Goal: Task Accomplishment & Management: Use online tool/utility

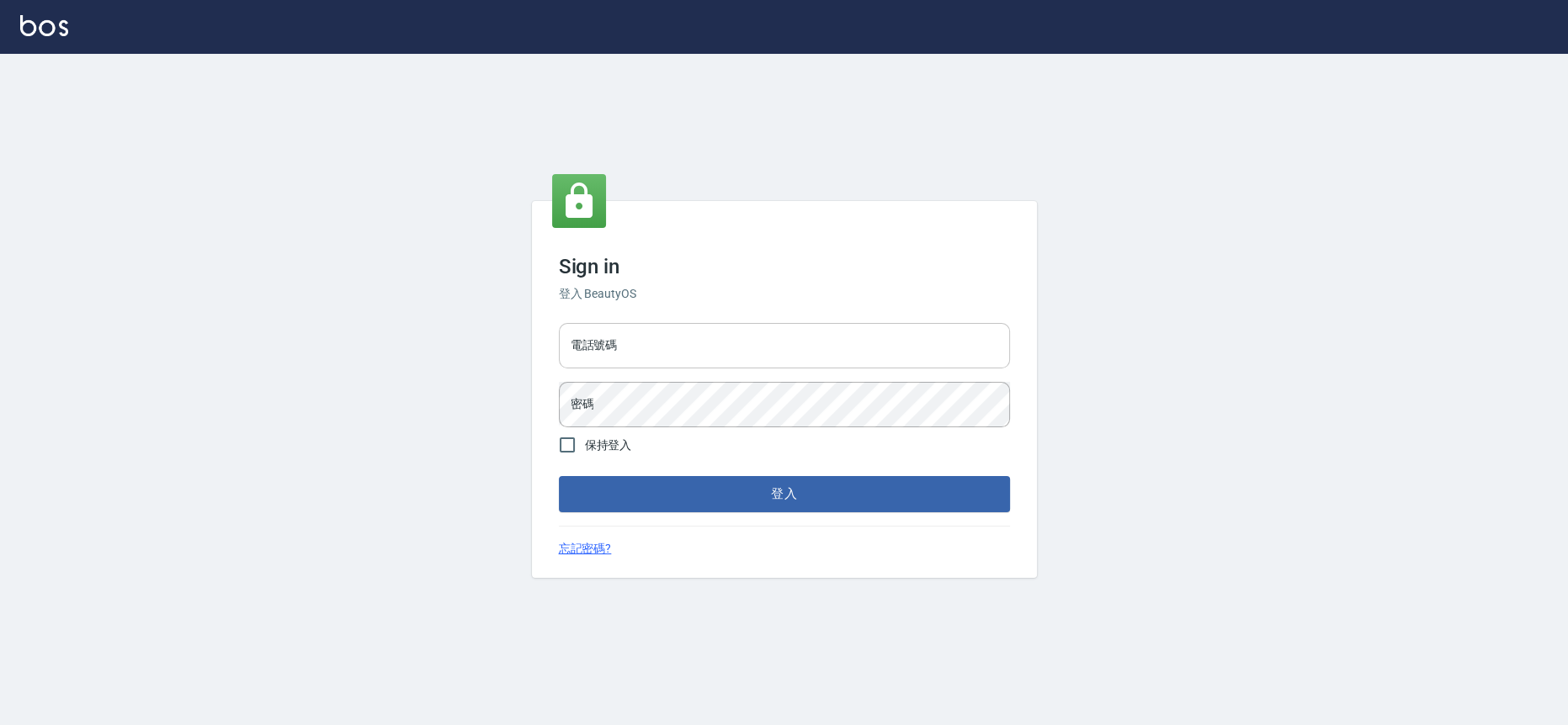
click at [708, 346] on input "電話號碼" at bounding box center [784, 346] width 451 height 46
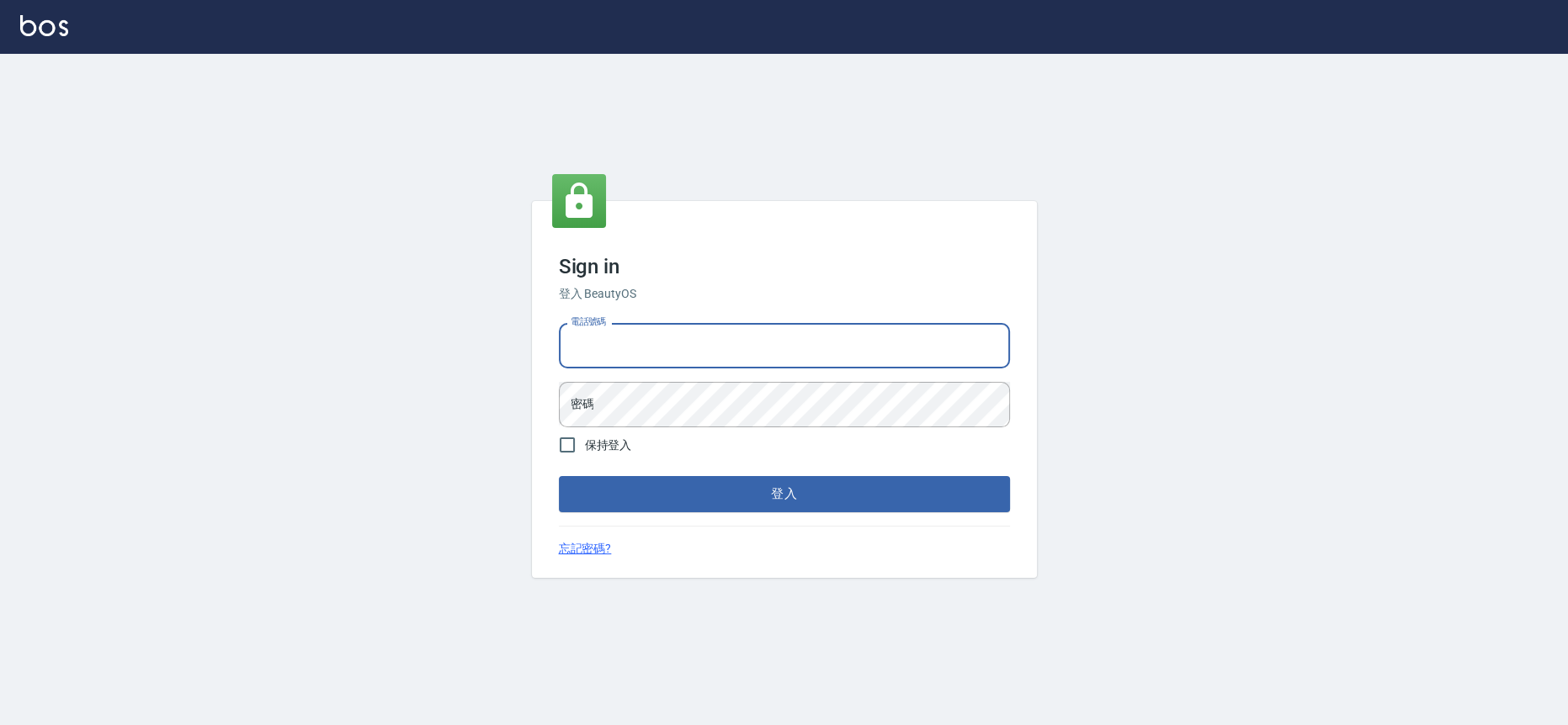
type input "0223709007"
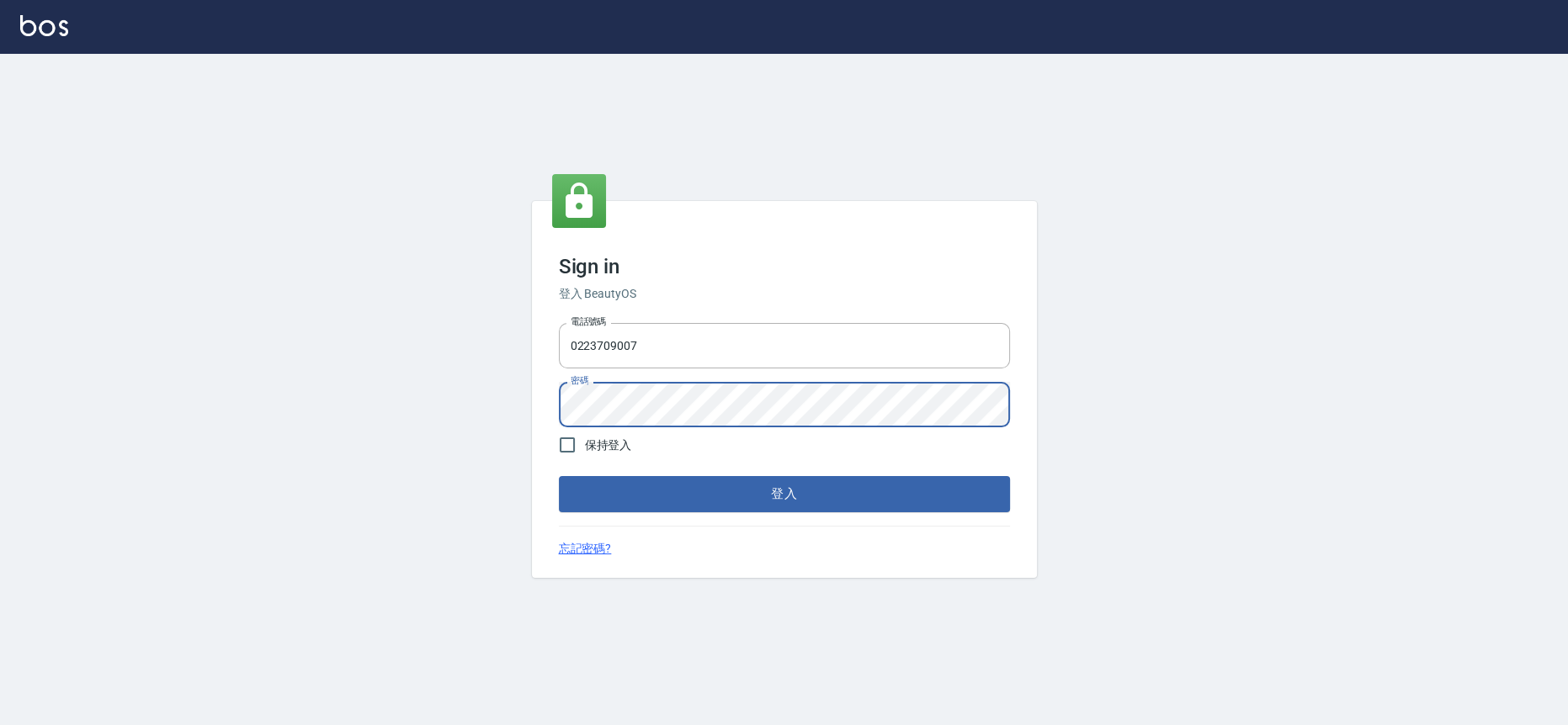
click at [559, 476] on button "登入" at bounding box center [784, 493] width 451 height 35
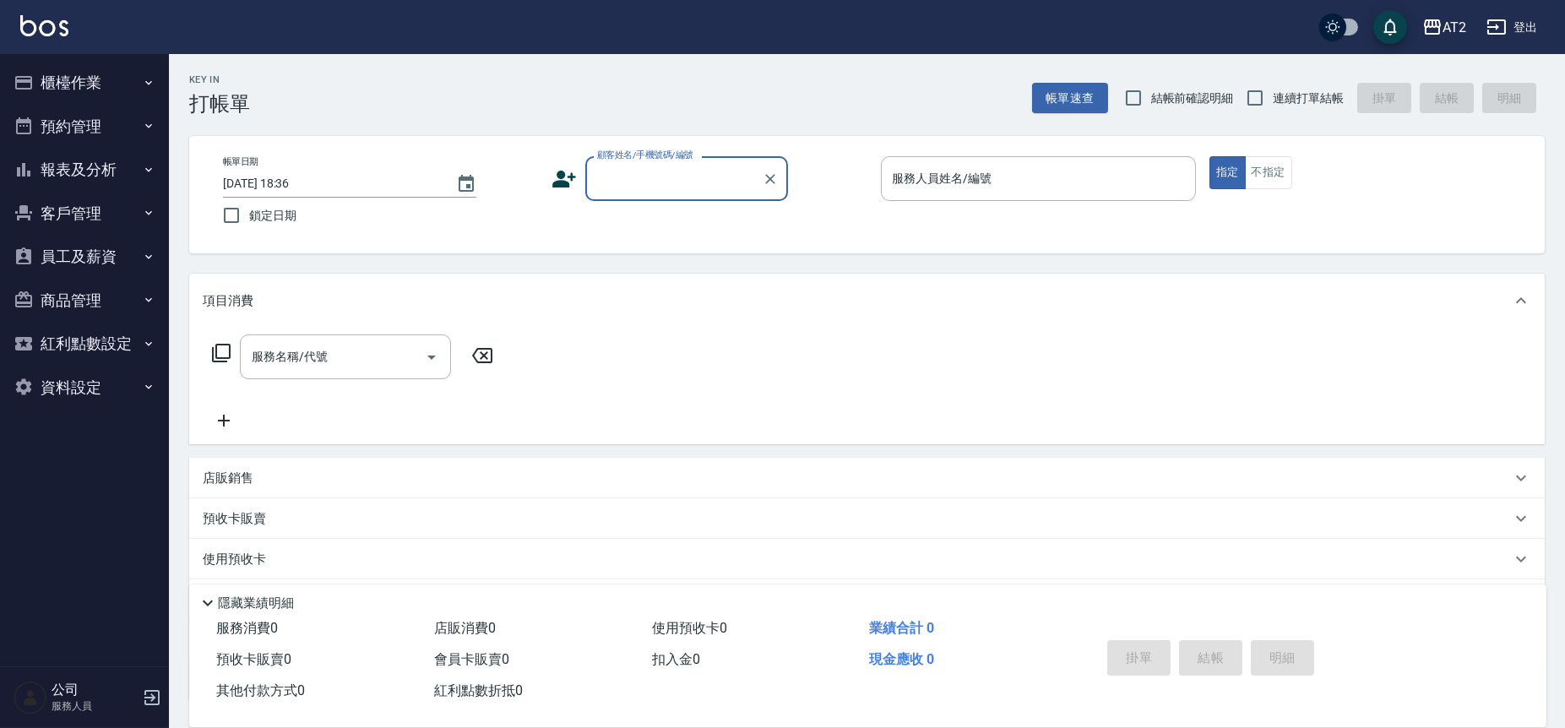
click at [1084, 92] on span "連續打單結帳" at bounding box center [1308, 99] width 71 height 18
click at [1084, 92] on input "連續打單結帳" at bounding box center [1254, 97] width 35 height 35
checkbox input "true"
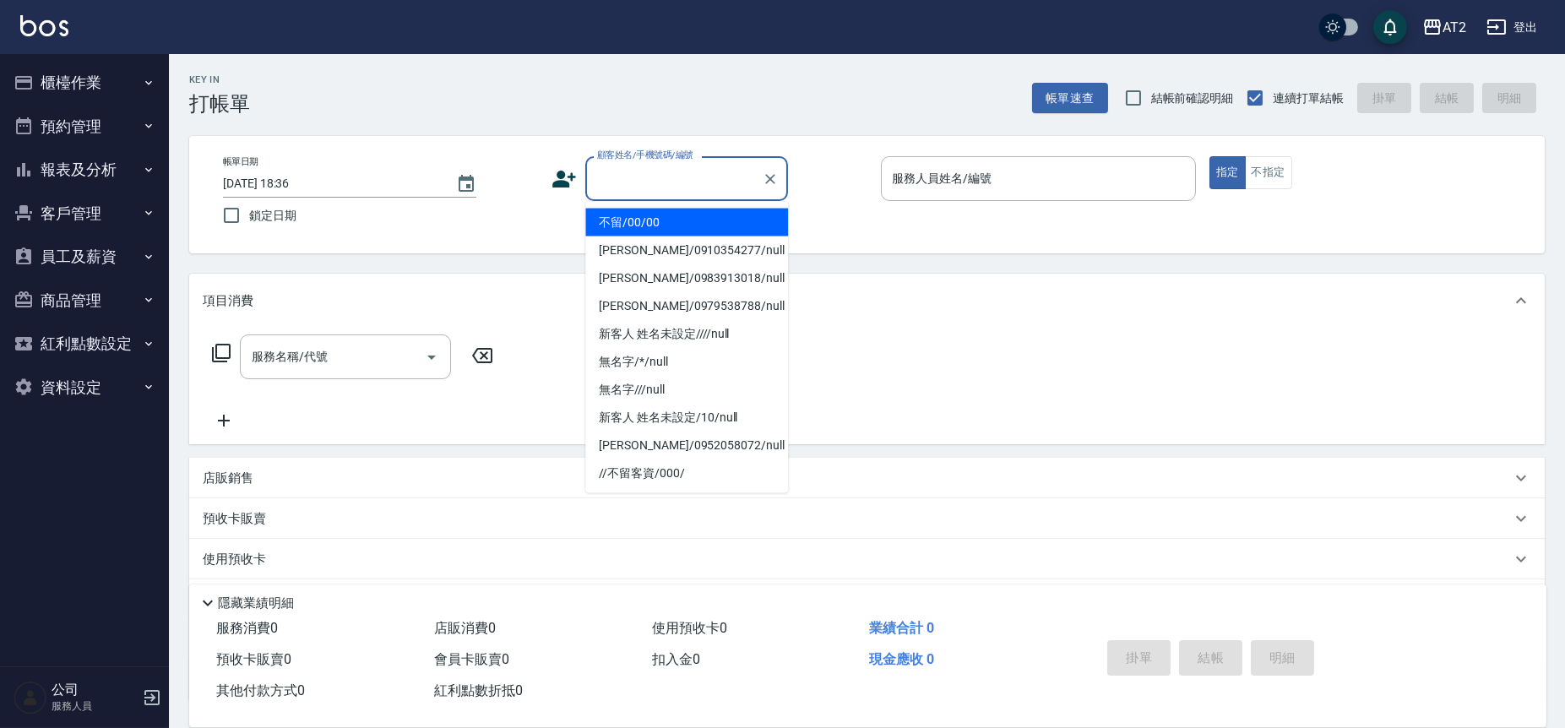
click at [628, 181] on input "顧客姓名/手機號碼/編號" at bounding box center [674, 179] width 162 height 30
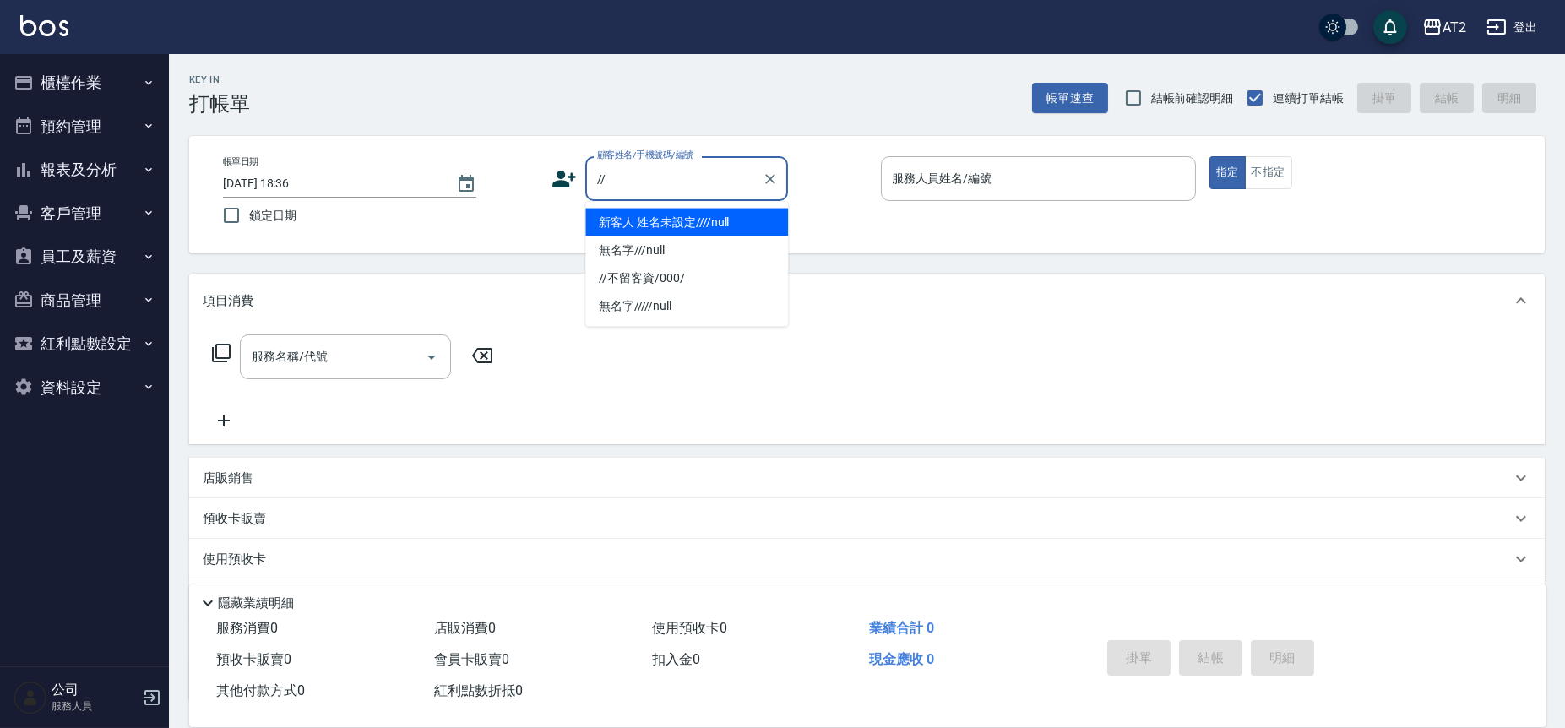
type input "新客人 姓名未設定////null"
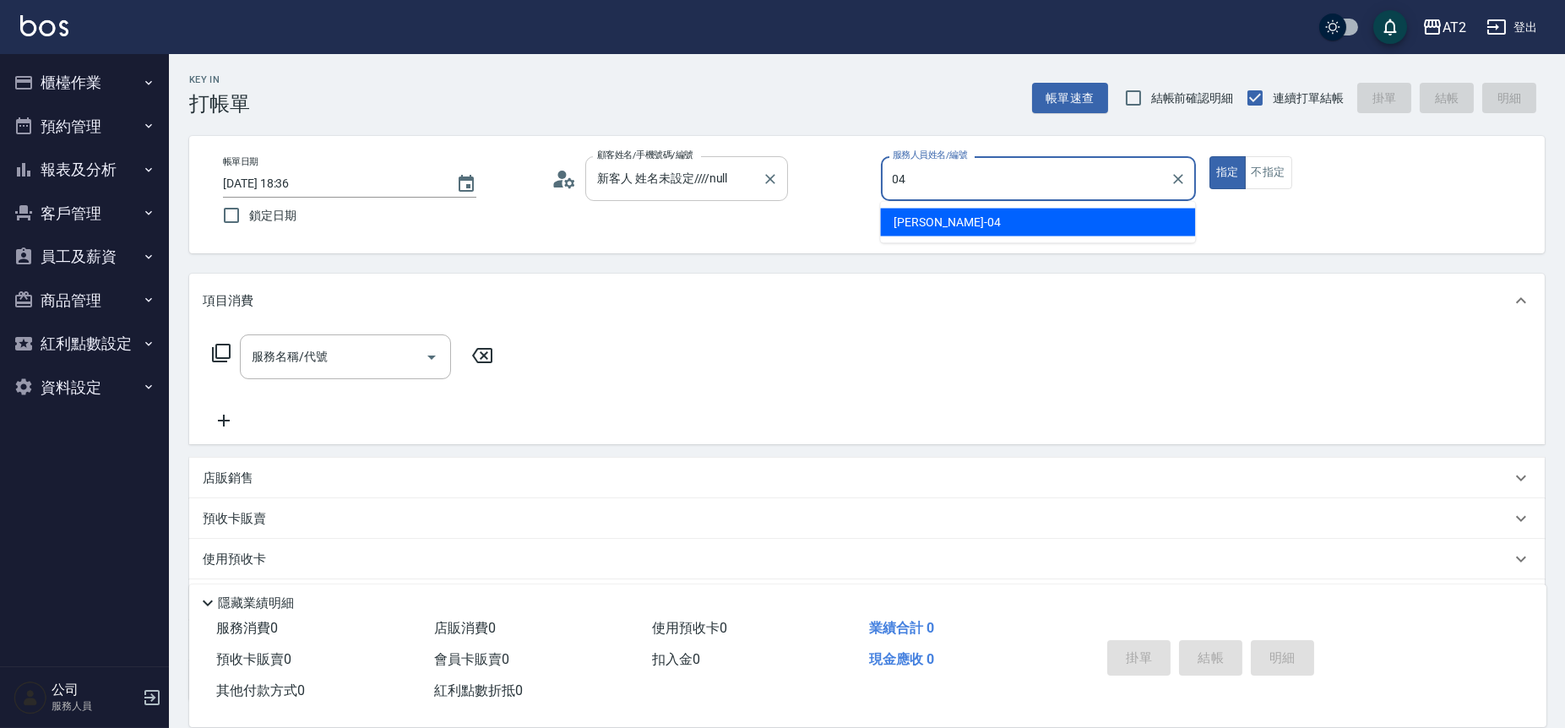
type input "[PERSON_NAME]-04"
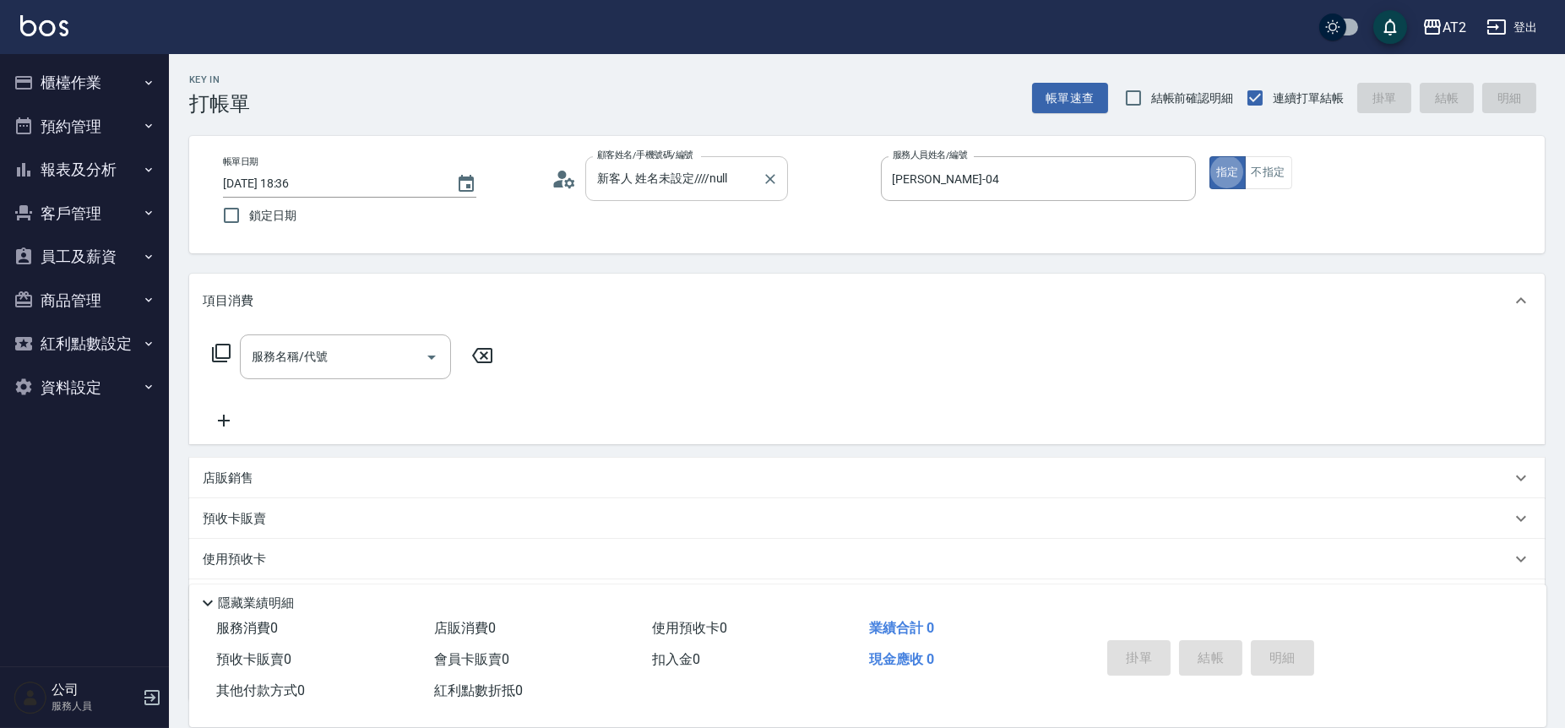
type button "true"
type input "704"
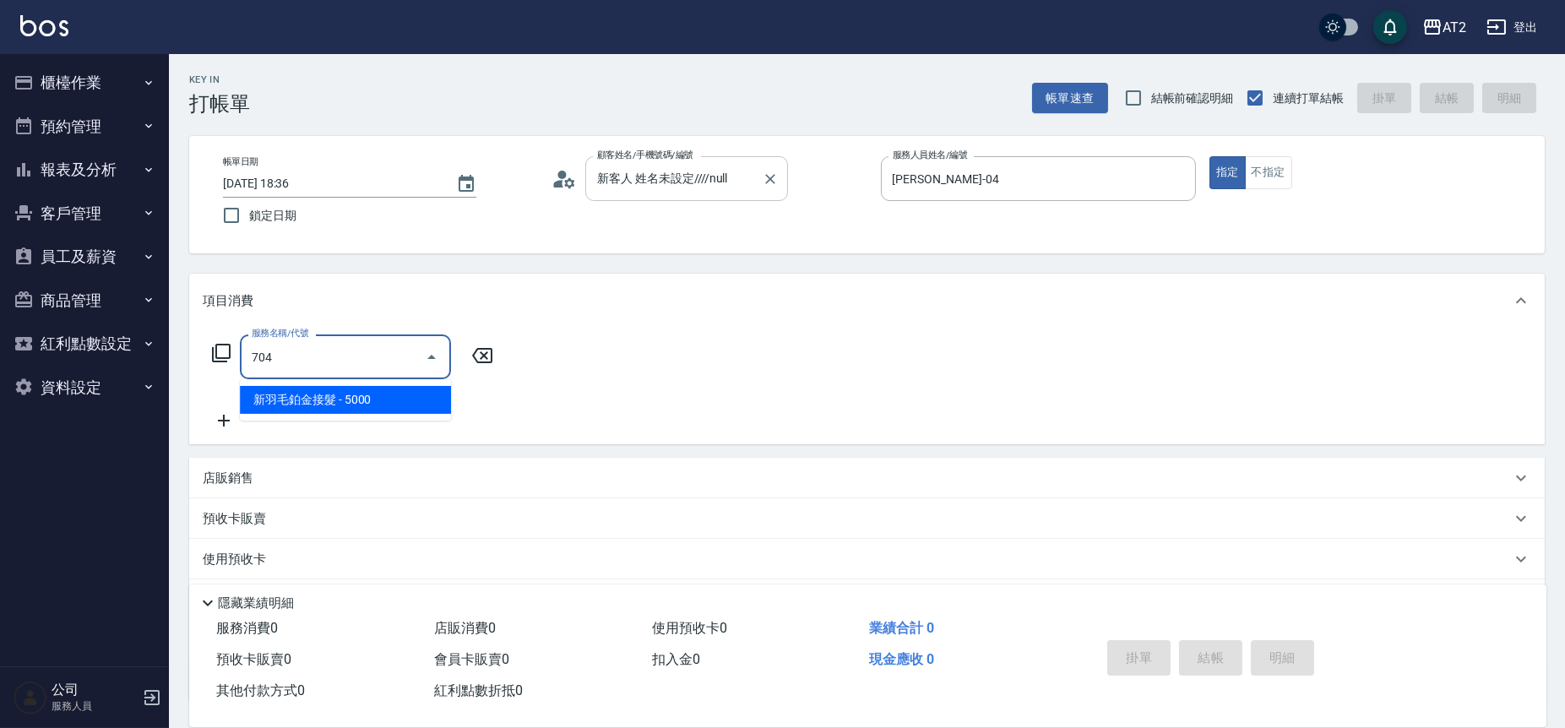
type input "500"
type input "新羽毛鉑金接髮(704)"
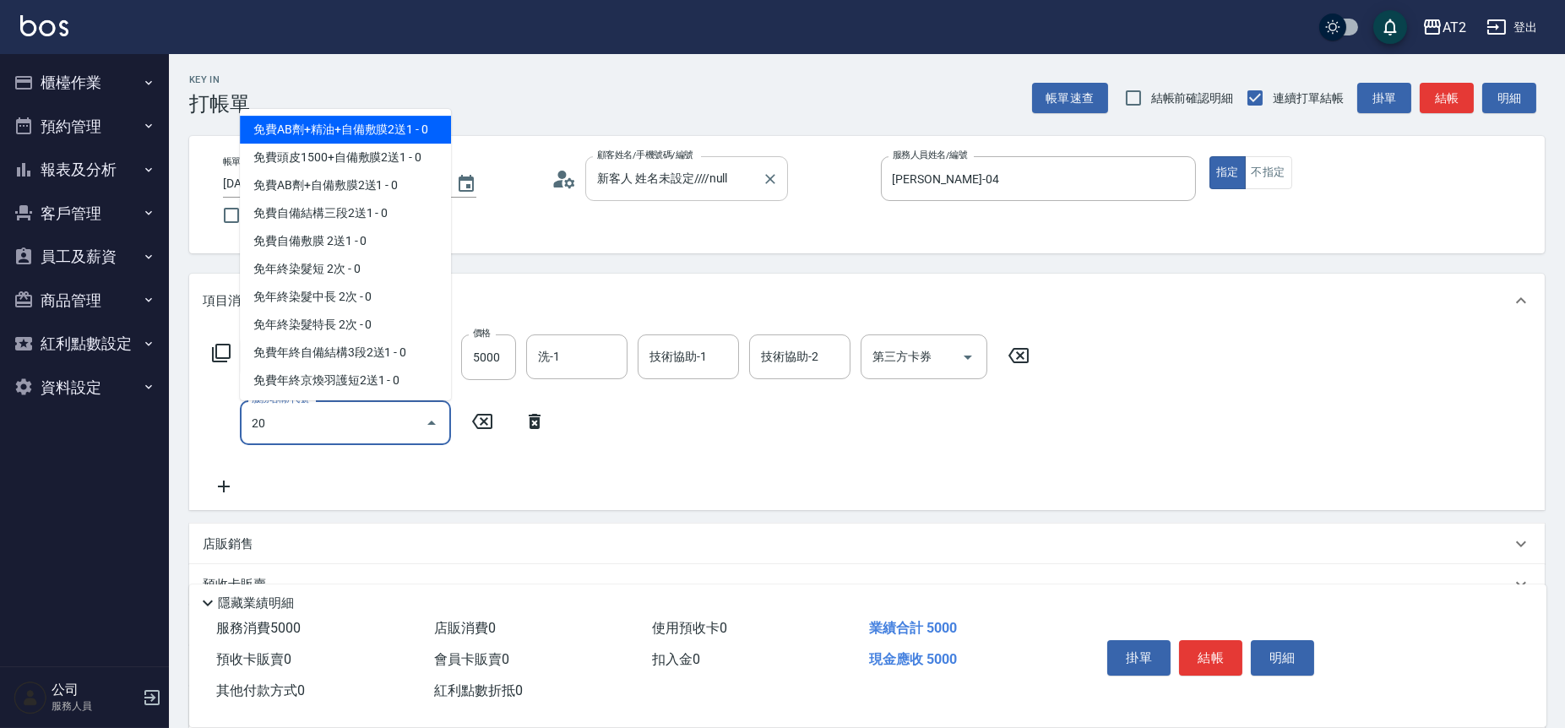
type input "201"
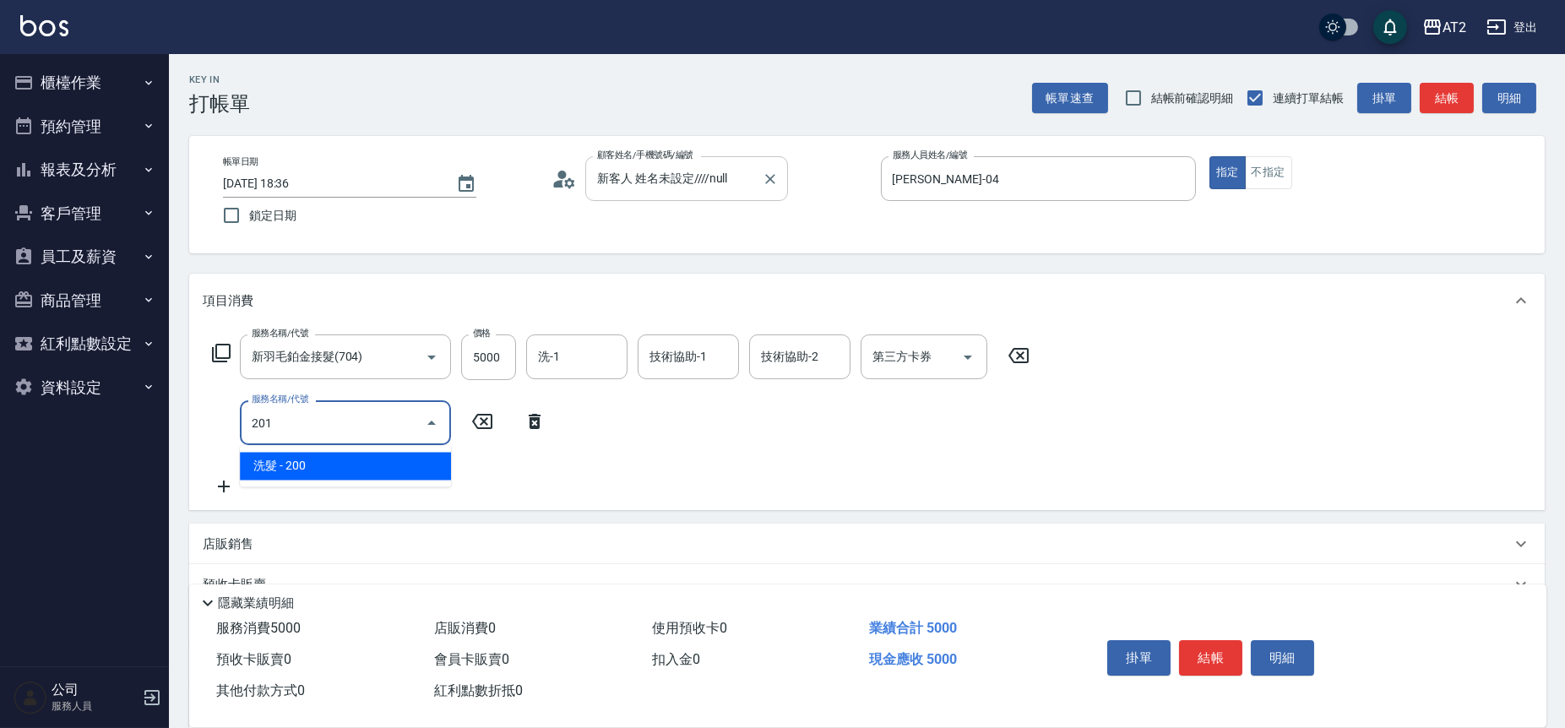
type input "520"
type input "洗髮(201)"
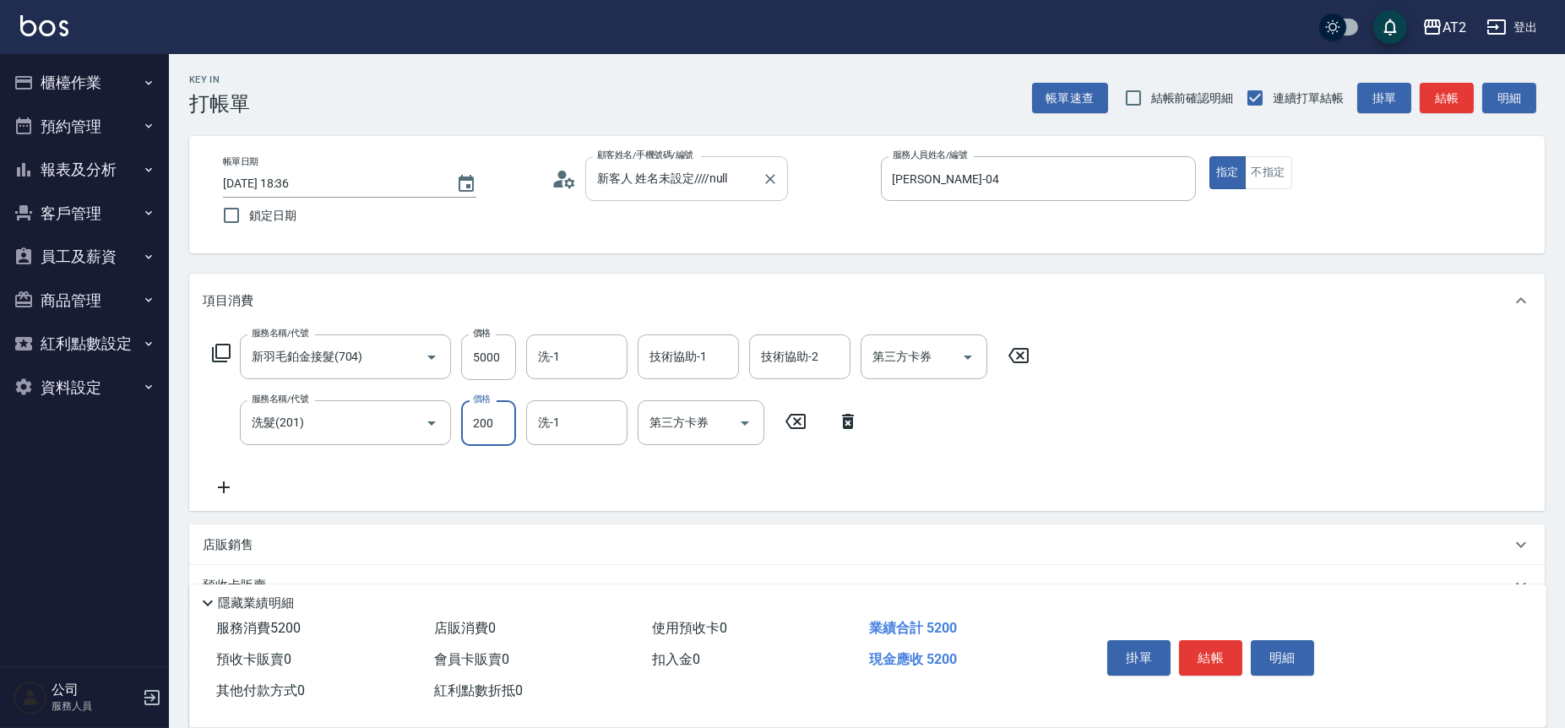
type input "4"
type input "500"
type input "40"
type input "540"
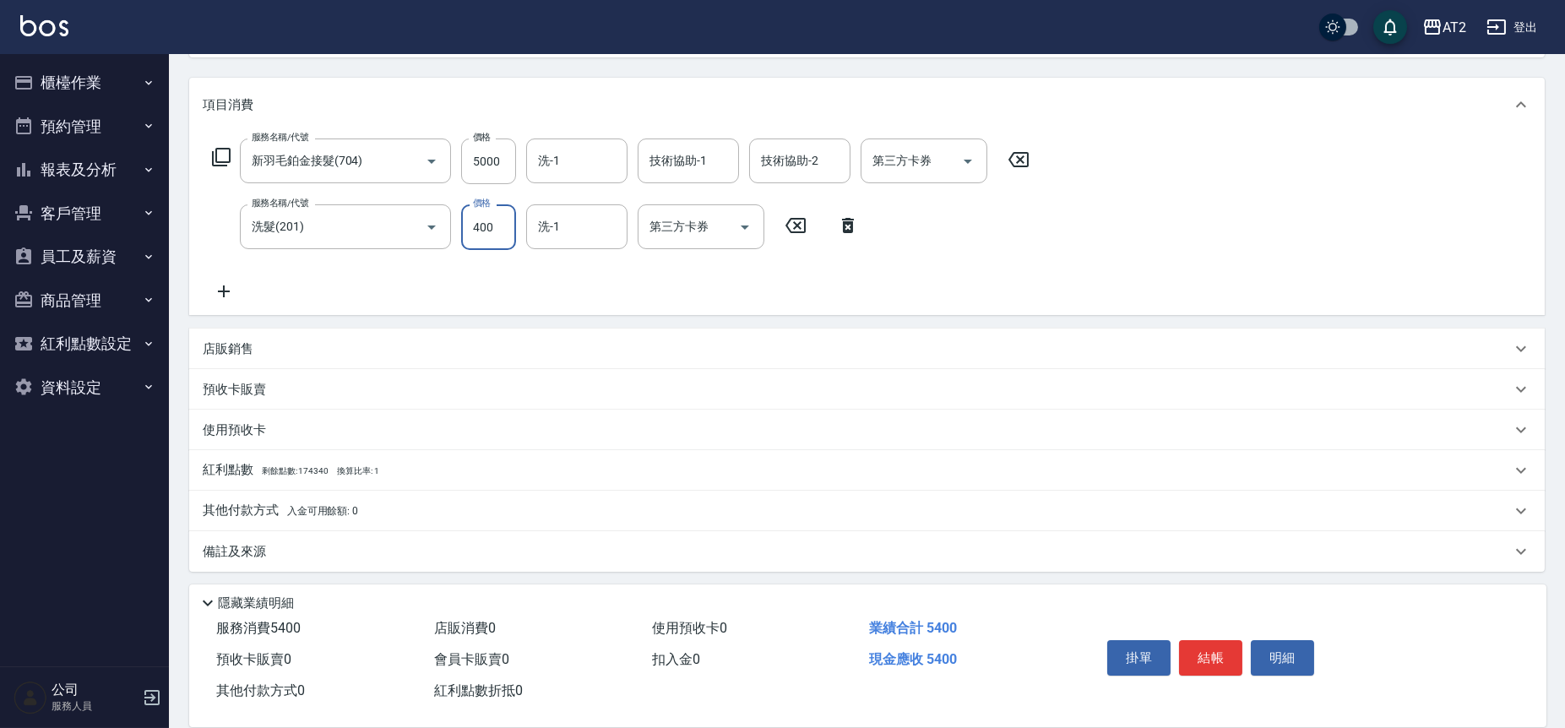
scroll to position [200, 0]
type input "400"
click at [527, 515] on div "其他付款方式 入金可用餘額: 0" at bounding box center [857, 506] width 1308 height 19
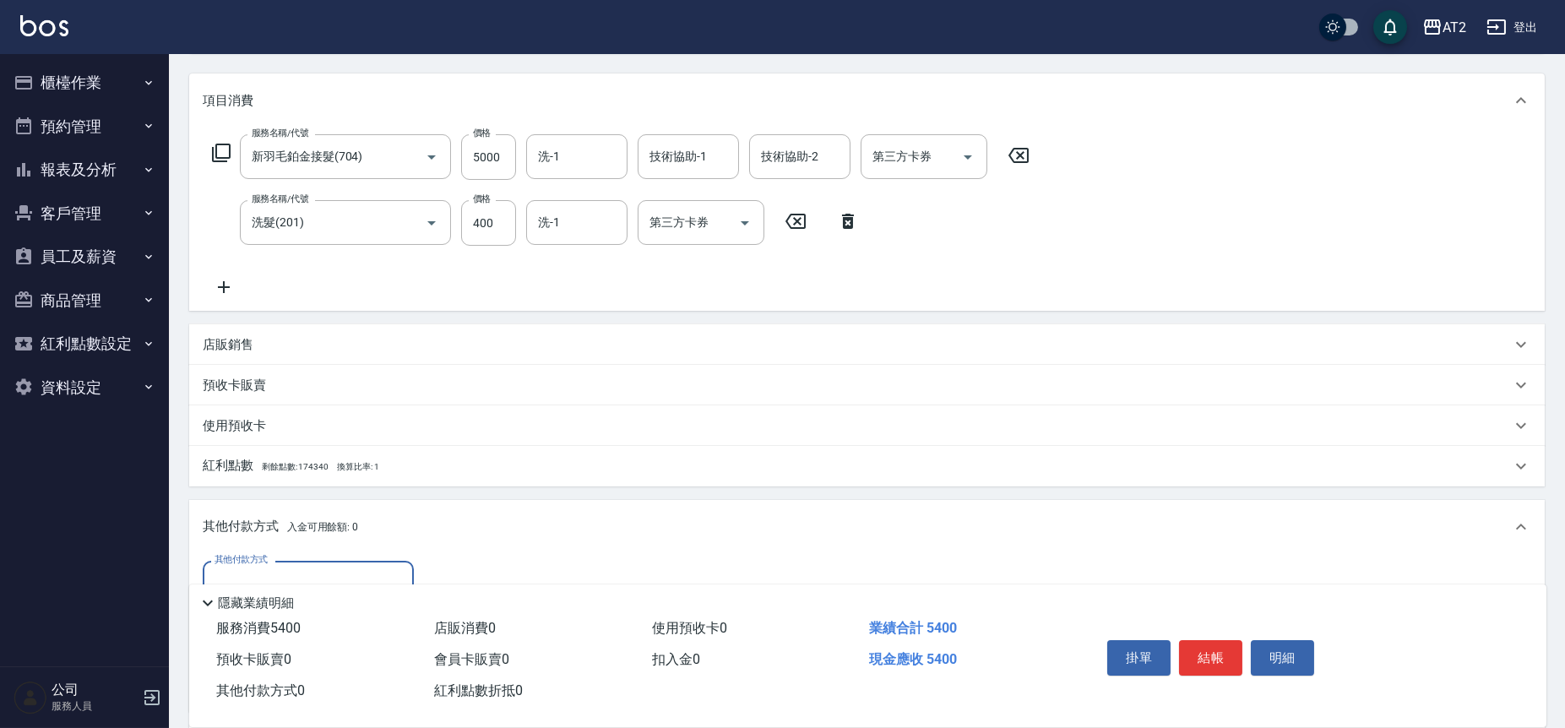
scroll to position [0, 0]
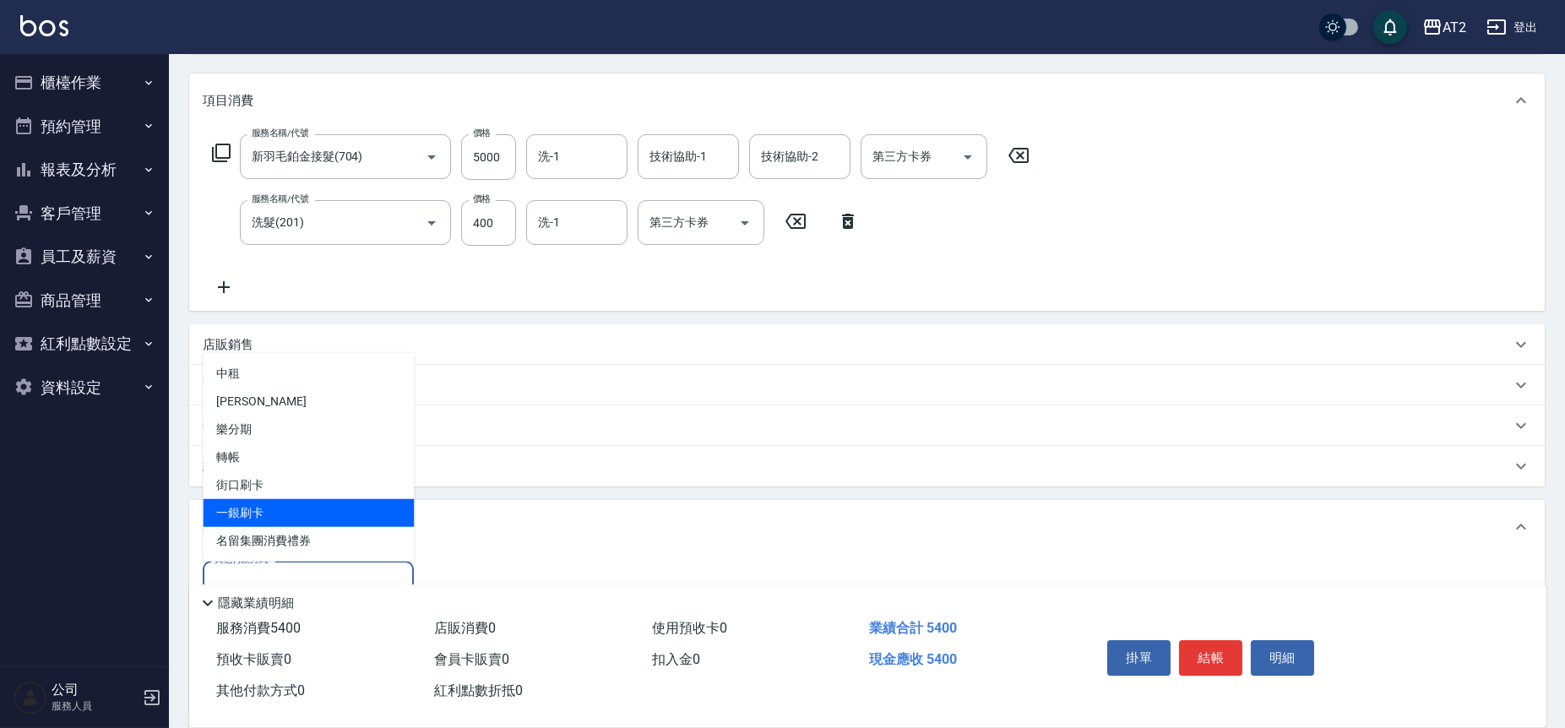
type input "一銀刷卡"
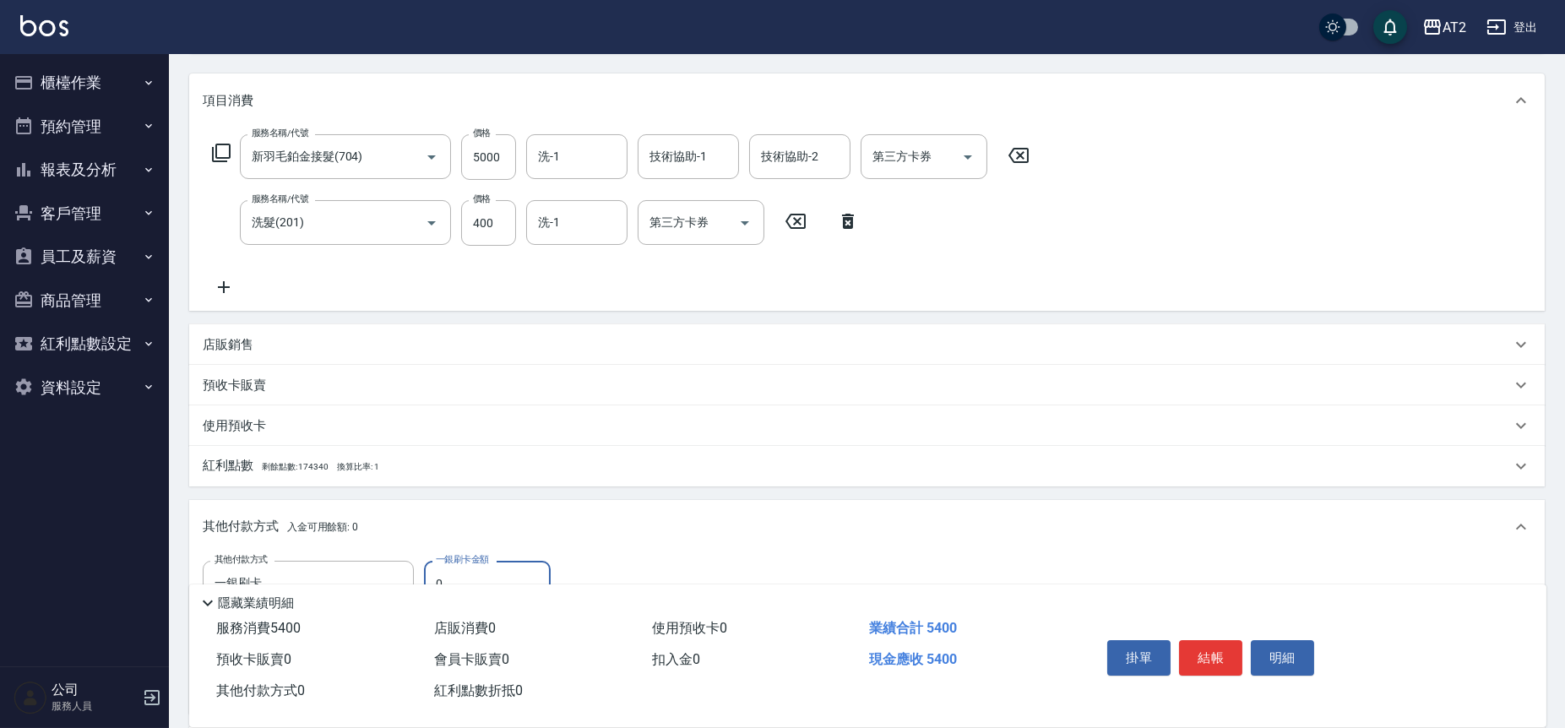
type input "55"
type input "480"
type input "554"
type input "530"
type input "5"
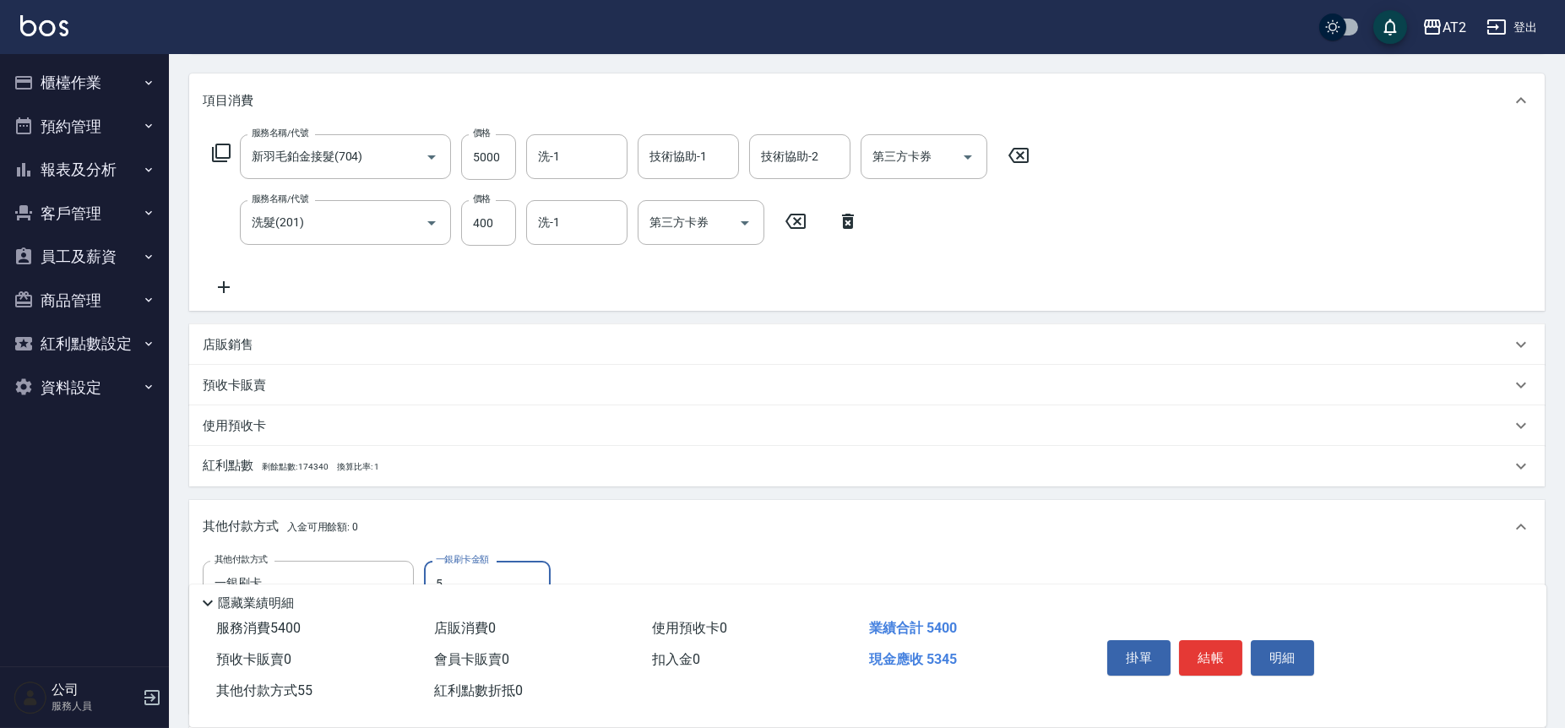
type input "540"
type input "55"
type input "480"
type input "554"
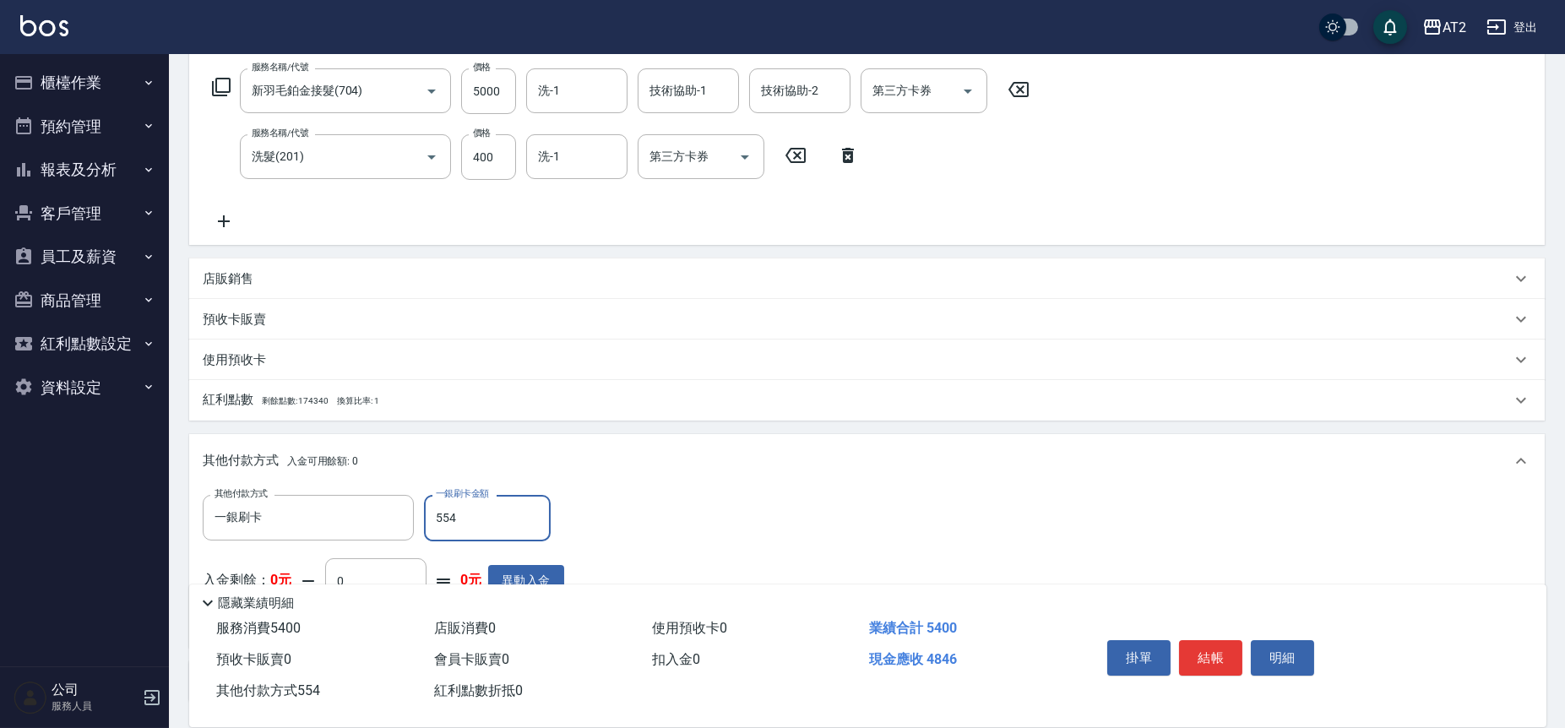
scroll to position [295, 0]
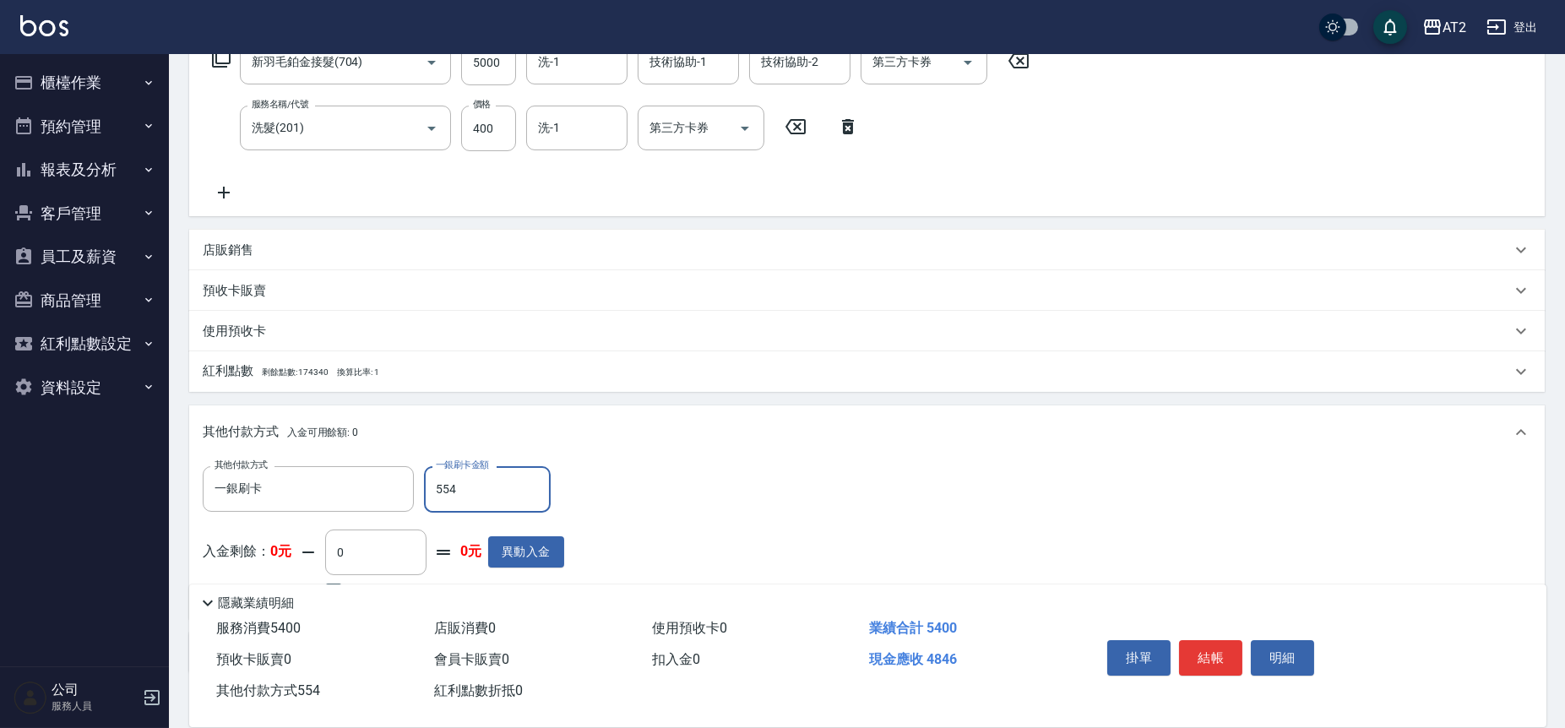
type input "530"
type input "54"
type input "480"
type input "540"
type input "0"
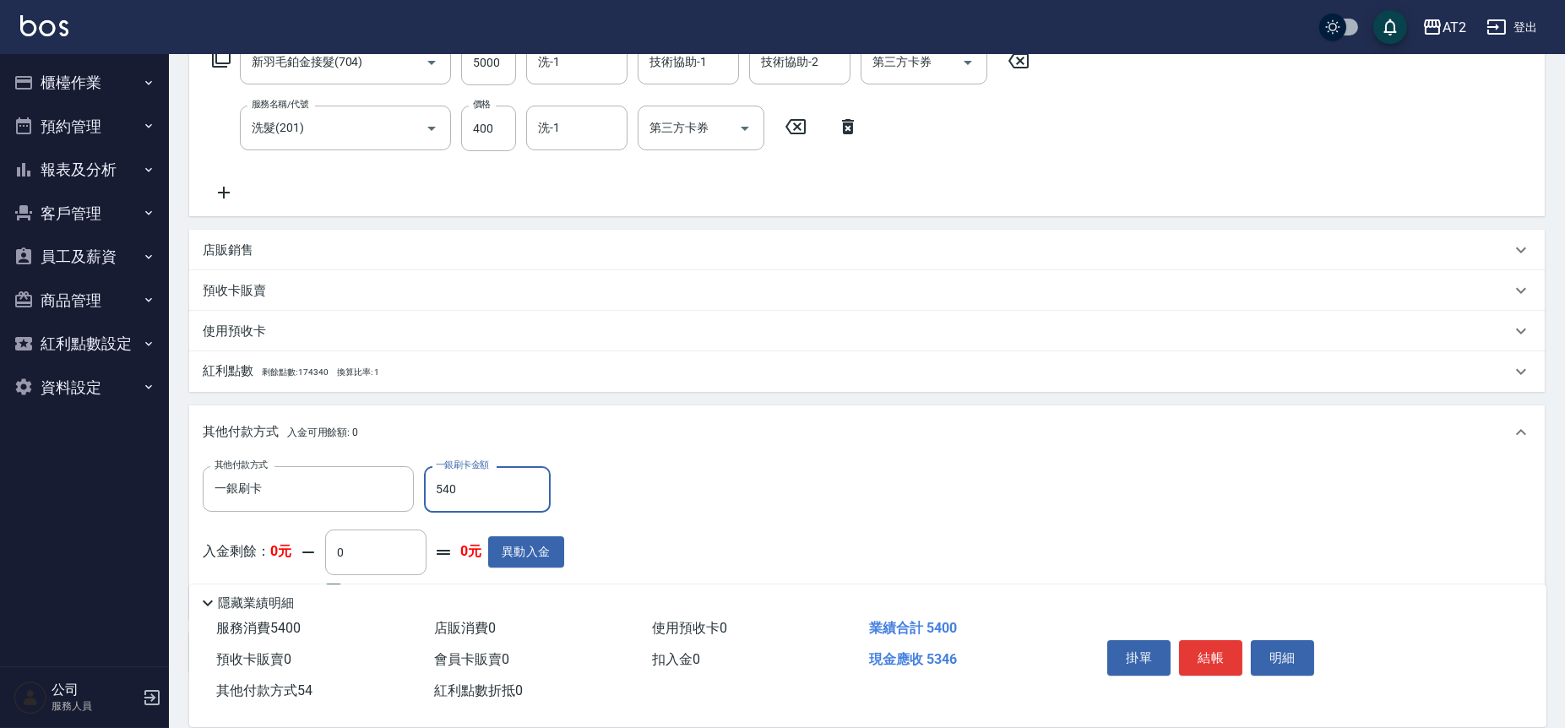
type input "5400"
type input "[DATE] 18:38"
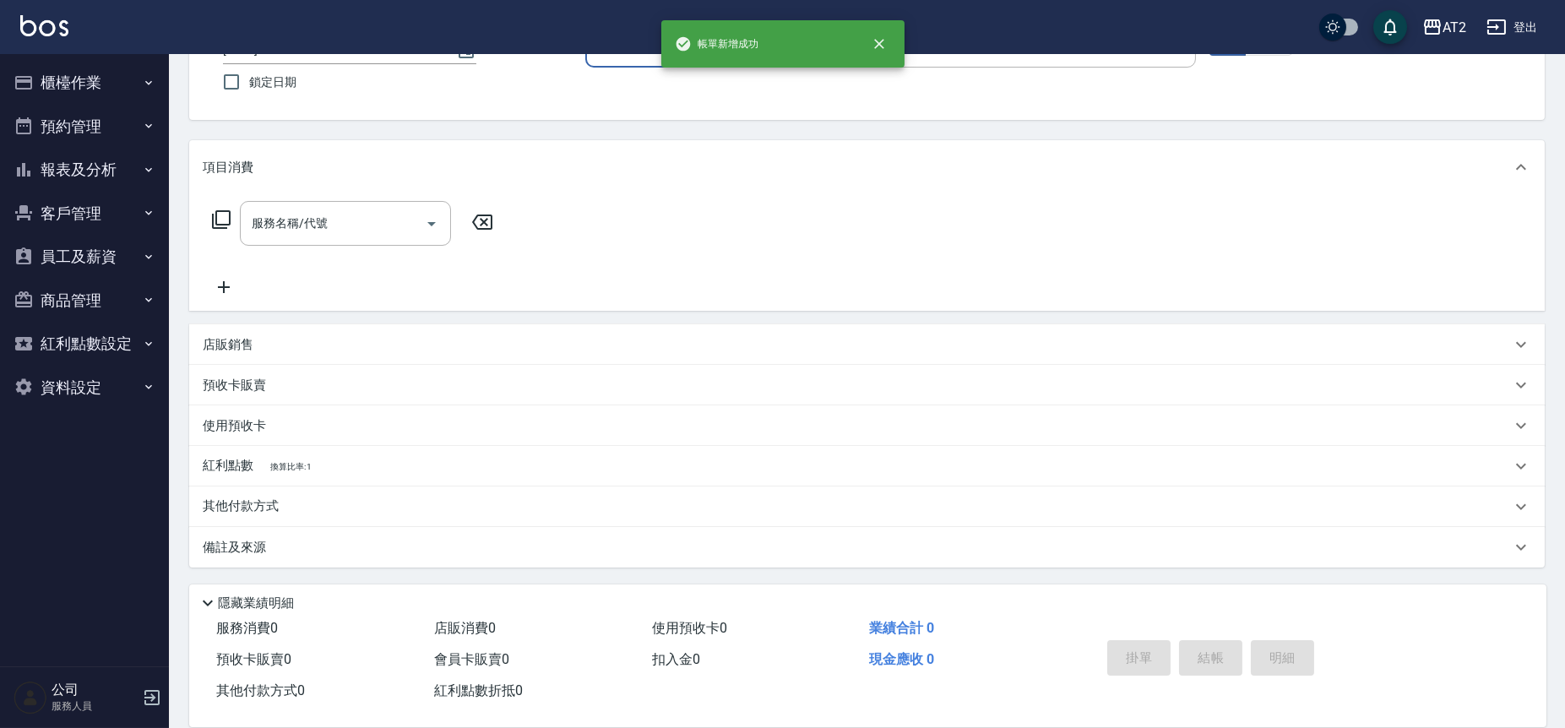
scroll to position [0, 0]
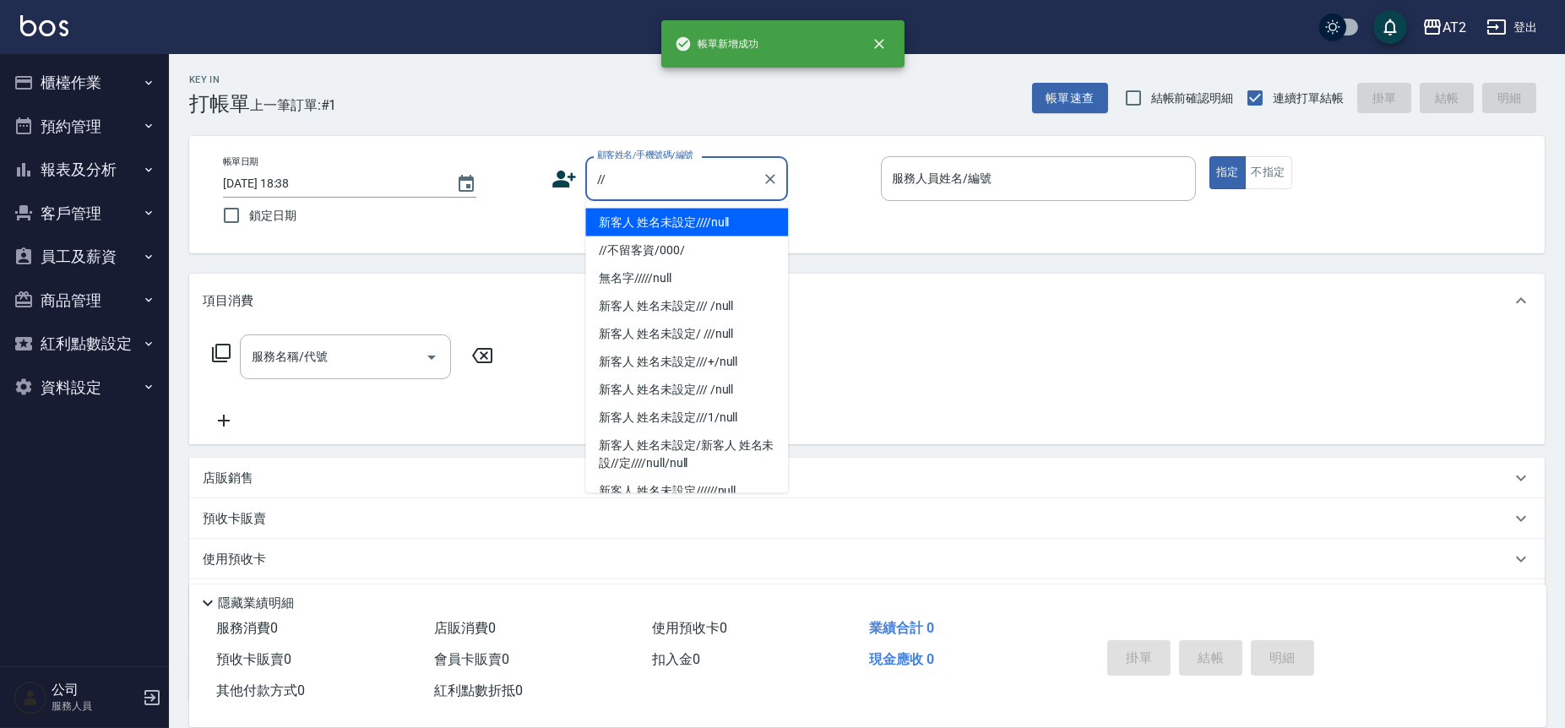
type input "新客人 姓名未設定////null"
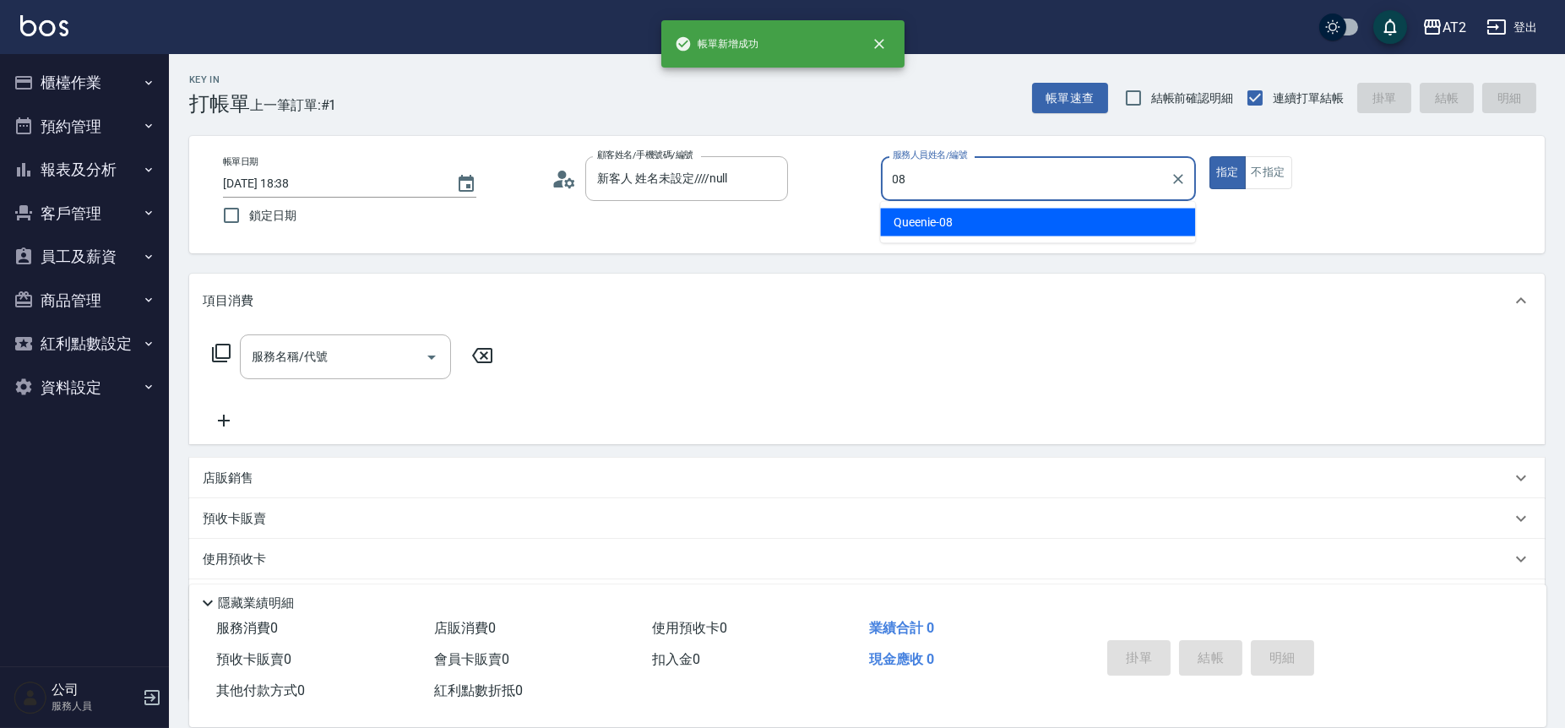
type input "Queenie-08"
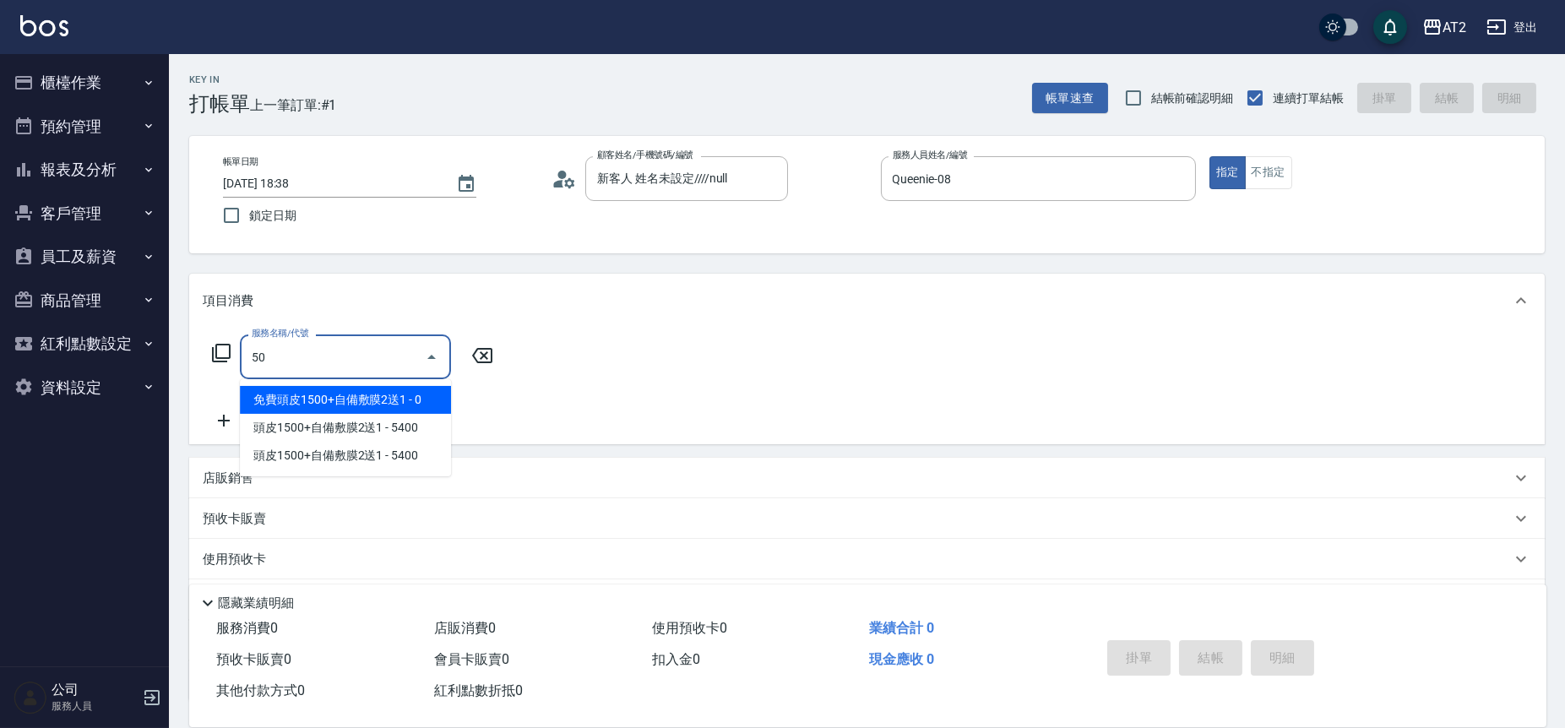
type input "501"
type input "100"
type input "染髮(501)"
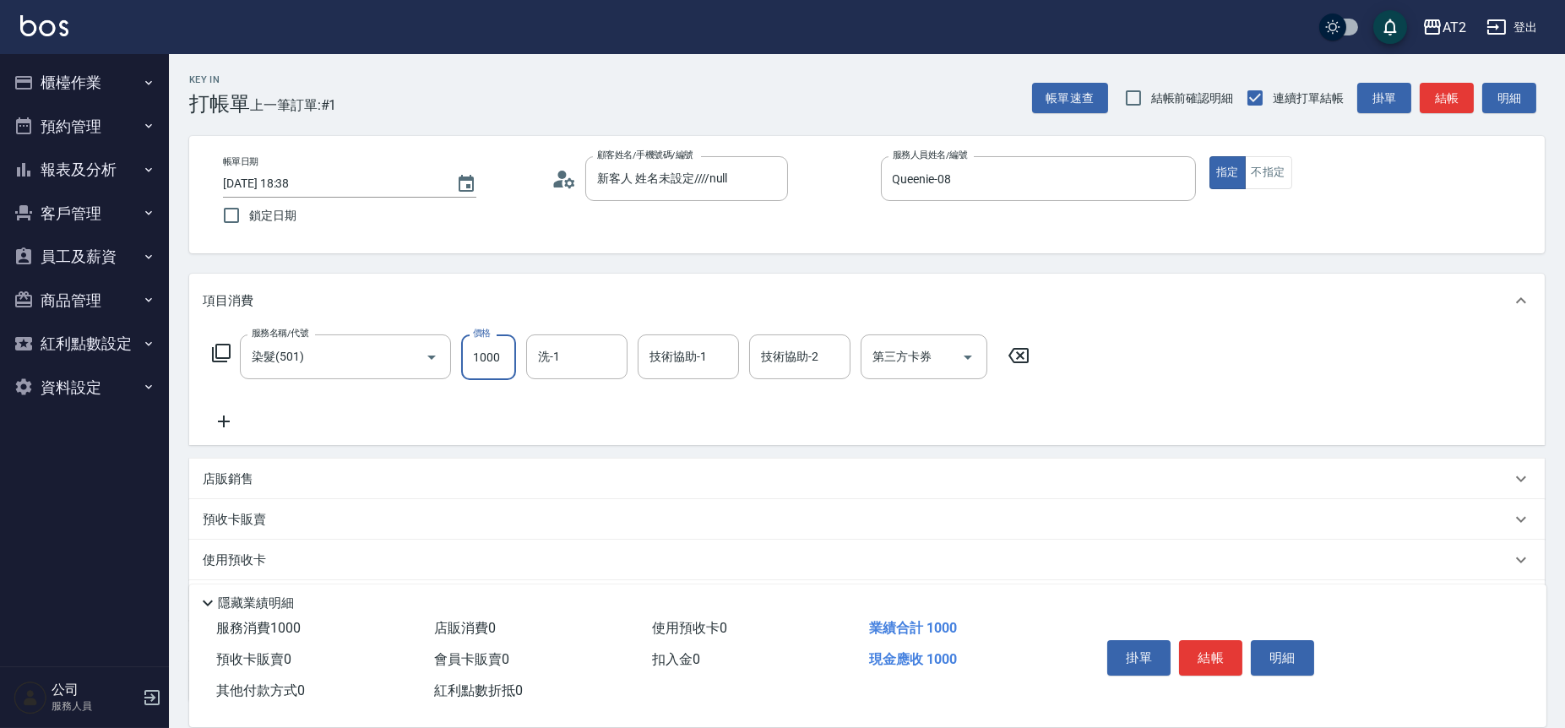
type input "0"
type input "32"
type input "30"
type input "329"
type input "320"
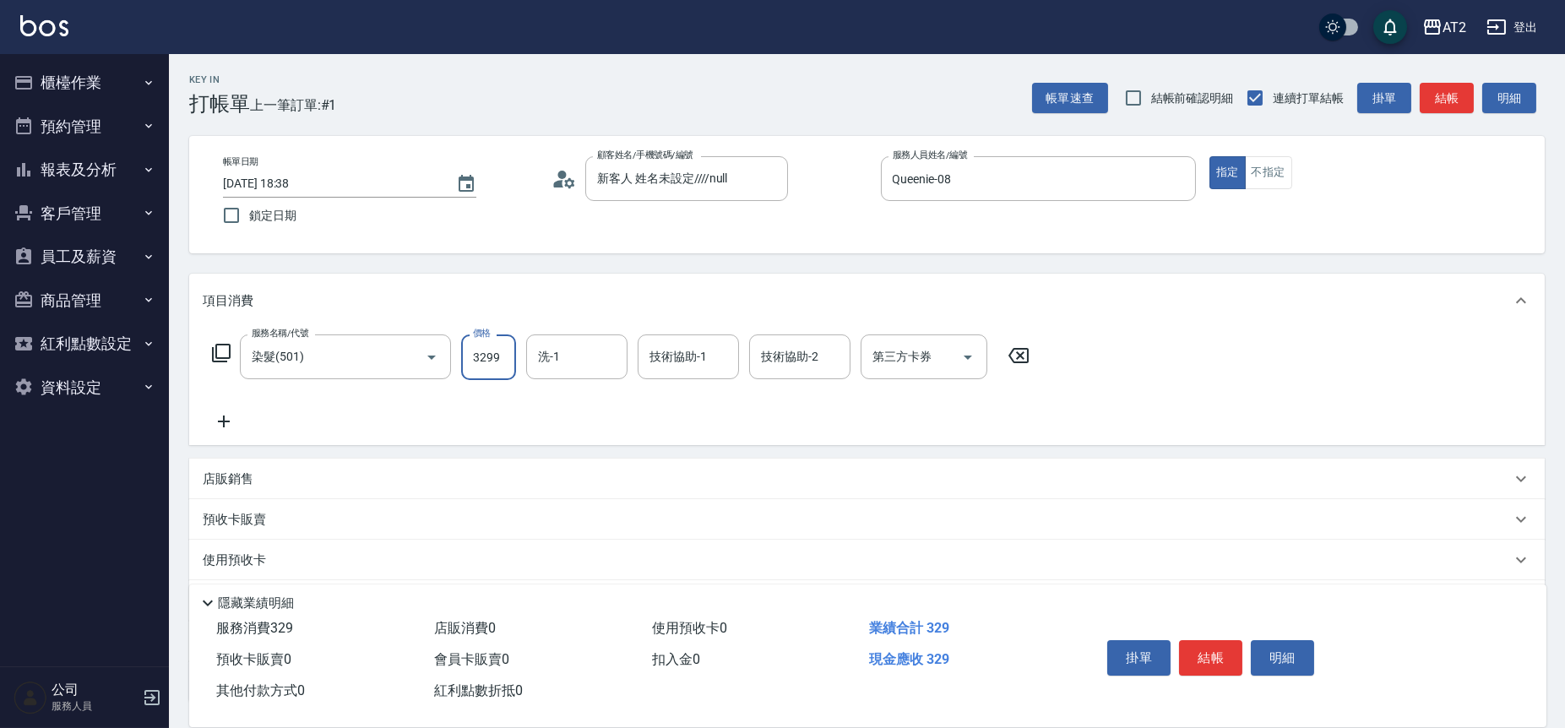
type input "3299"
type input "小潔-34"
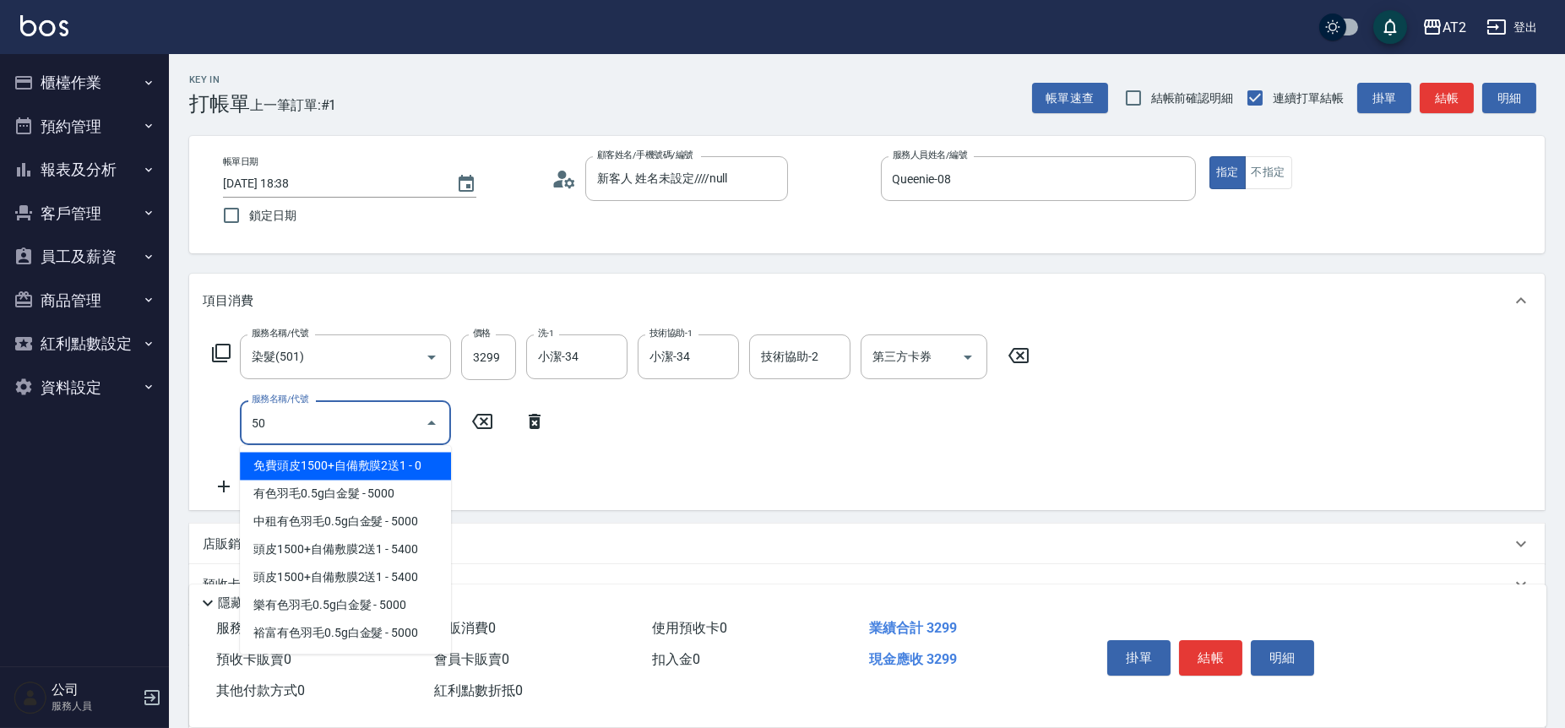
type input "502"
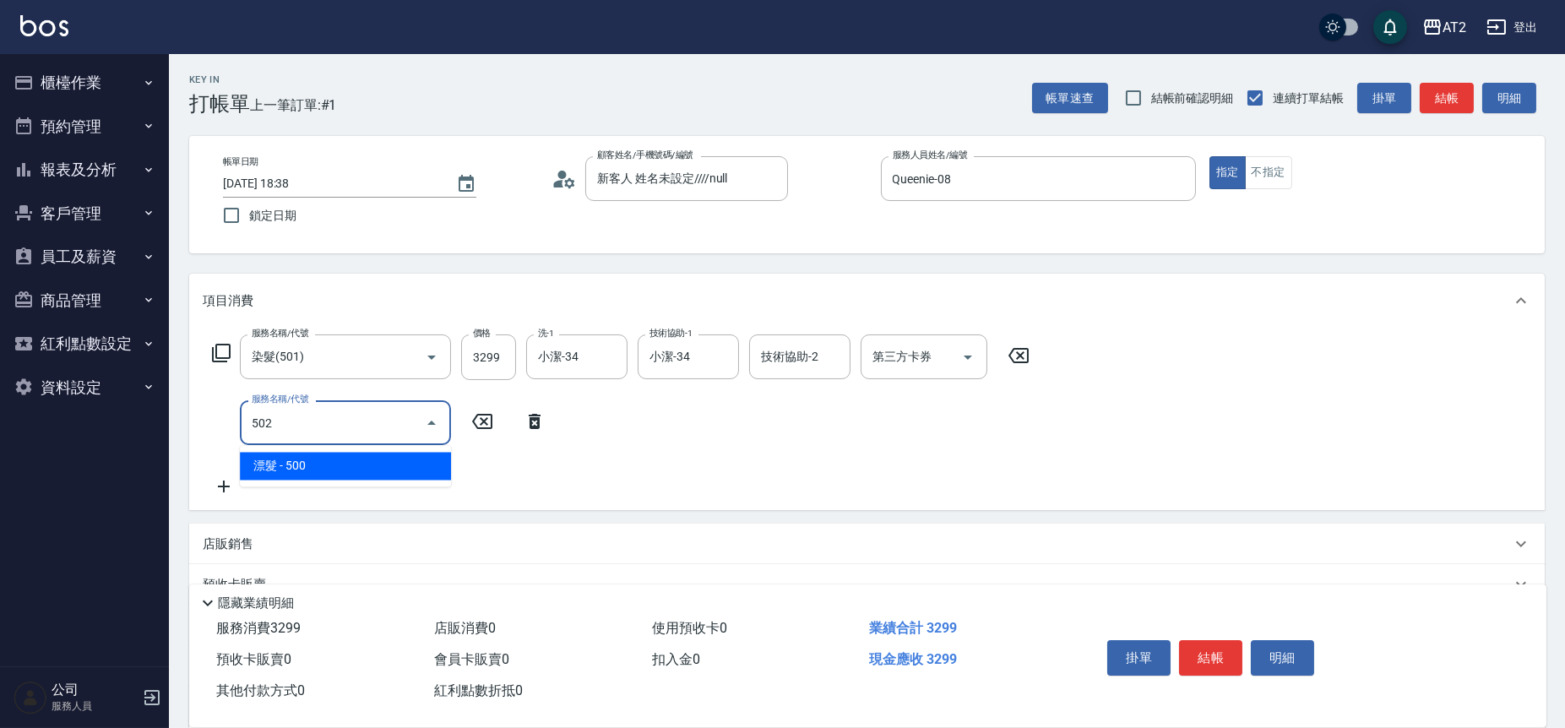
type input "370"
type input "漂髮(502)"
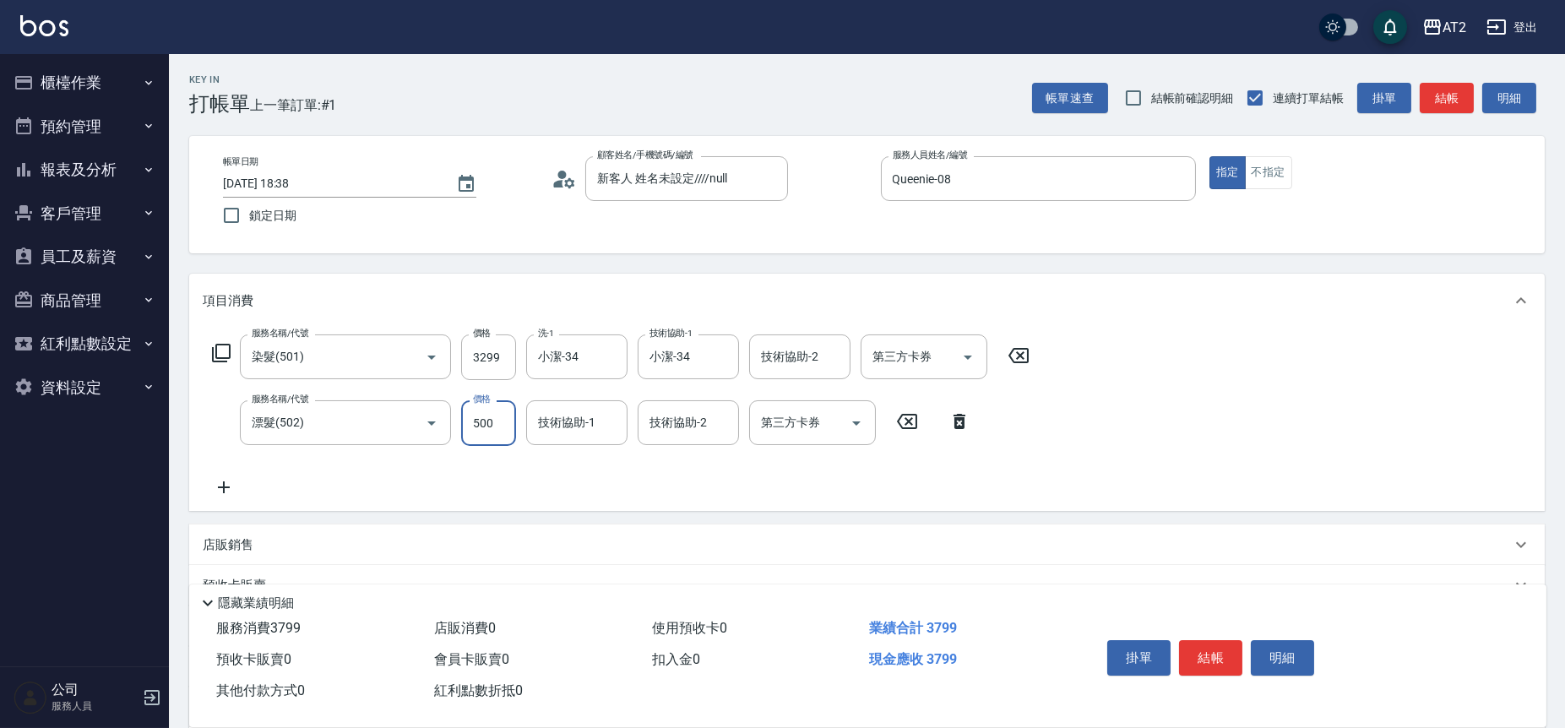
type input "320"
type input "0"
type input "Ava-47"
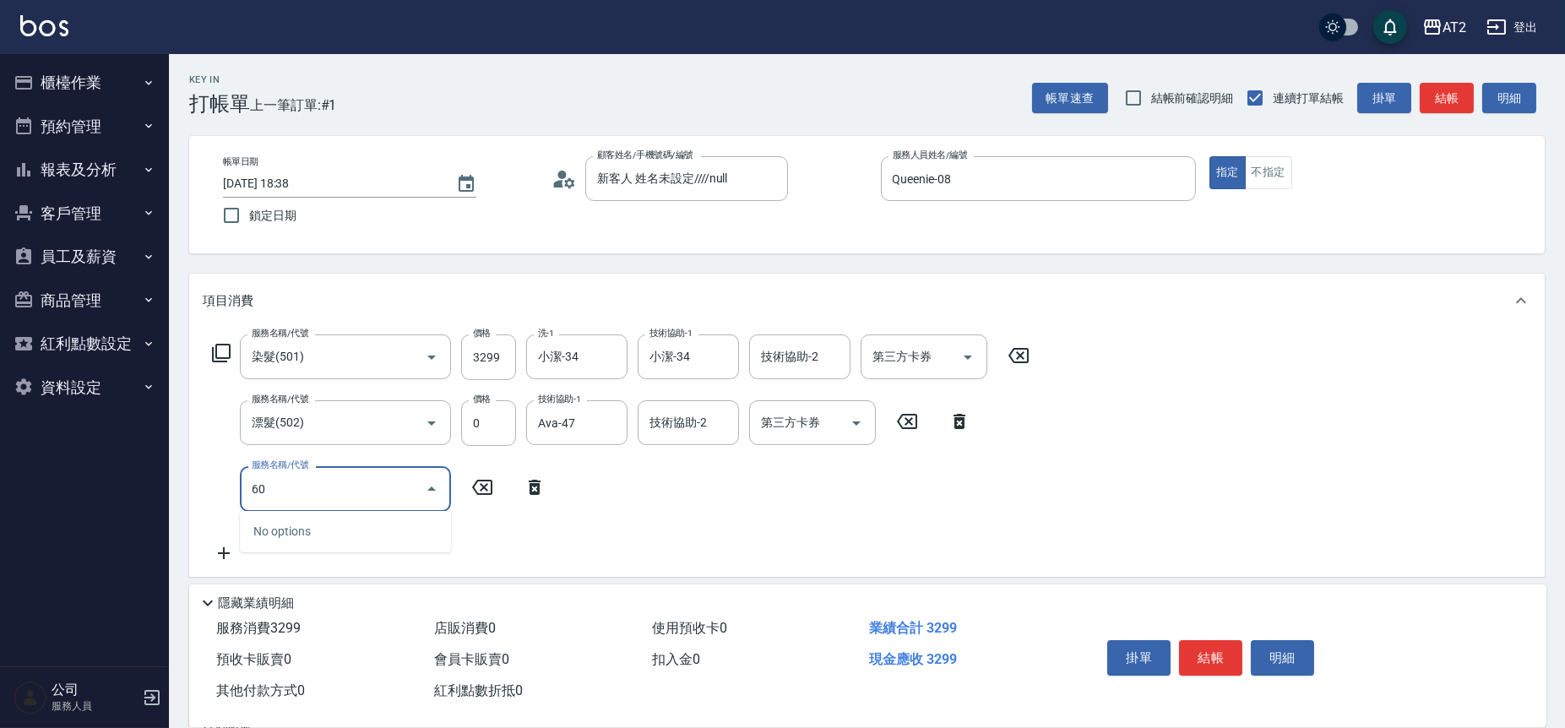
type input "601"
type input "420"
type input "自備護髮(601)"
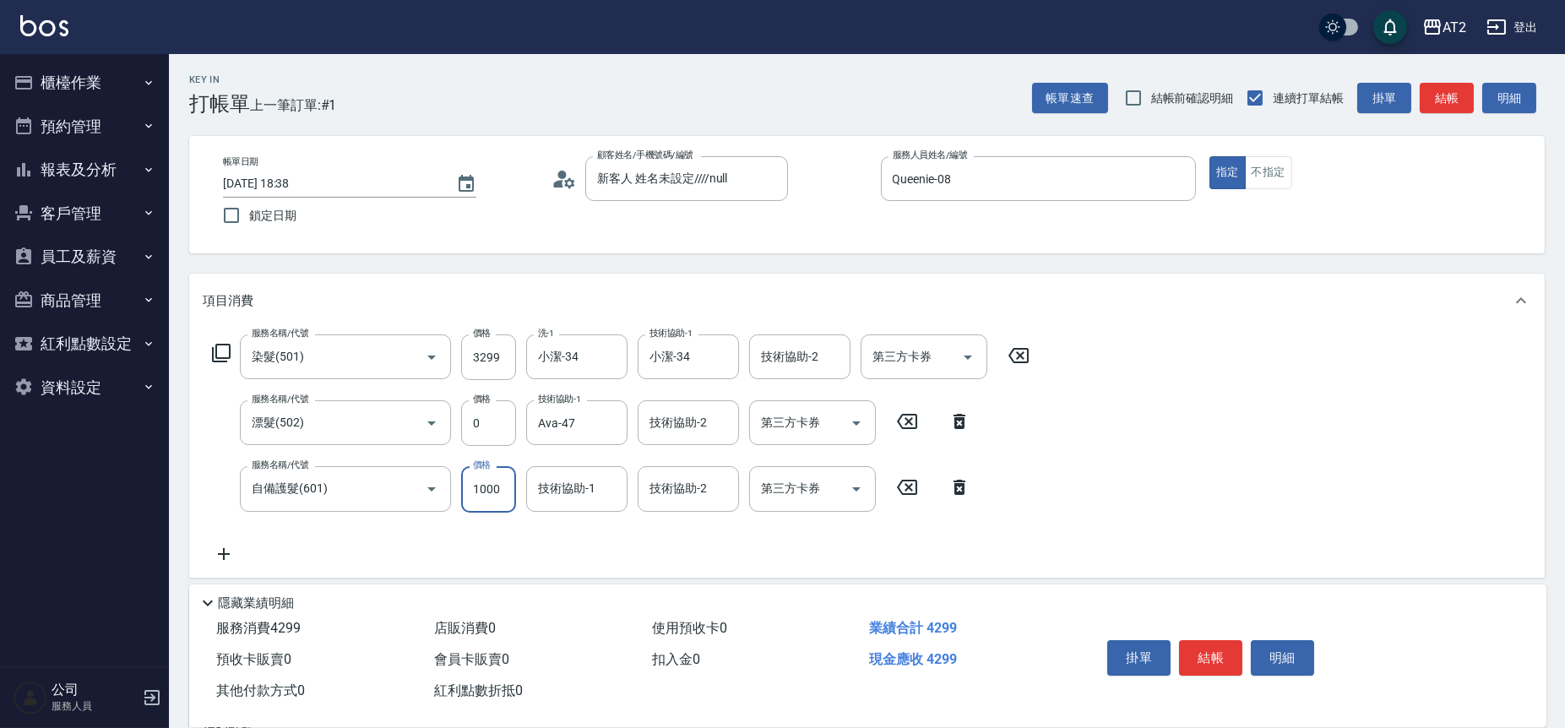
type input "330"
type input "25"
type input "350"
type input "250"
type input "570"
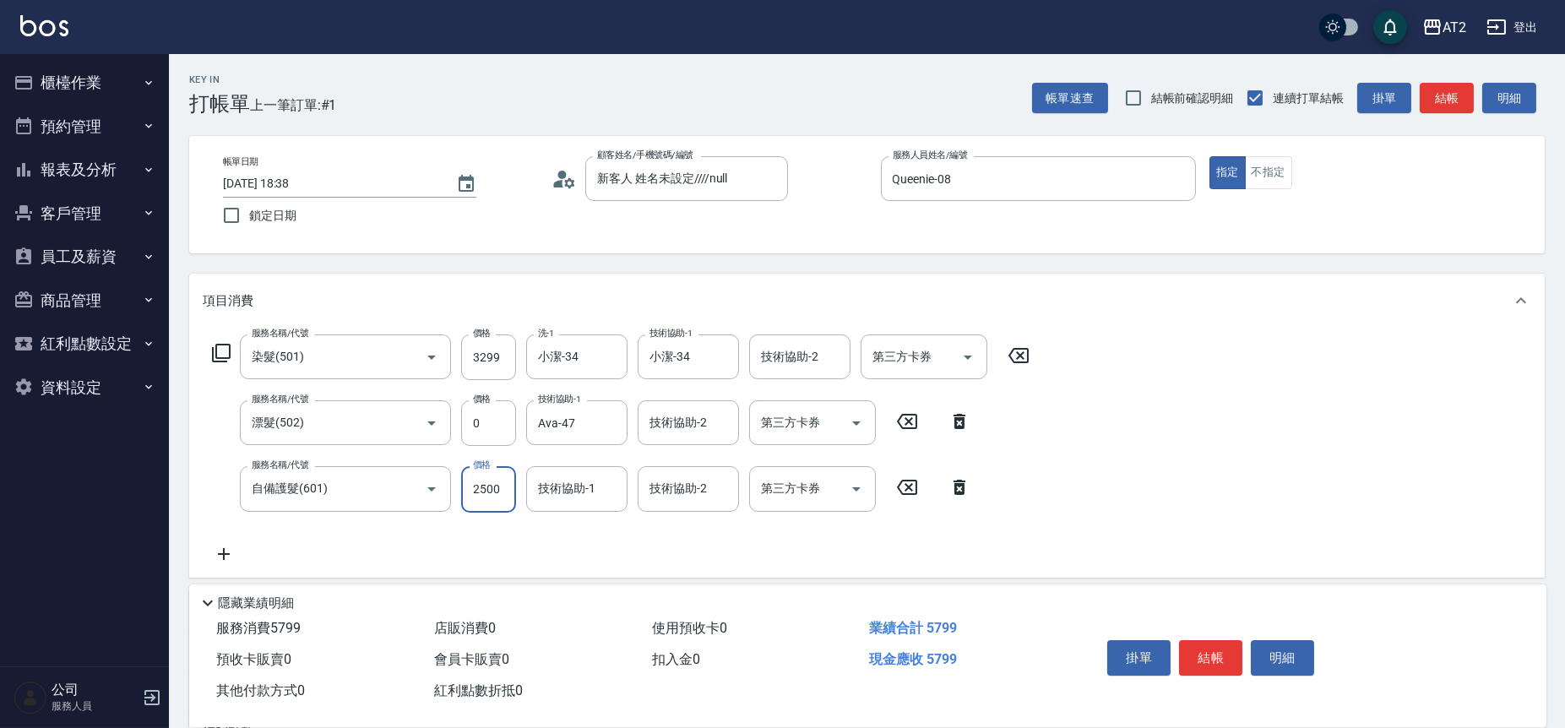
type input "2500"
type input "35"
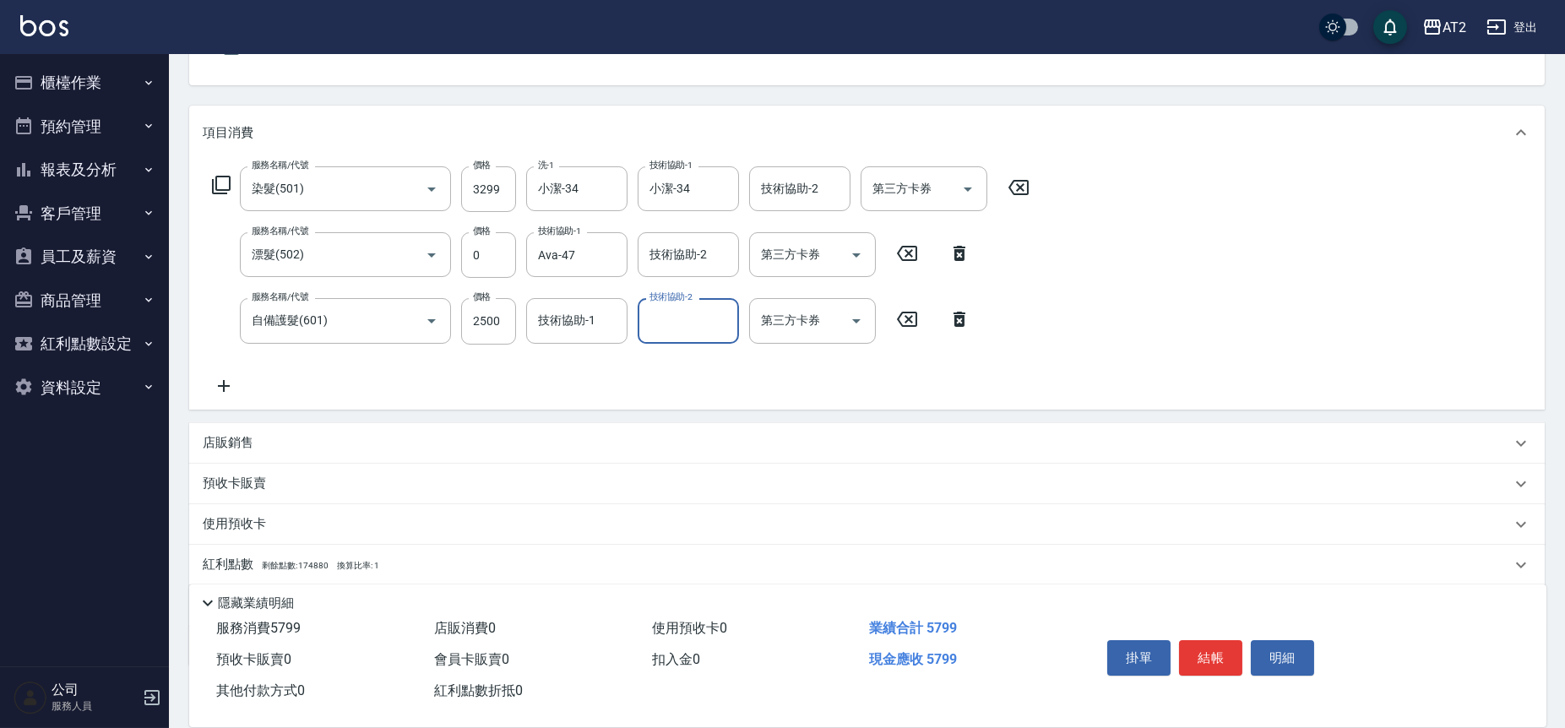
scroll to position [188, 0]
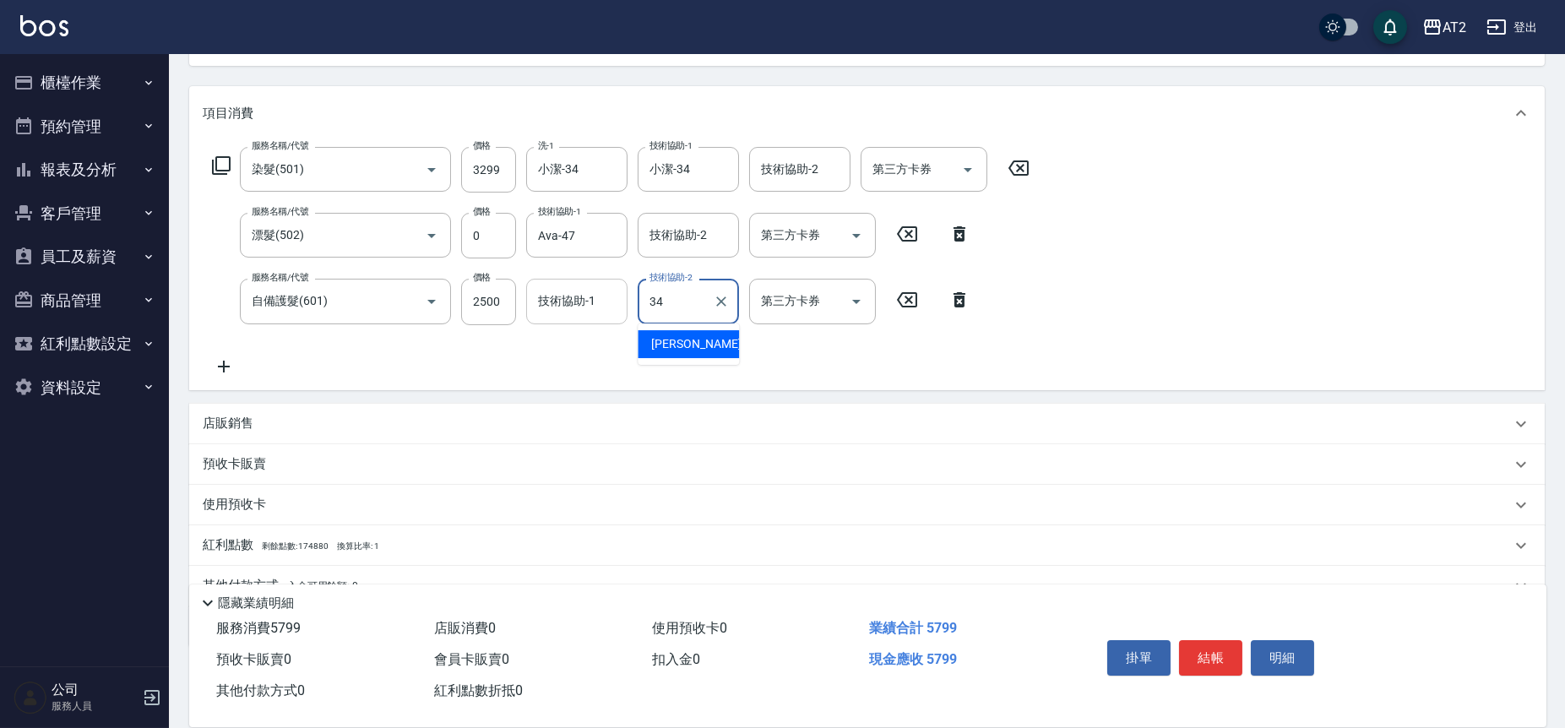
type input "小潔-34"
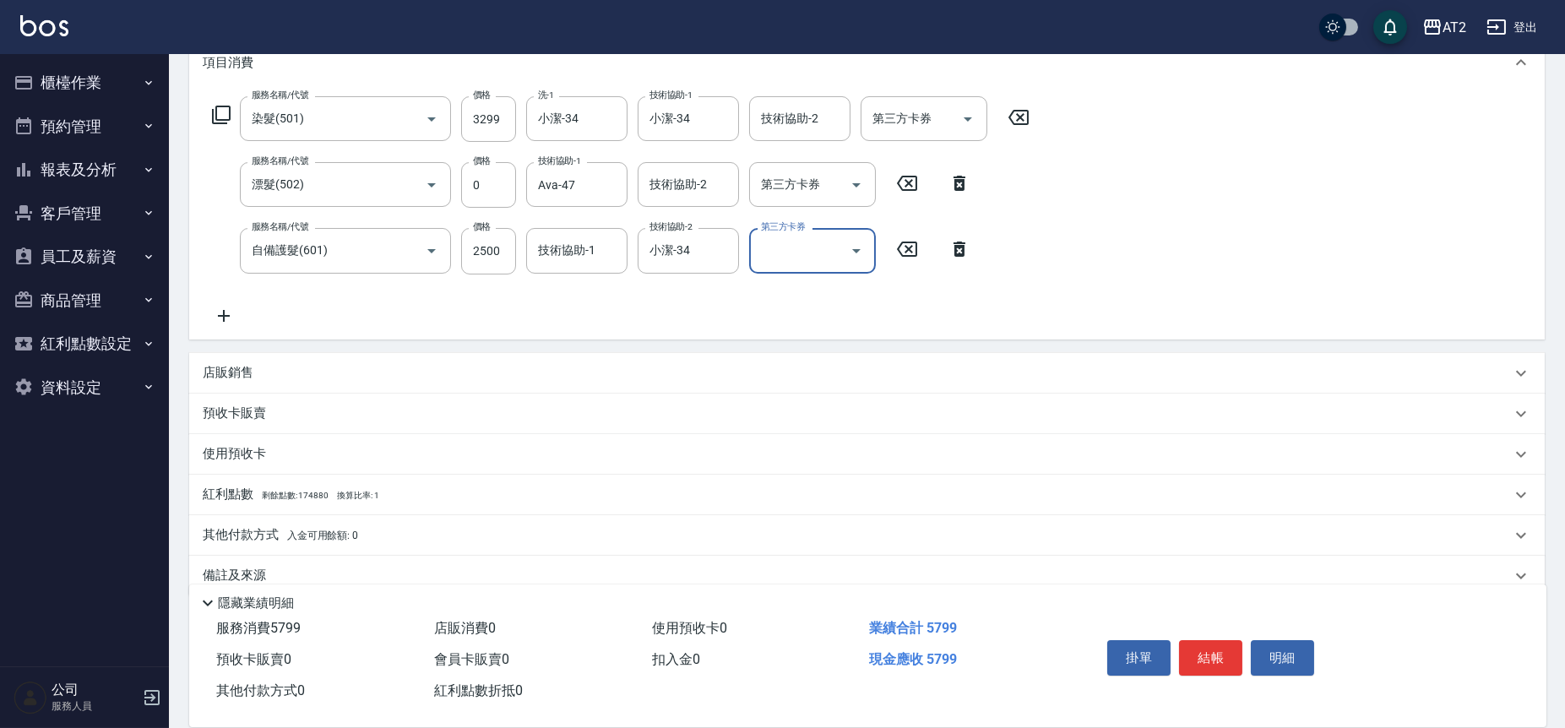
scroll to position [266, 0]
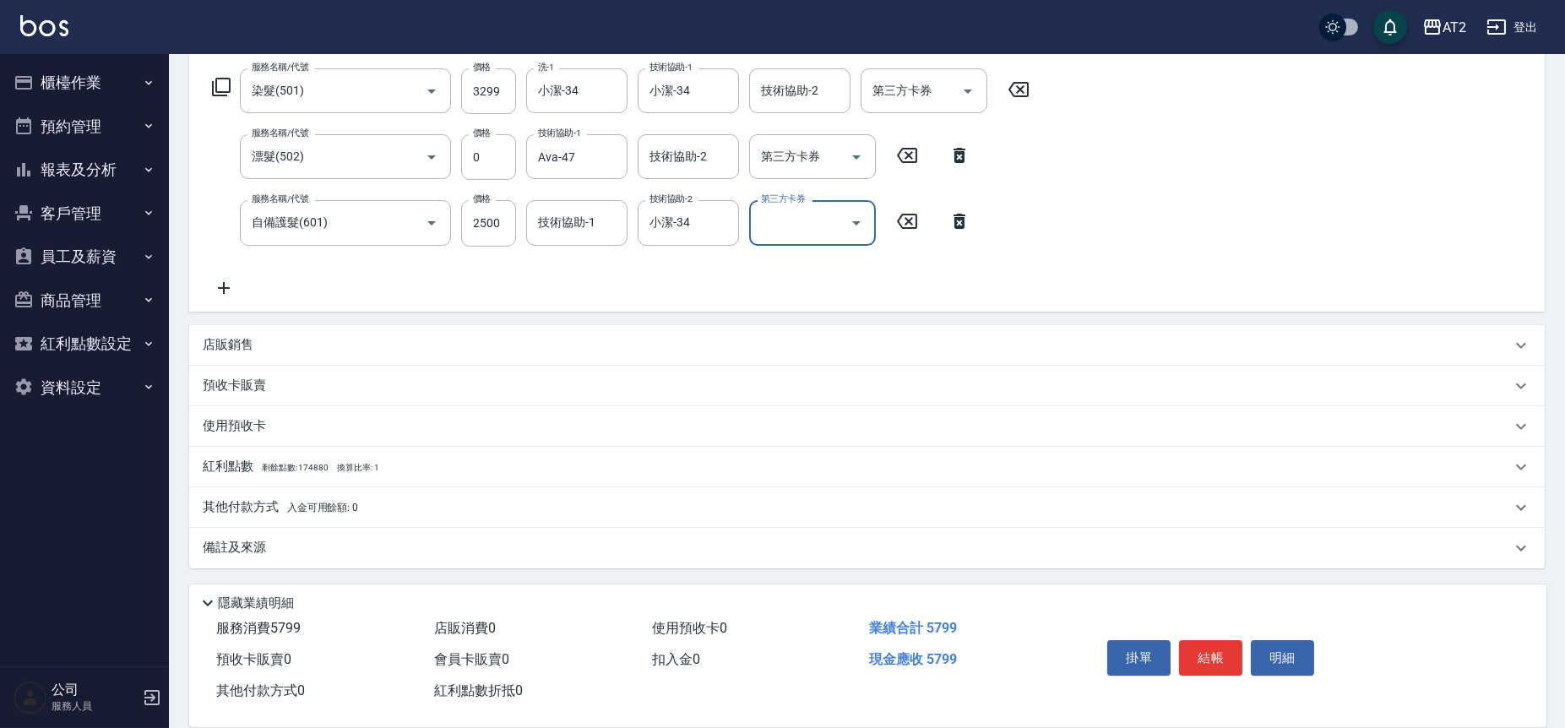
click at [439, 507] on div "其他付款方式 入金可用餘額: 0" at bounding box center [857, 507] width 1308 height 19
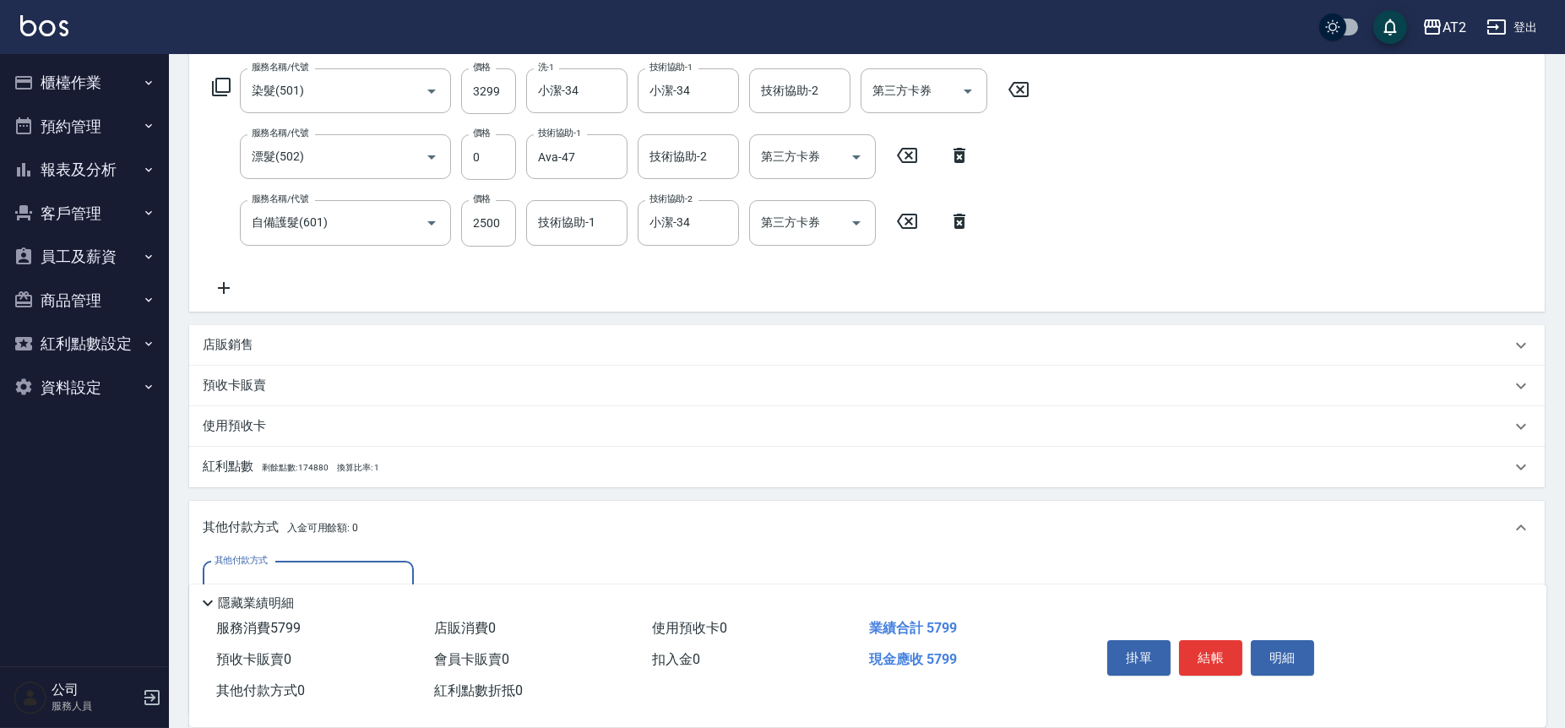
scroll to position [0, 0]
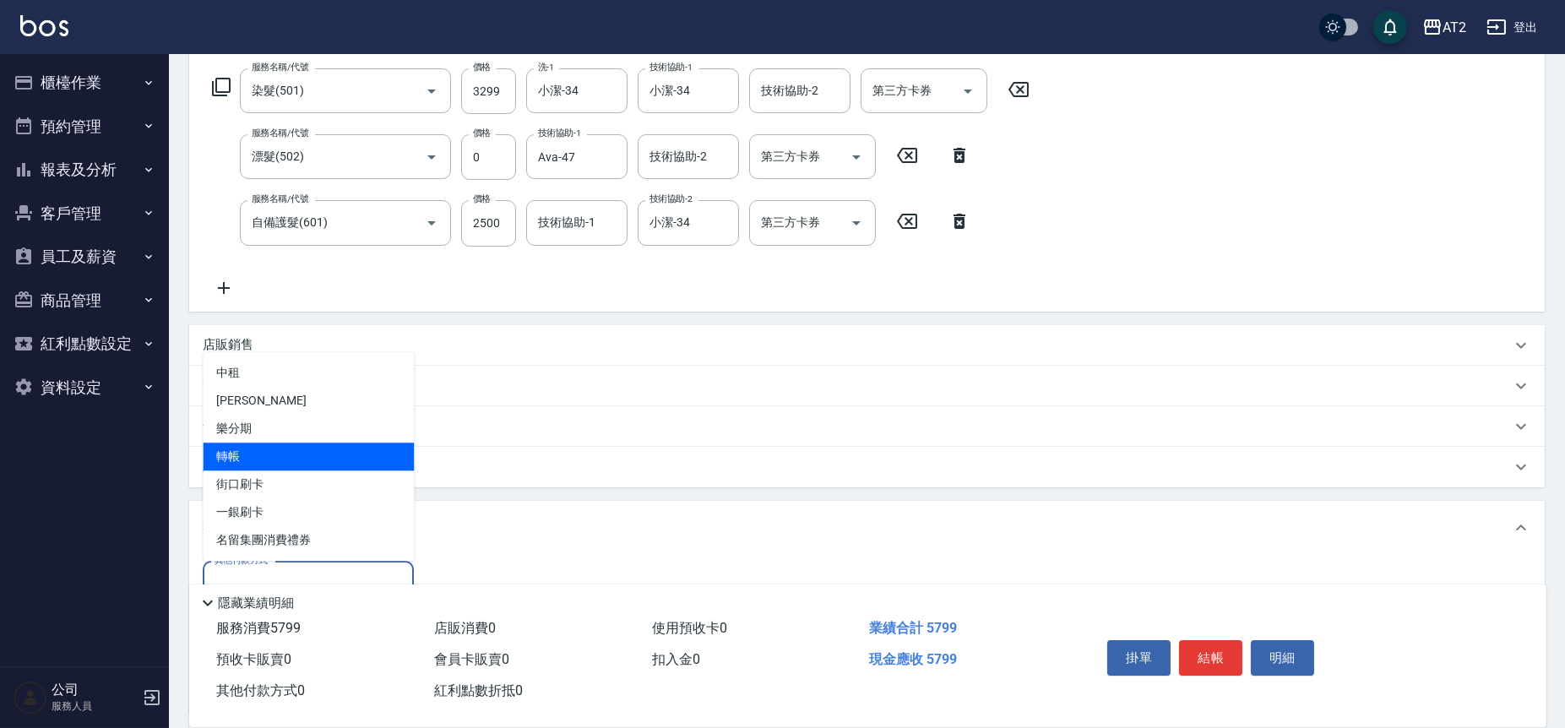
type input "轉帳"
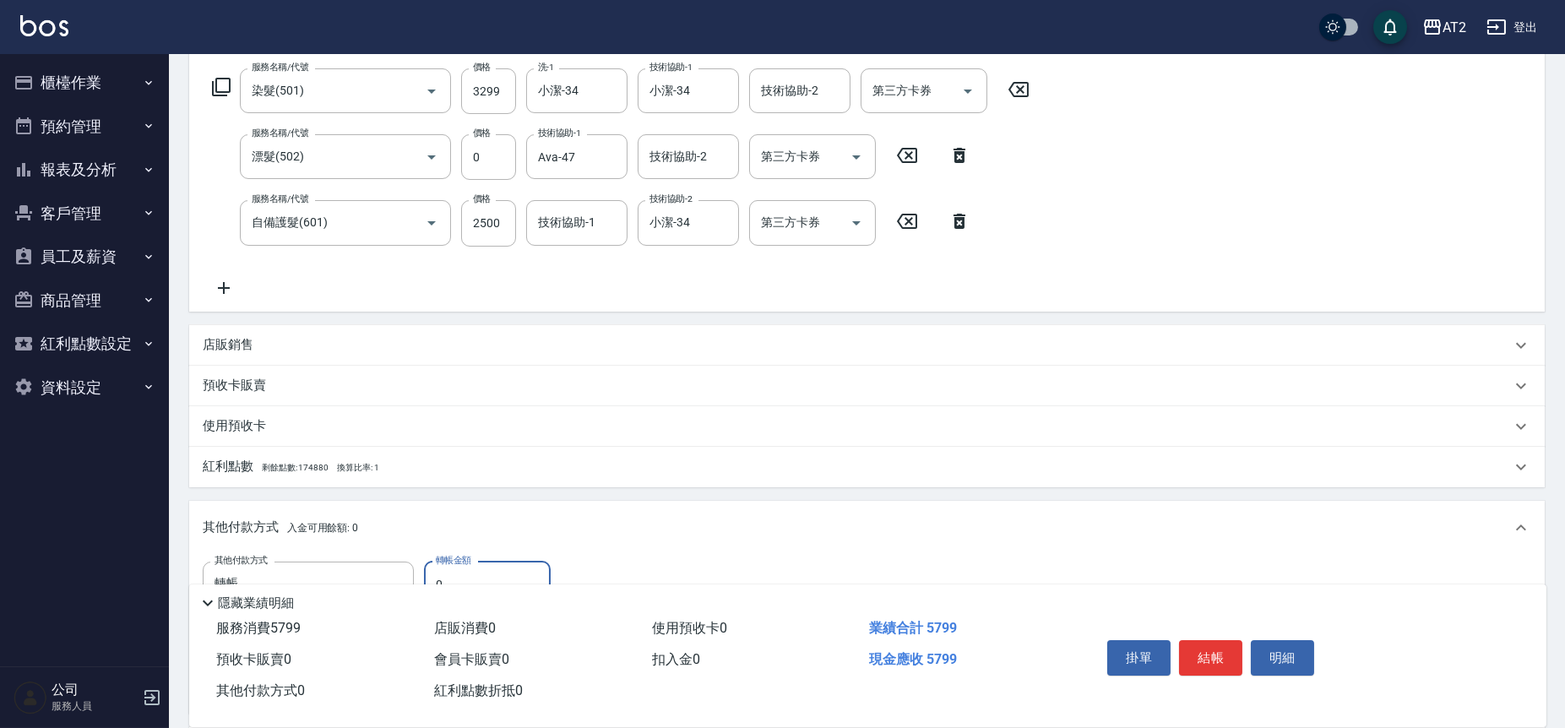
type input "55"
type input "520"
type input "5579"
type input "20"
type input "5579"
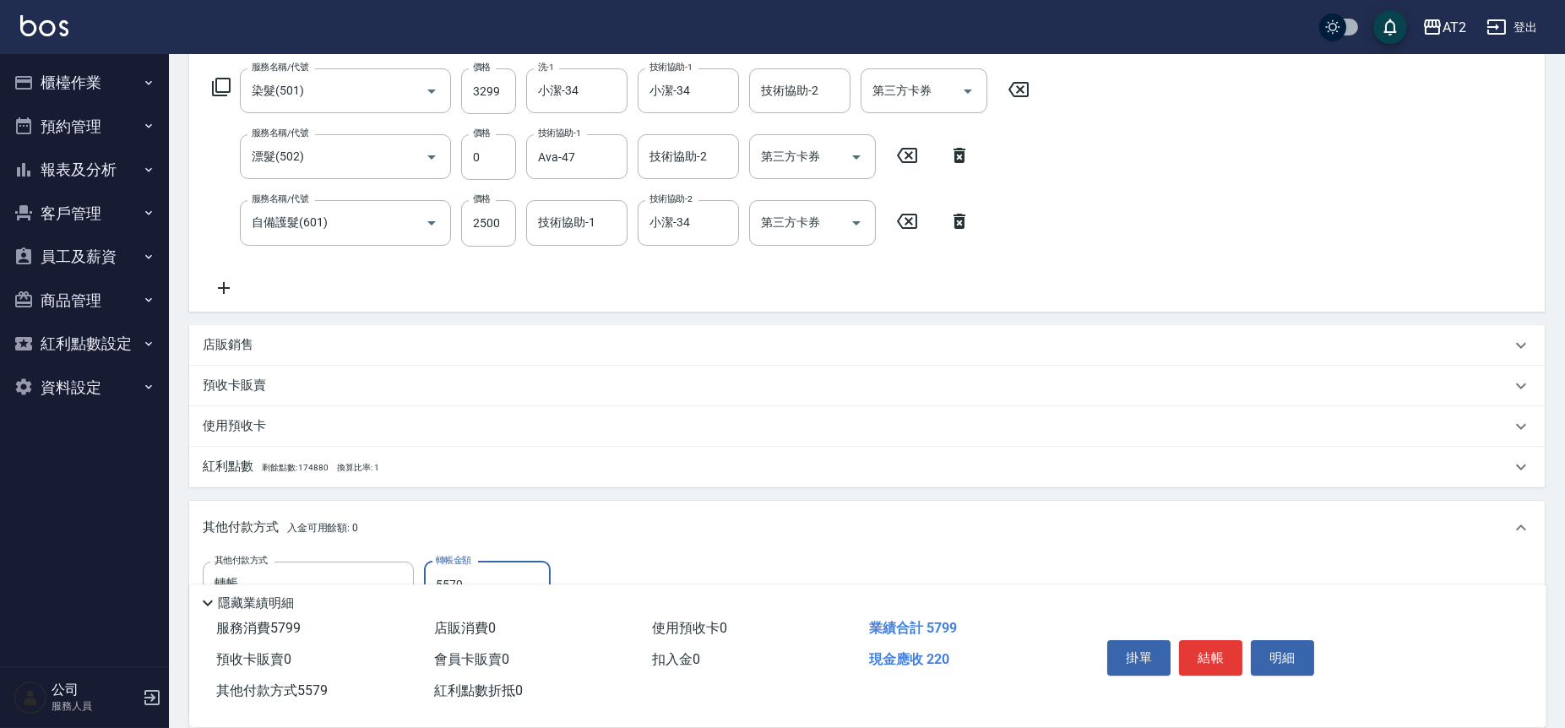
type input "520"
type input "557"
type input "570"
type input "57"
type input "520"
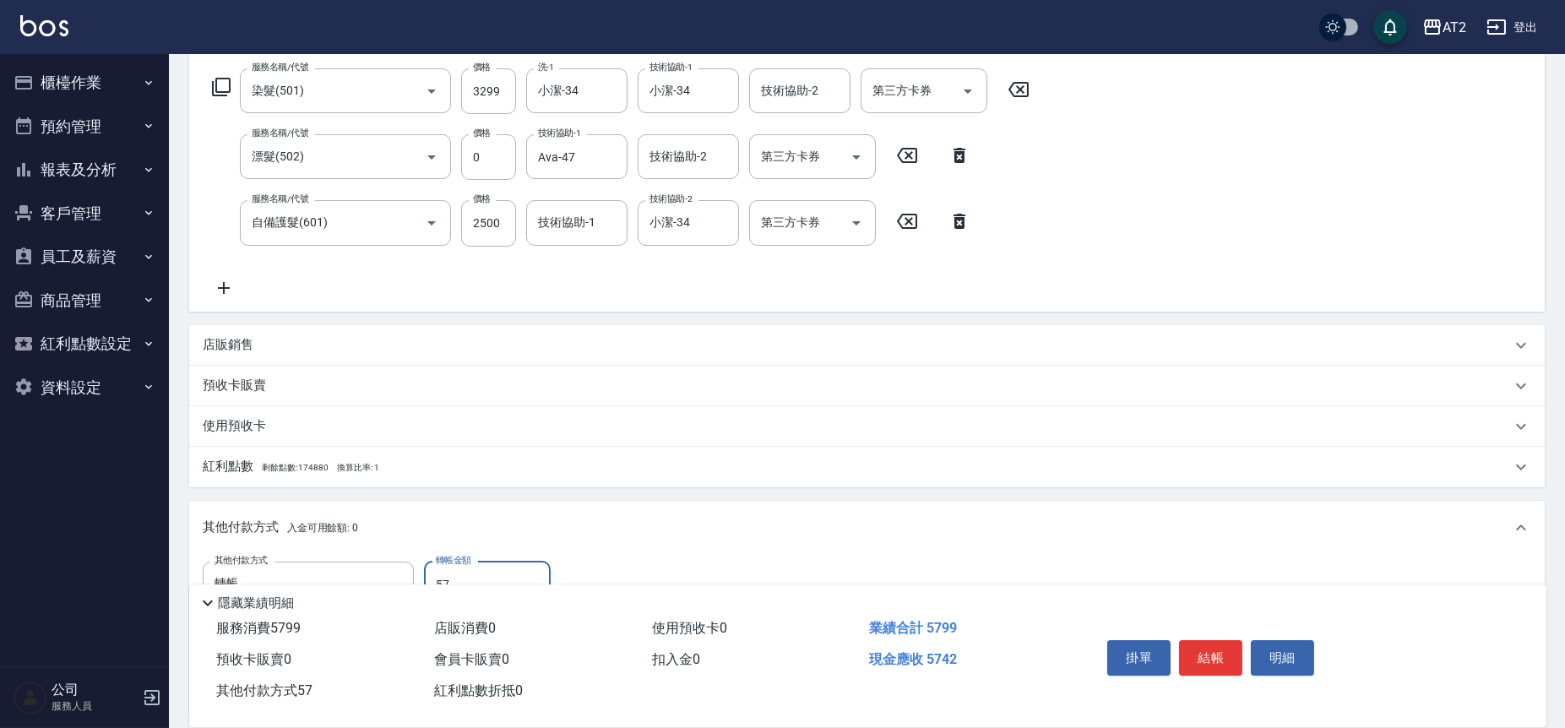
type input "579"
type input "0"
type input "5799"
type input "[DATE] 18:39"
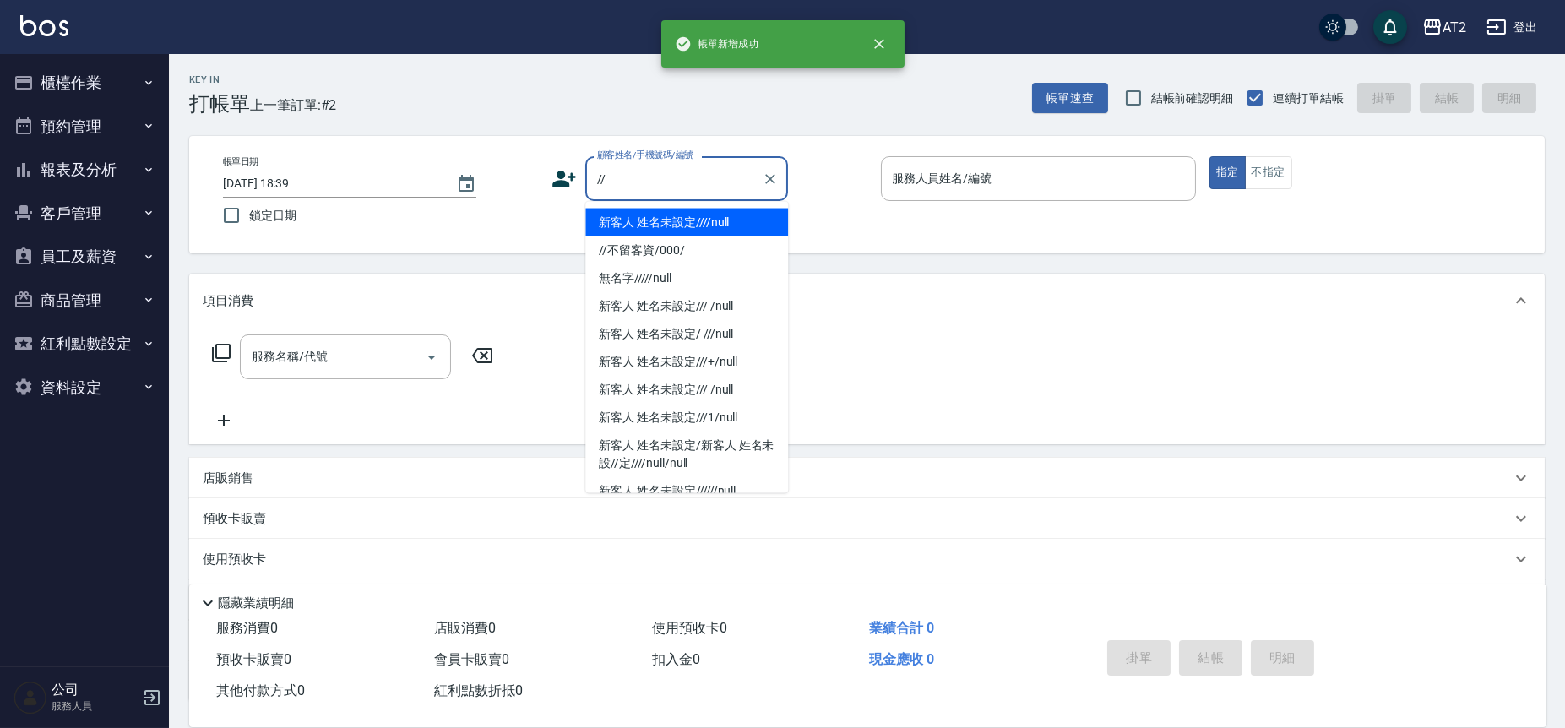
type input "新客人 姓名未設定////null"
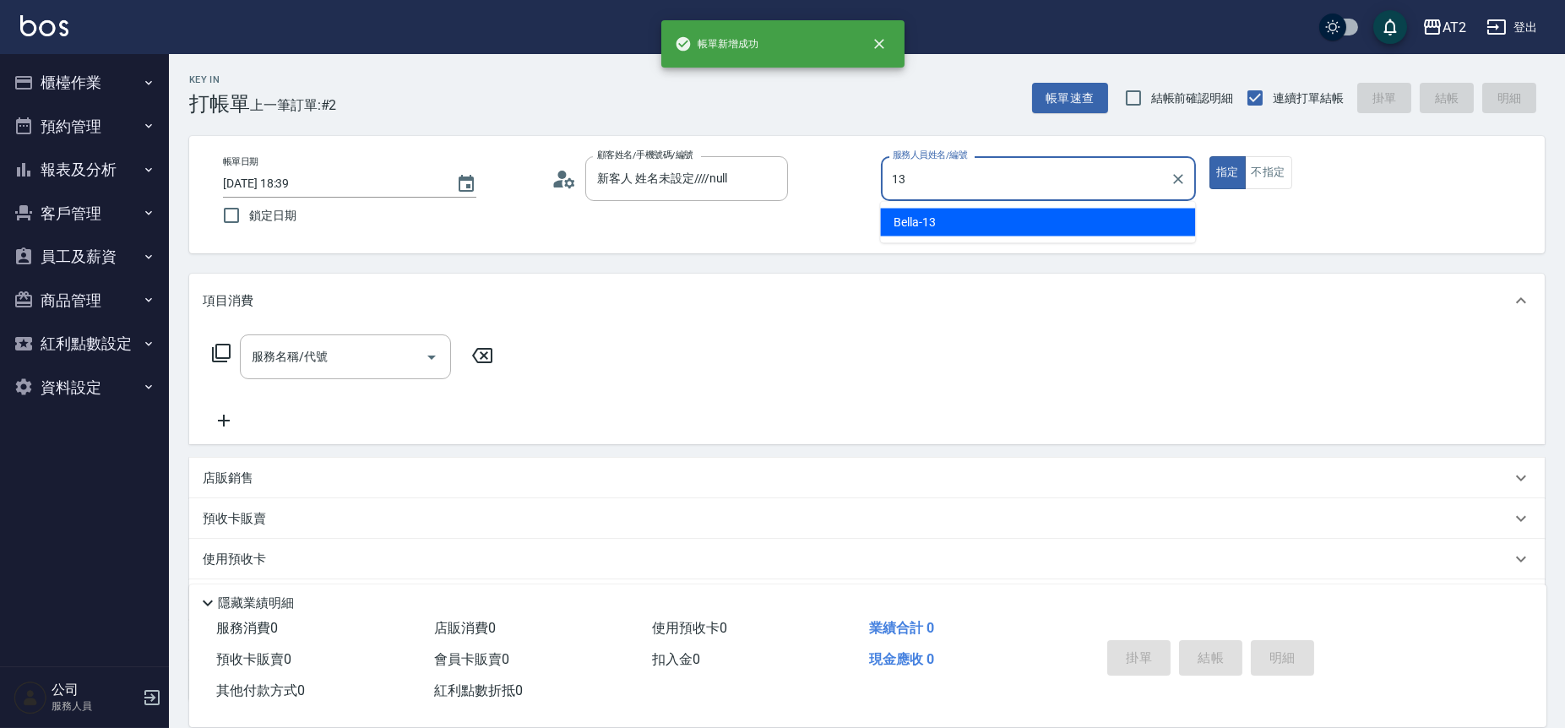
type input "Bella-13"
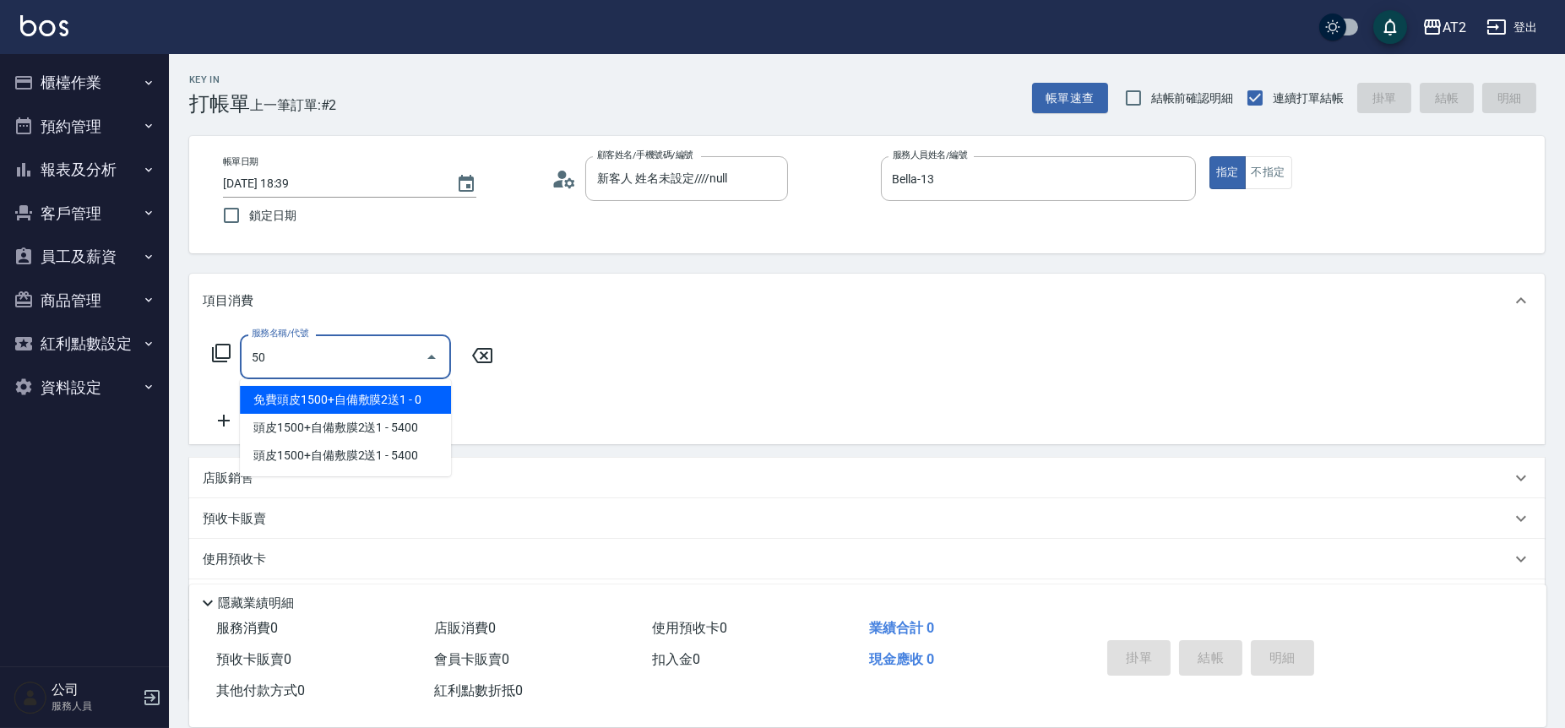
type input "501"
type input "100"
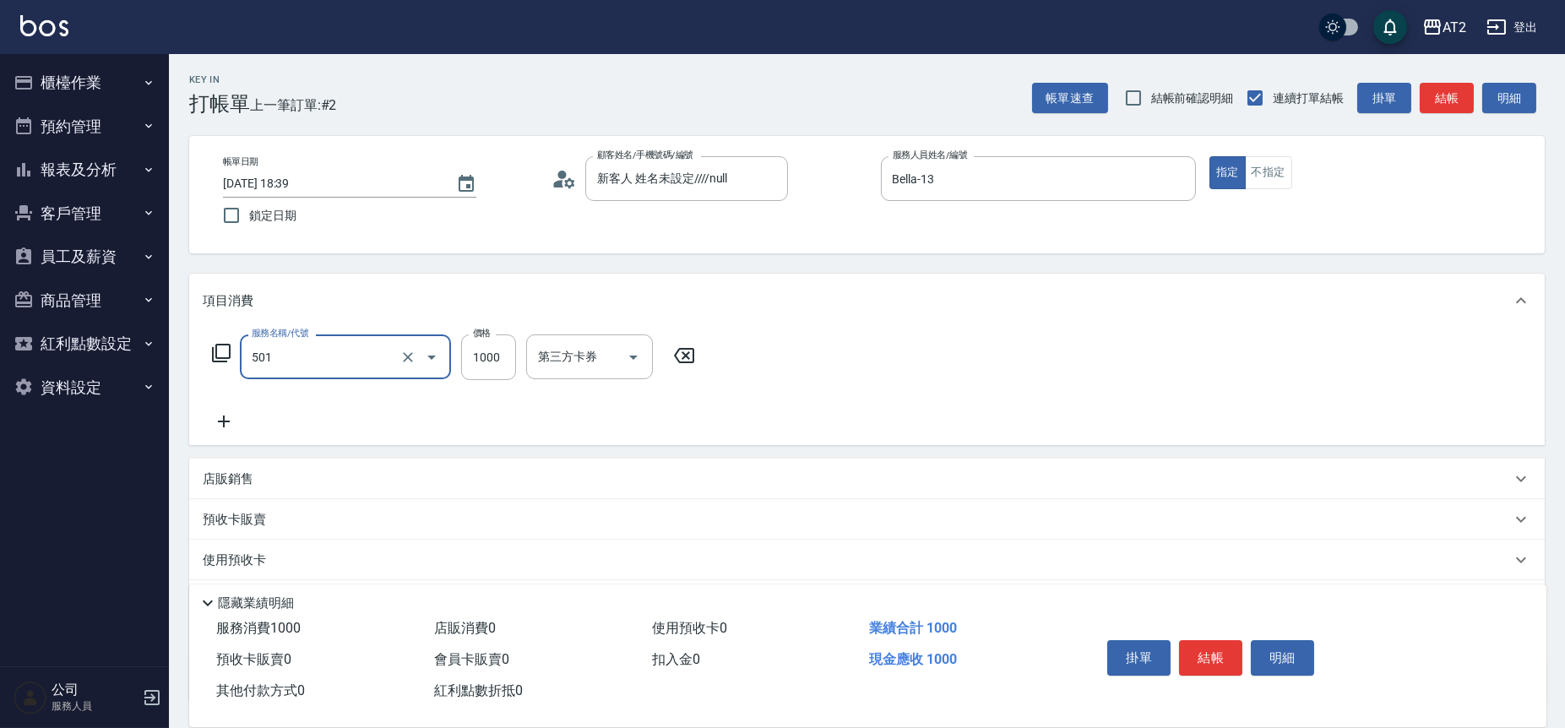
type input "染髮(501)"
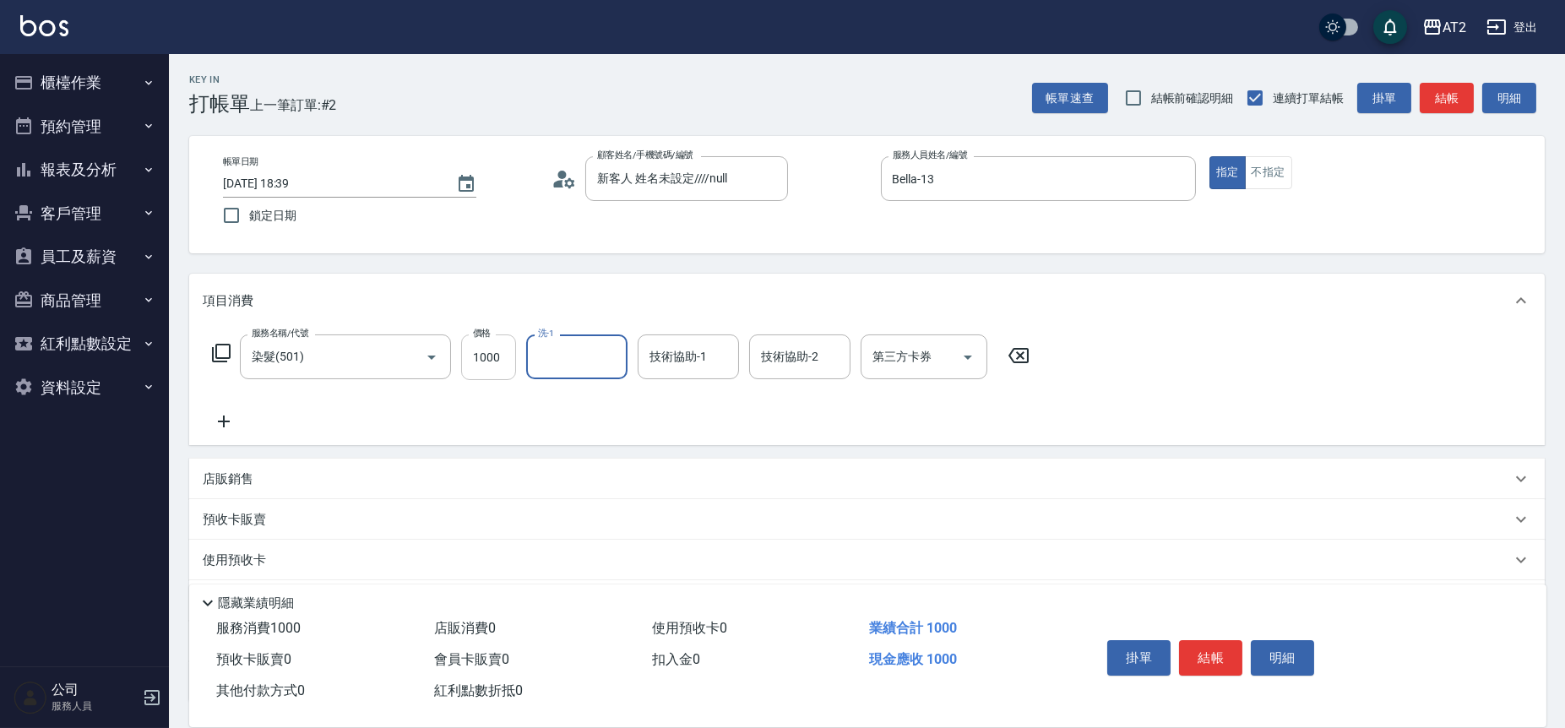
click at [514, 349] on input "1000" at bounding box center [488, 357] width 55 height 46
type input "0"
type input "19"
type input "10"
type input "198"
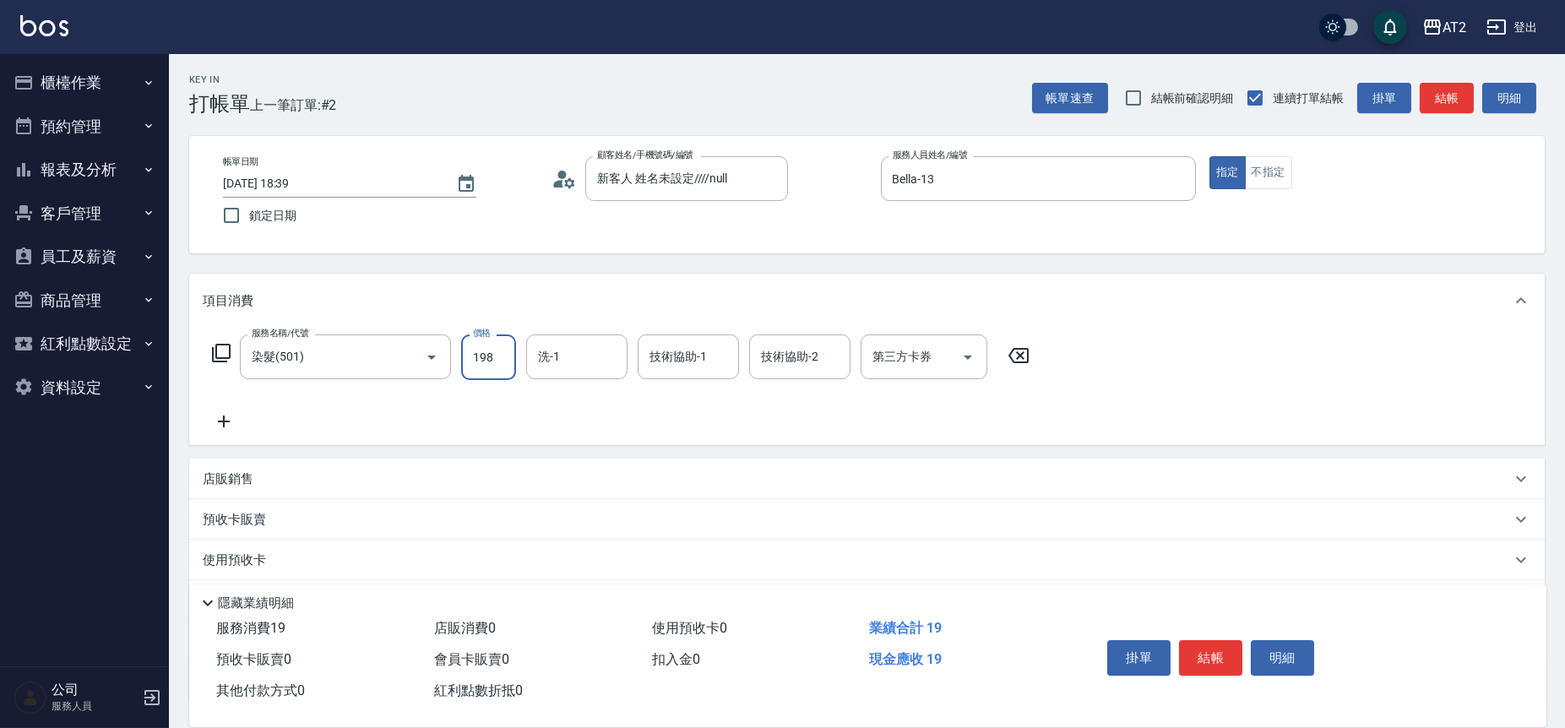
type input "190"
type input "1980"
type input "Ivy-48"
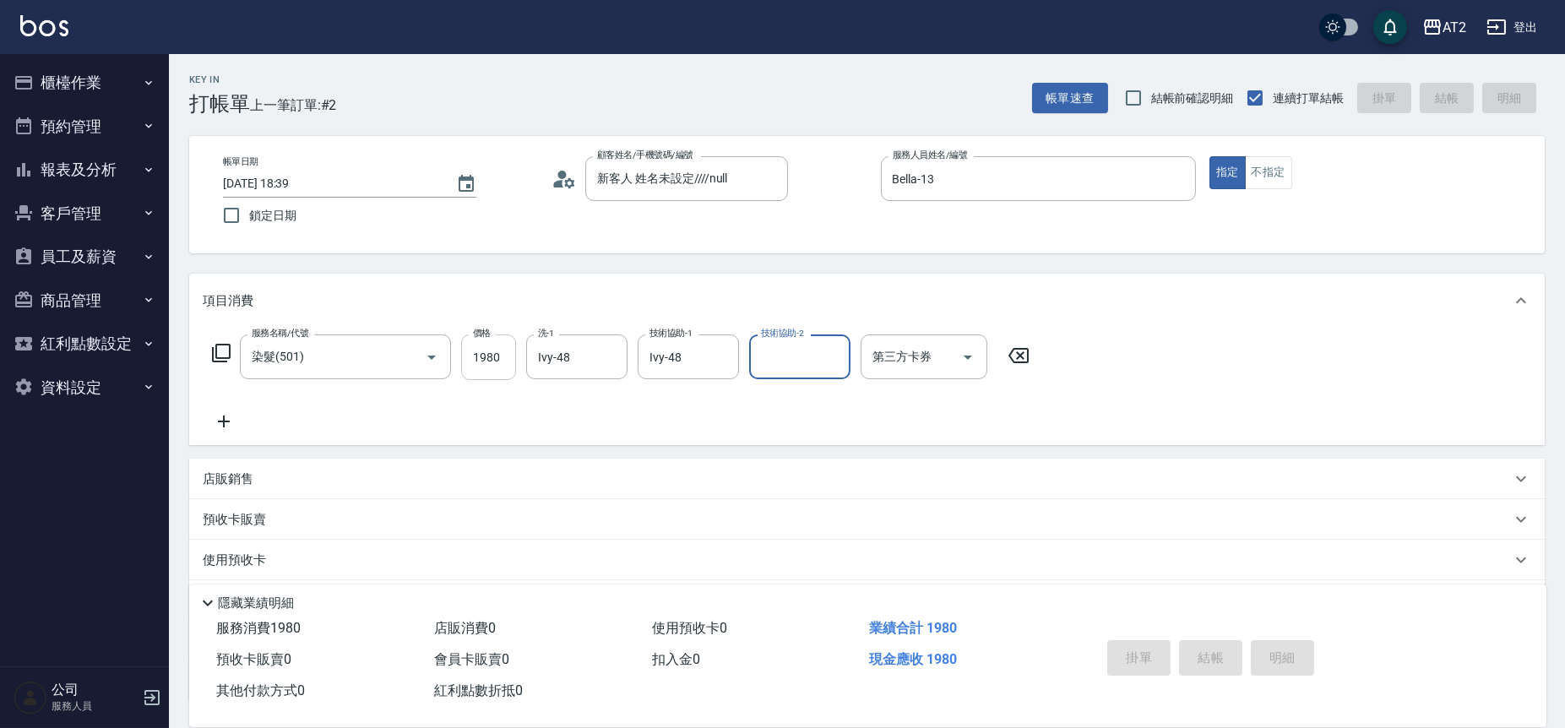
type input "0"
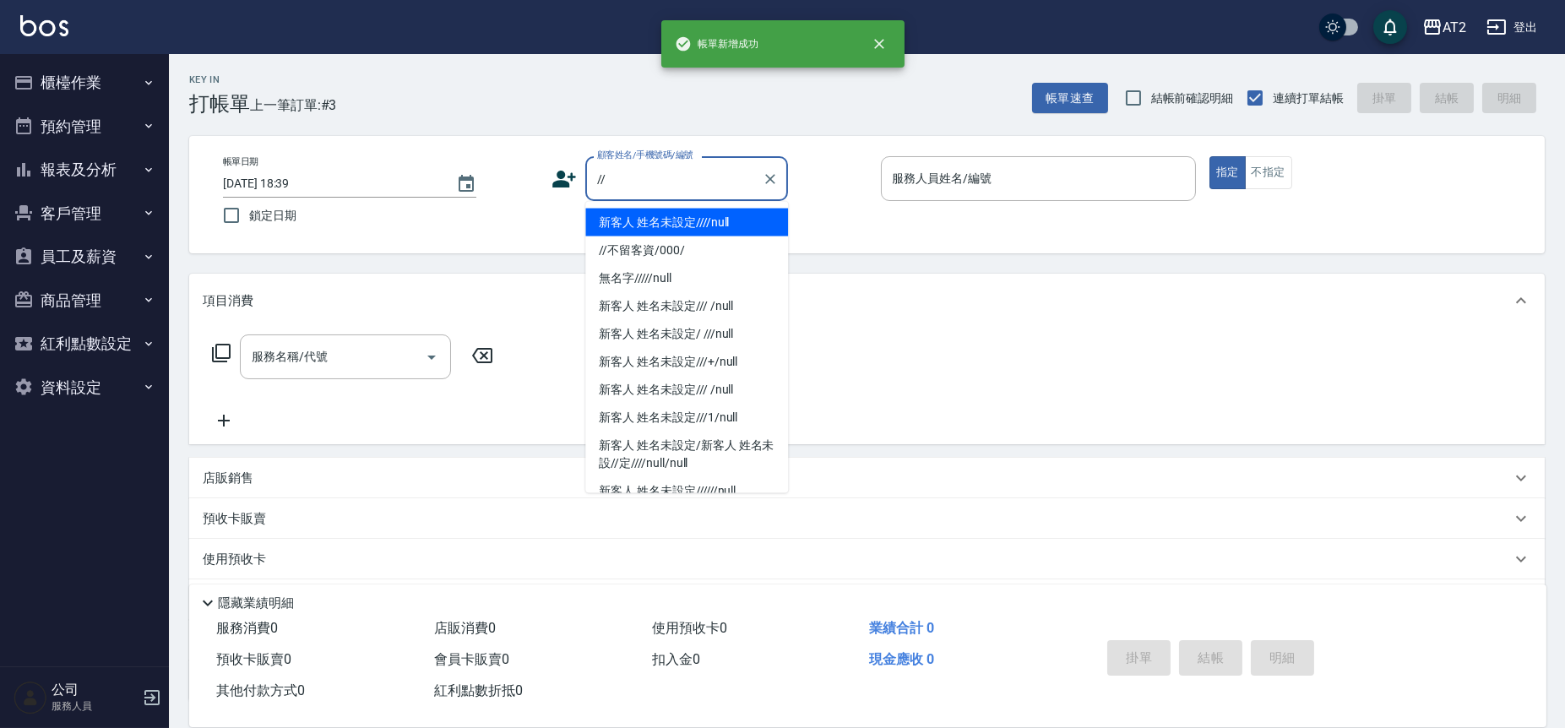
type input "新客人 姓名未設定////null"
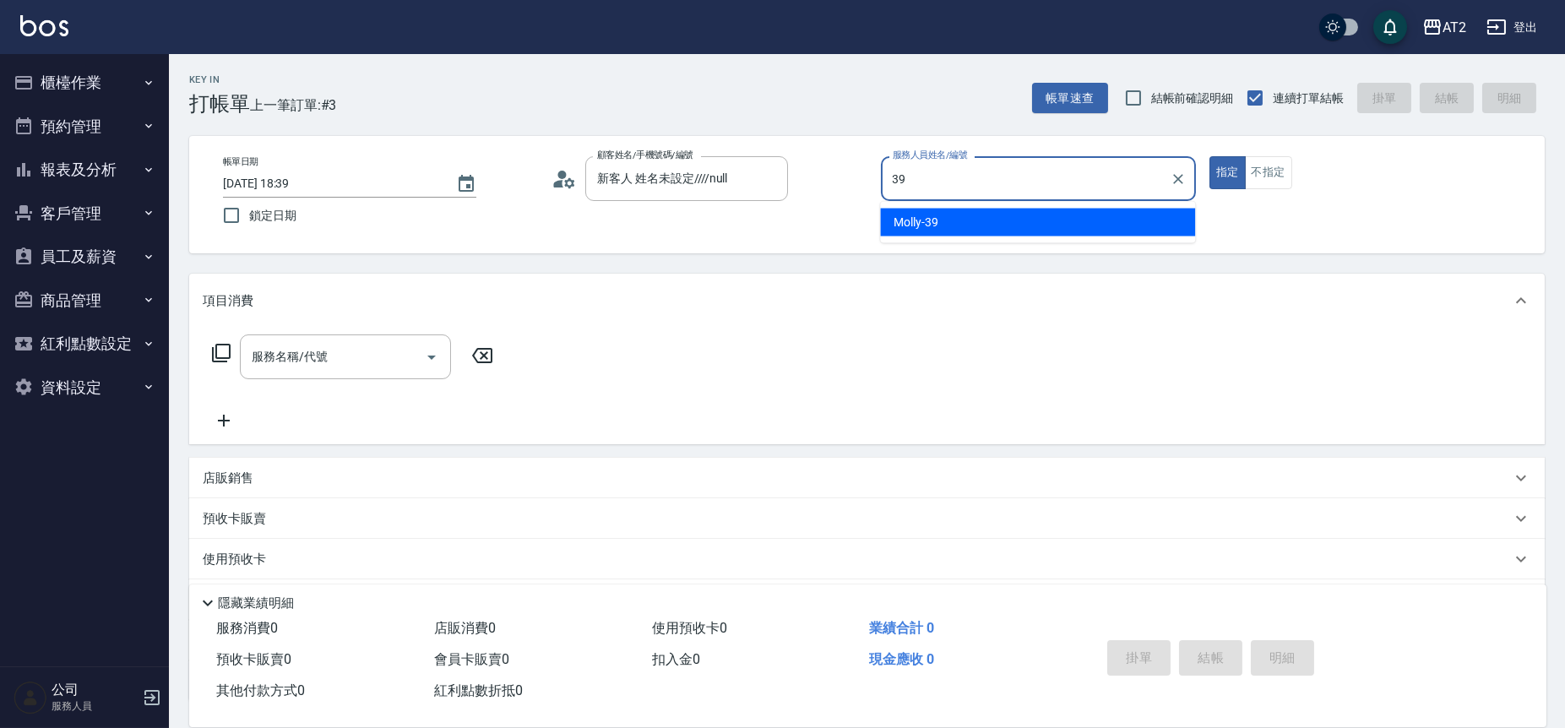
type input "Molly-39"
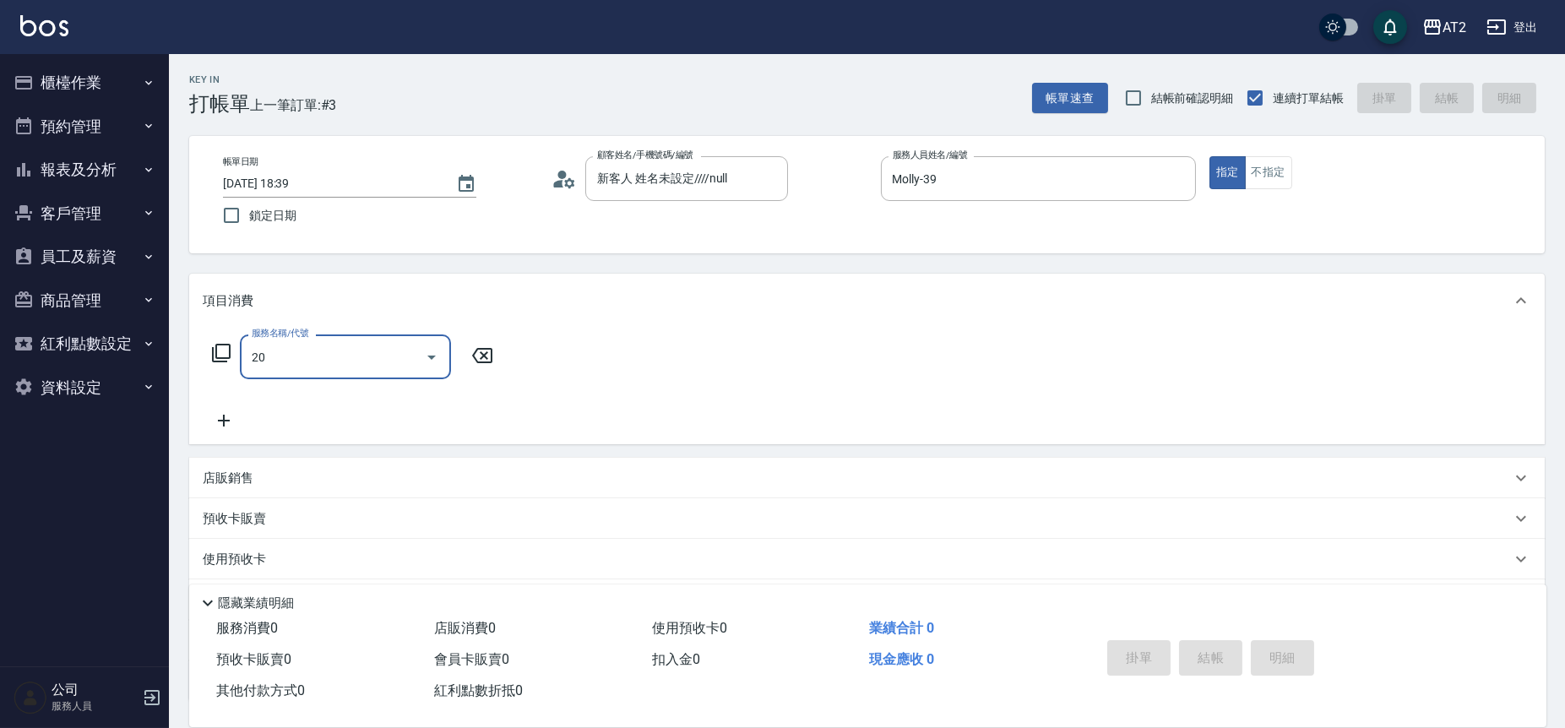
type input "201"
type input "20"
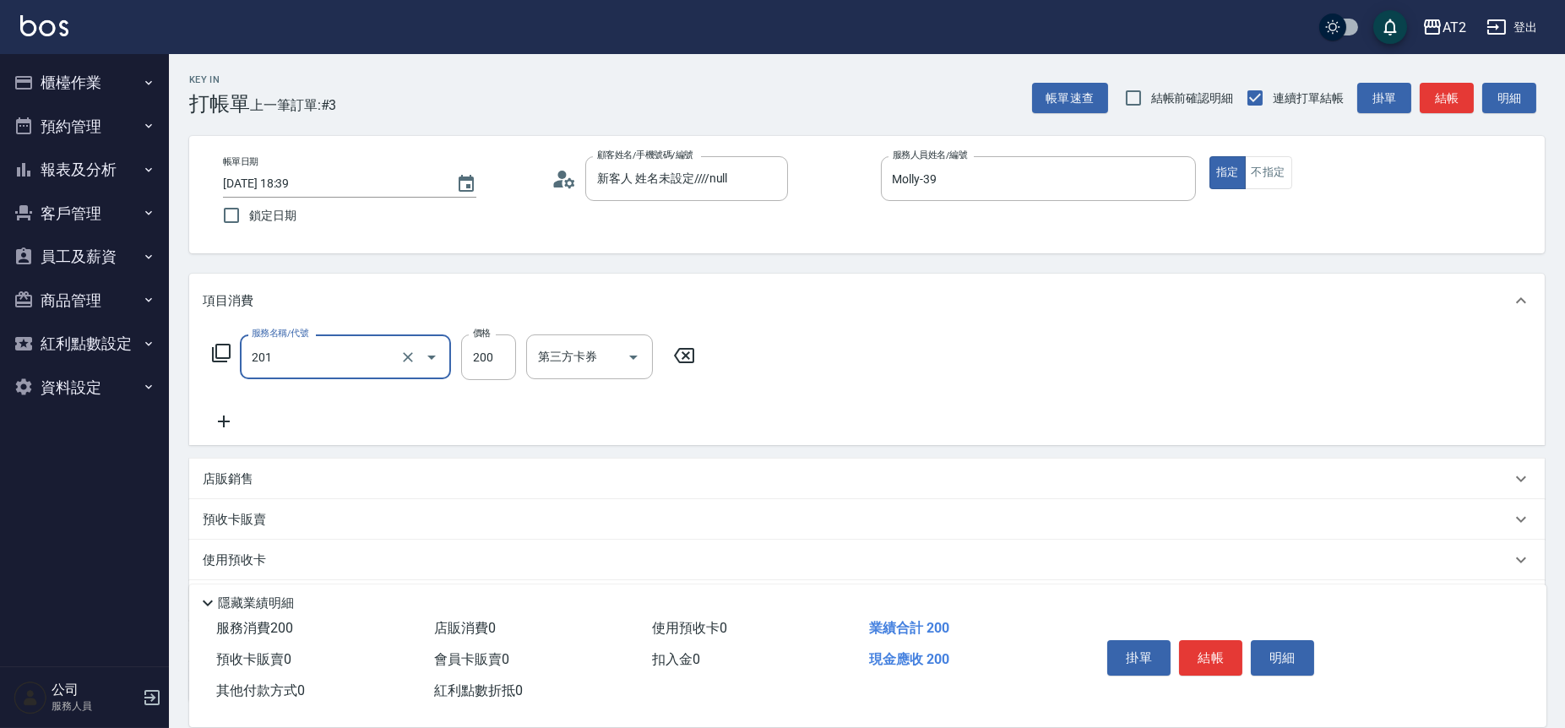
type input "洗髮(201)"
type input "0"
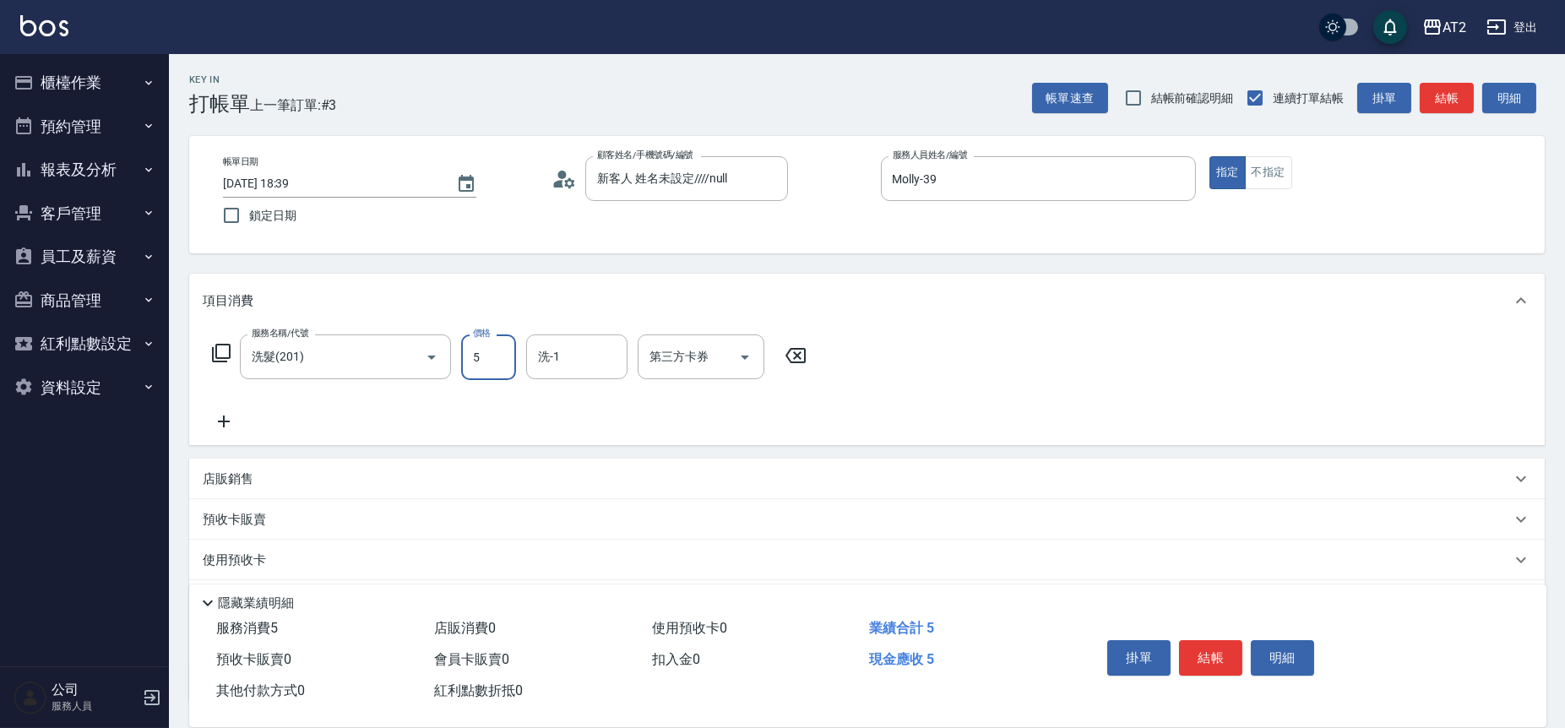
type input "50"
type input "500"
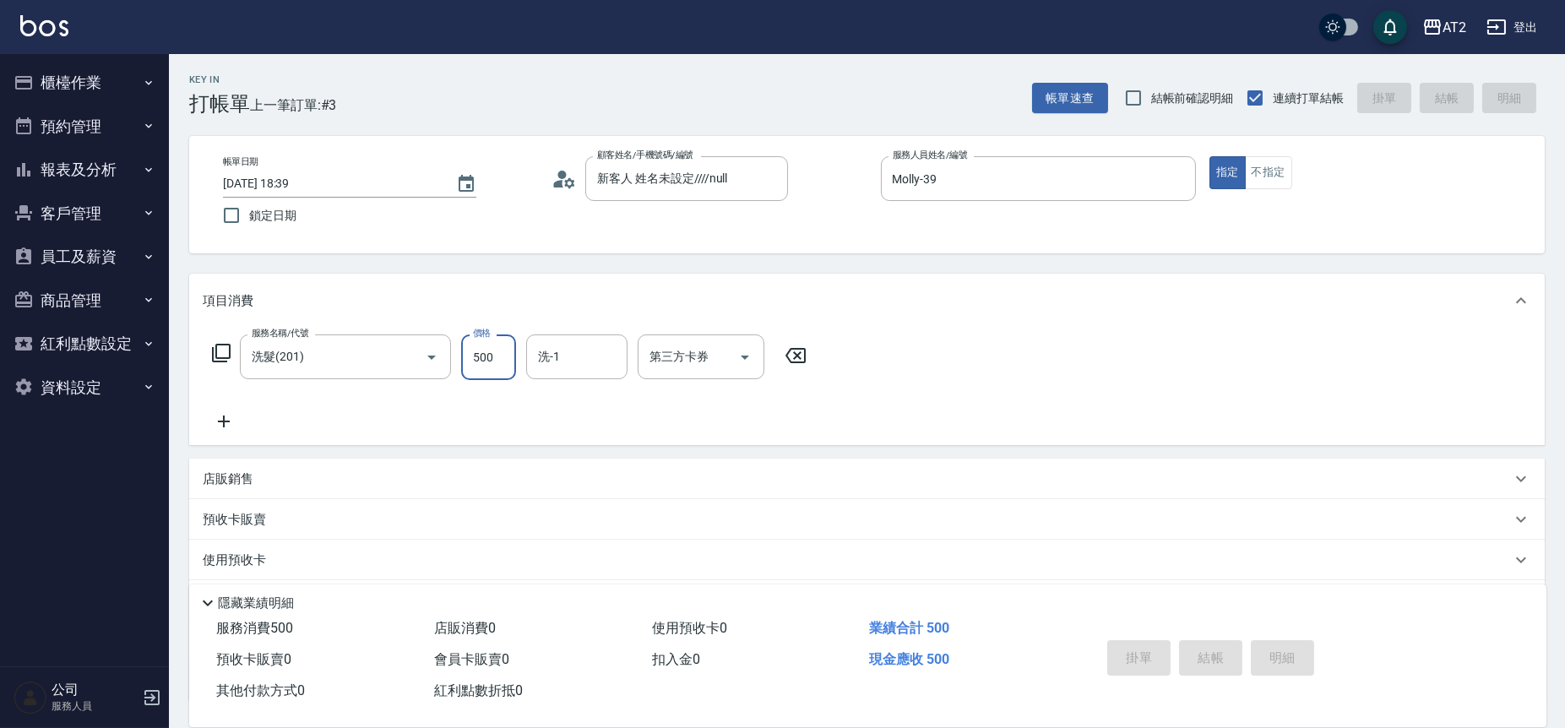
type input "0"
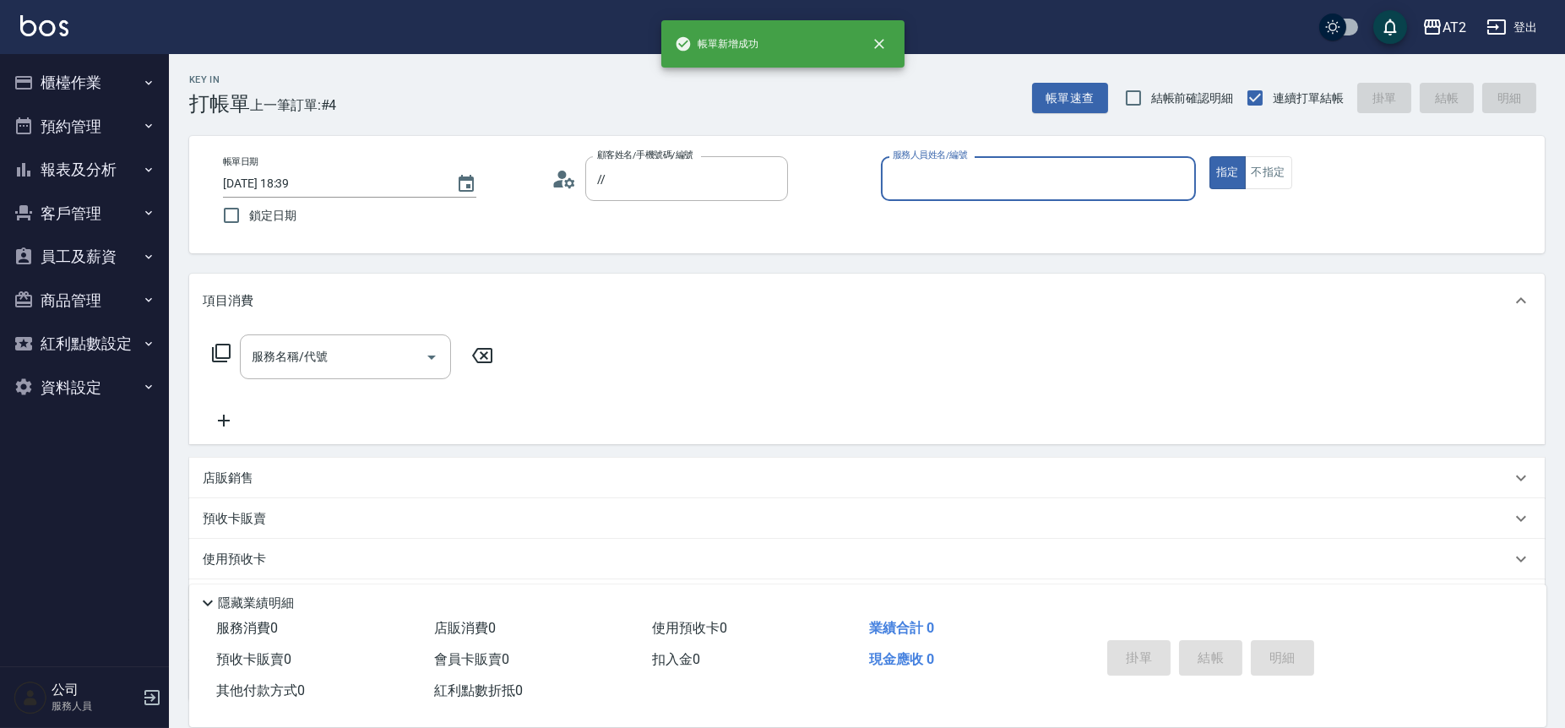
type input "新客人 姓名未設定////null"
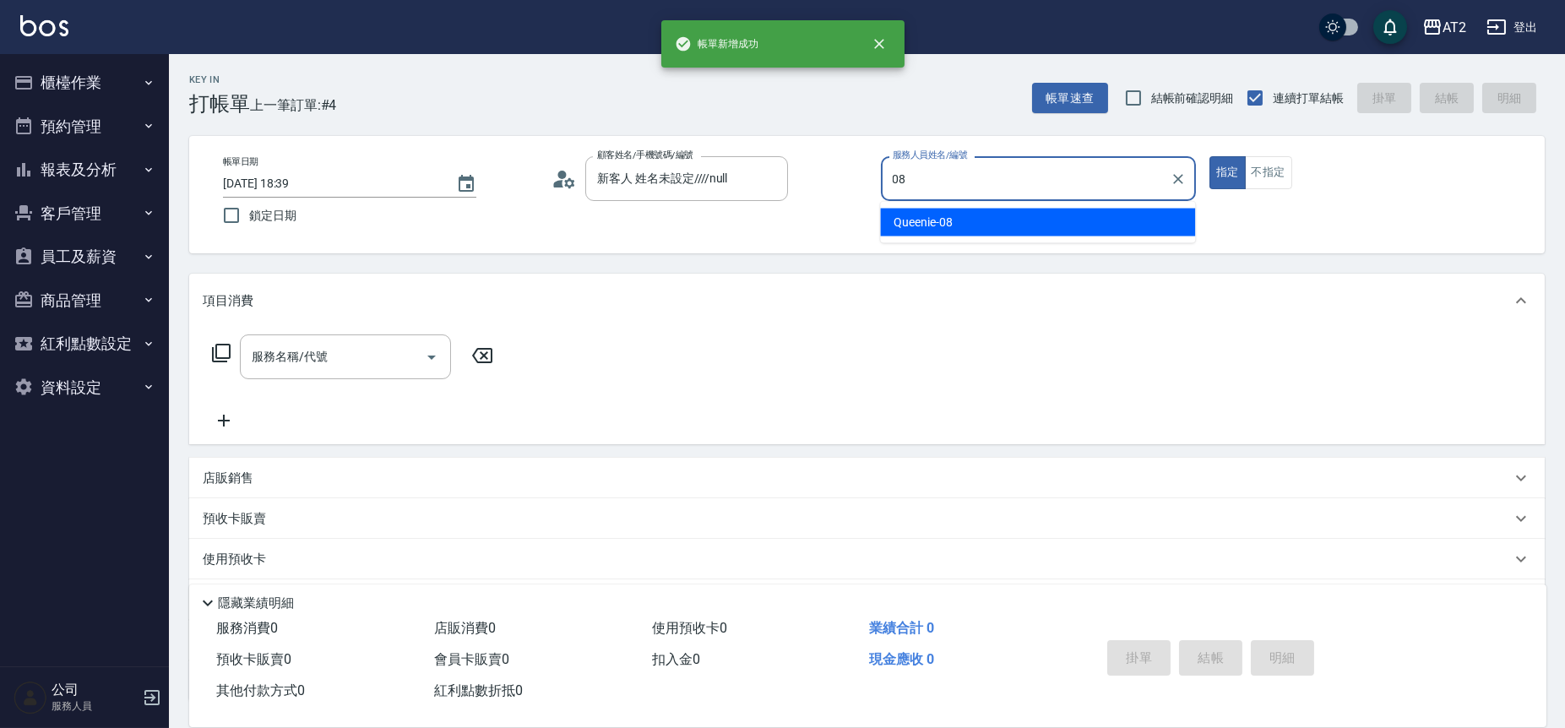
type input "Queenie-08"
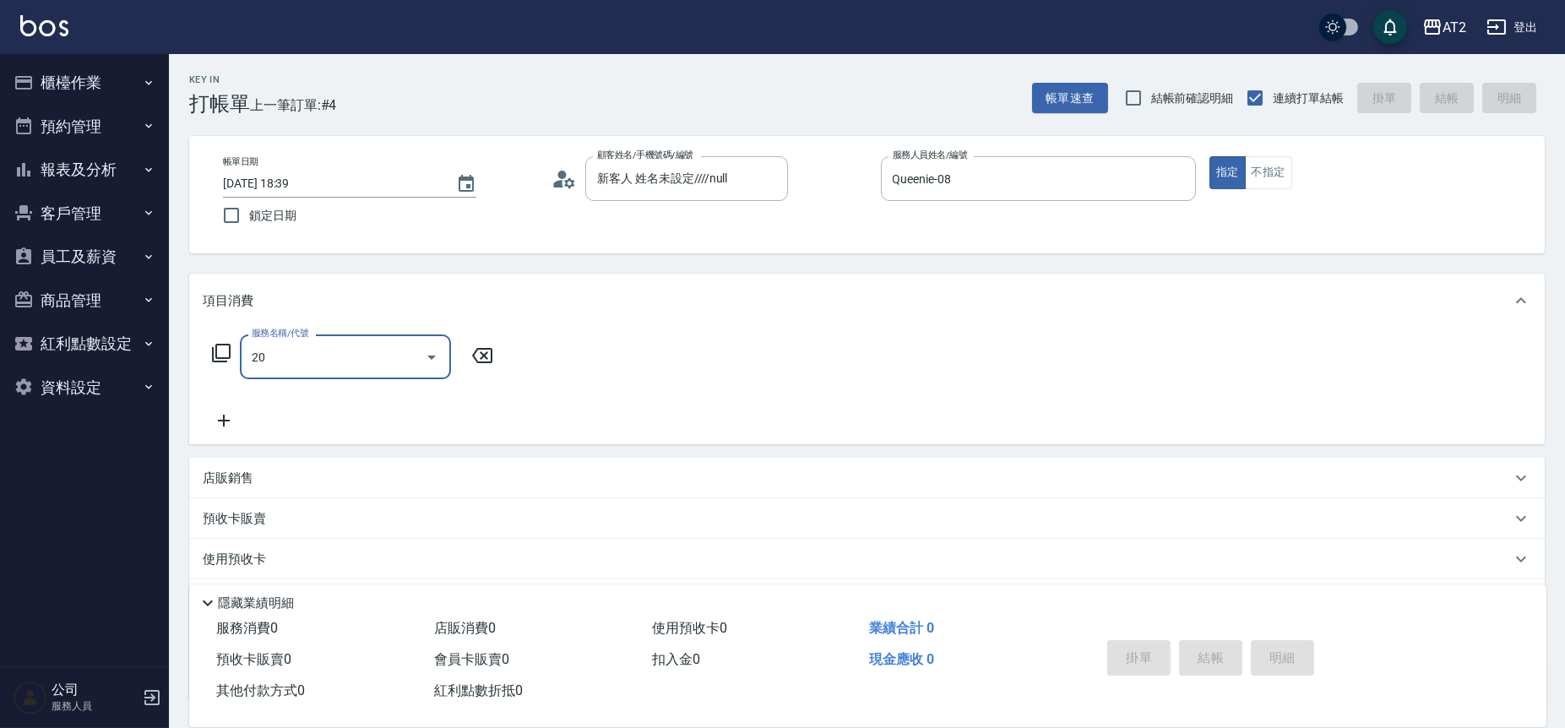
type input "201"
type input "20"
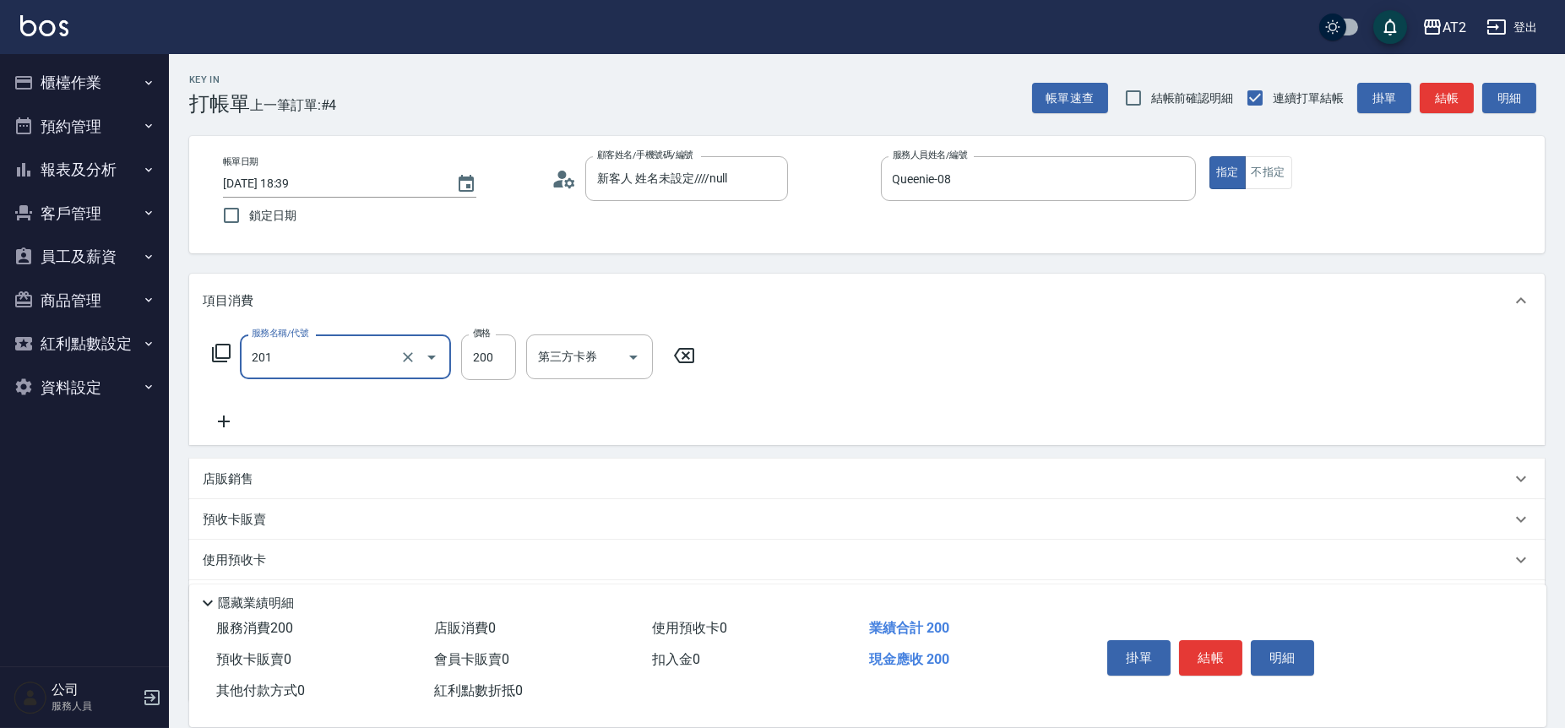
type input "洗髮(201)"
type input "0"
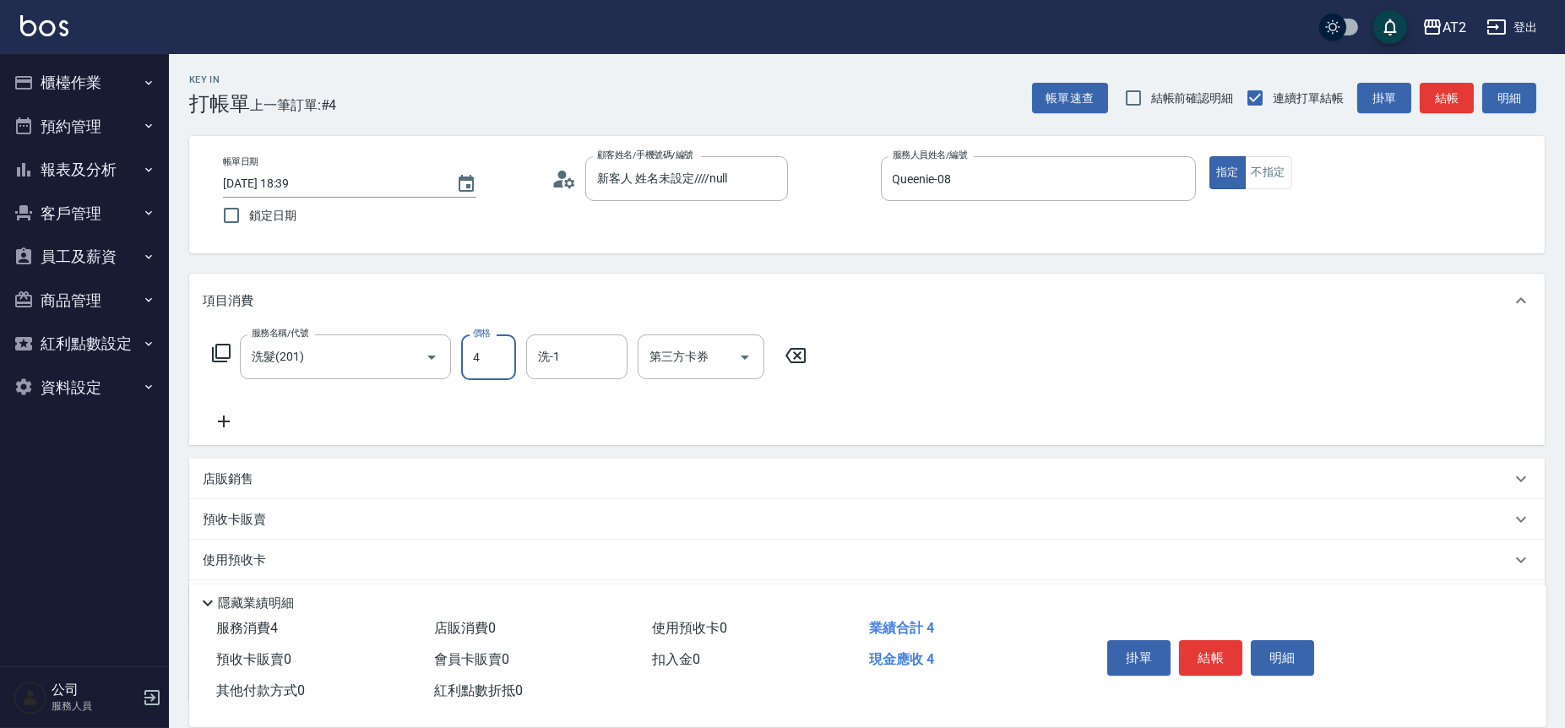
type input "40"
type input "400"
type input "Ava-47"
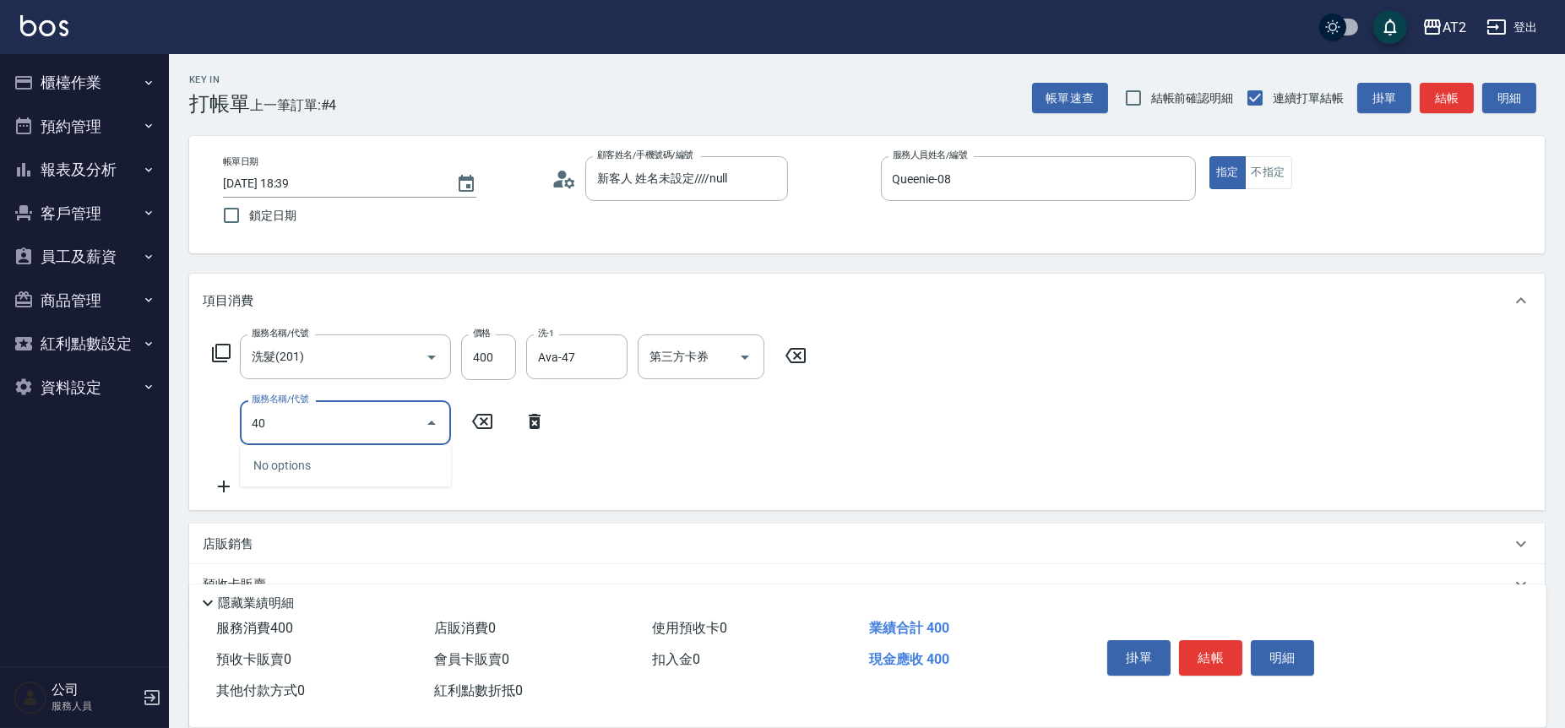
type input "401"
type input "60"
type input "剪髮(401)"
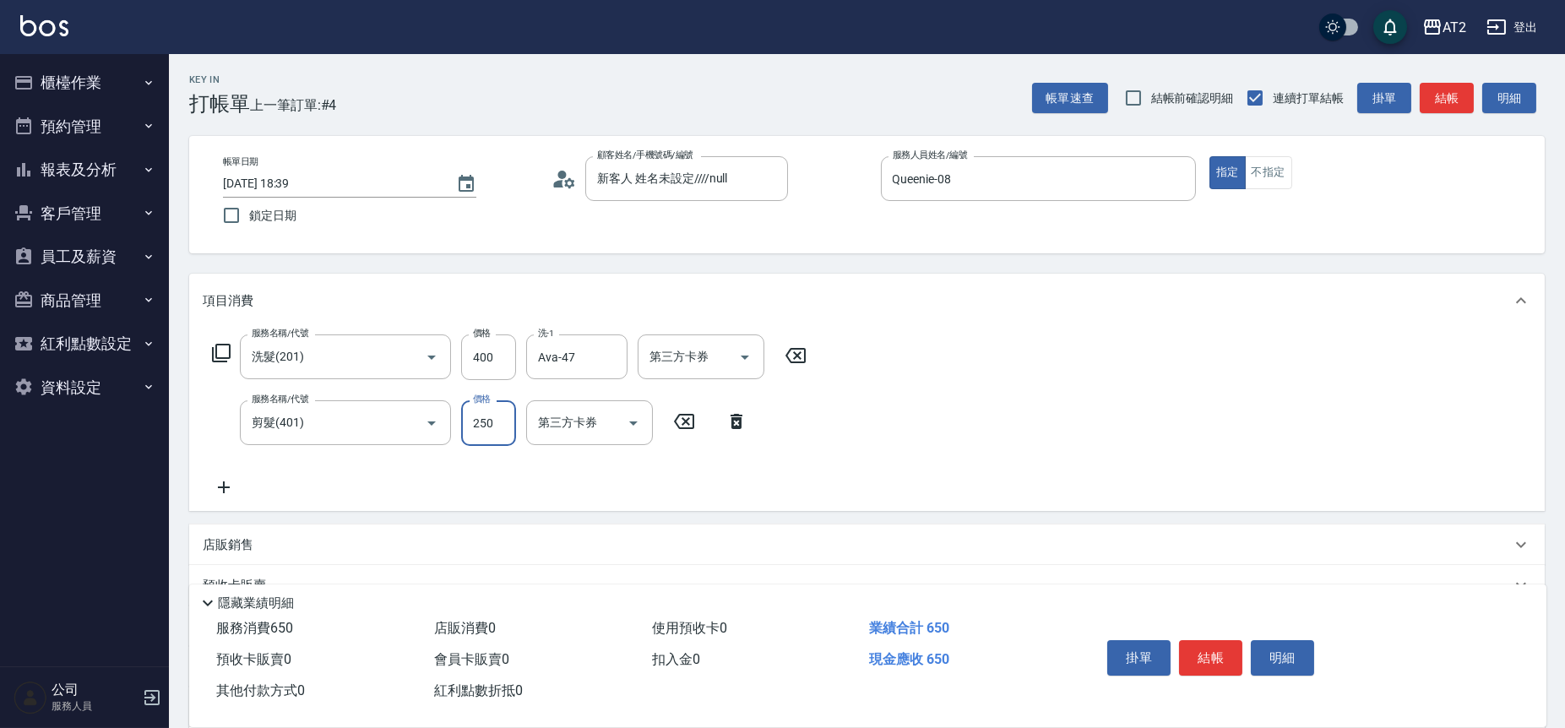
type input "40"
type input "80"
type input "400"
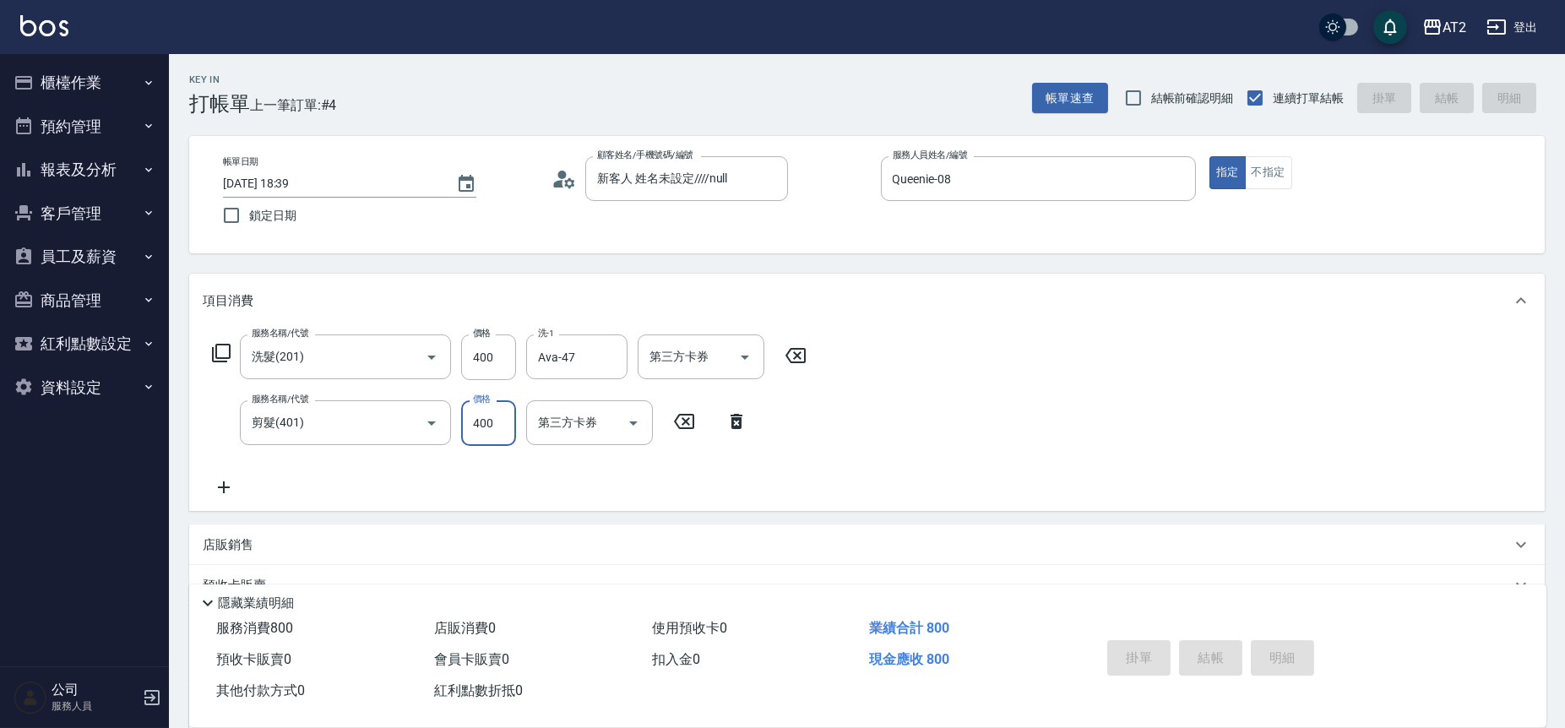
type input "0"
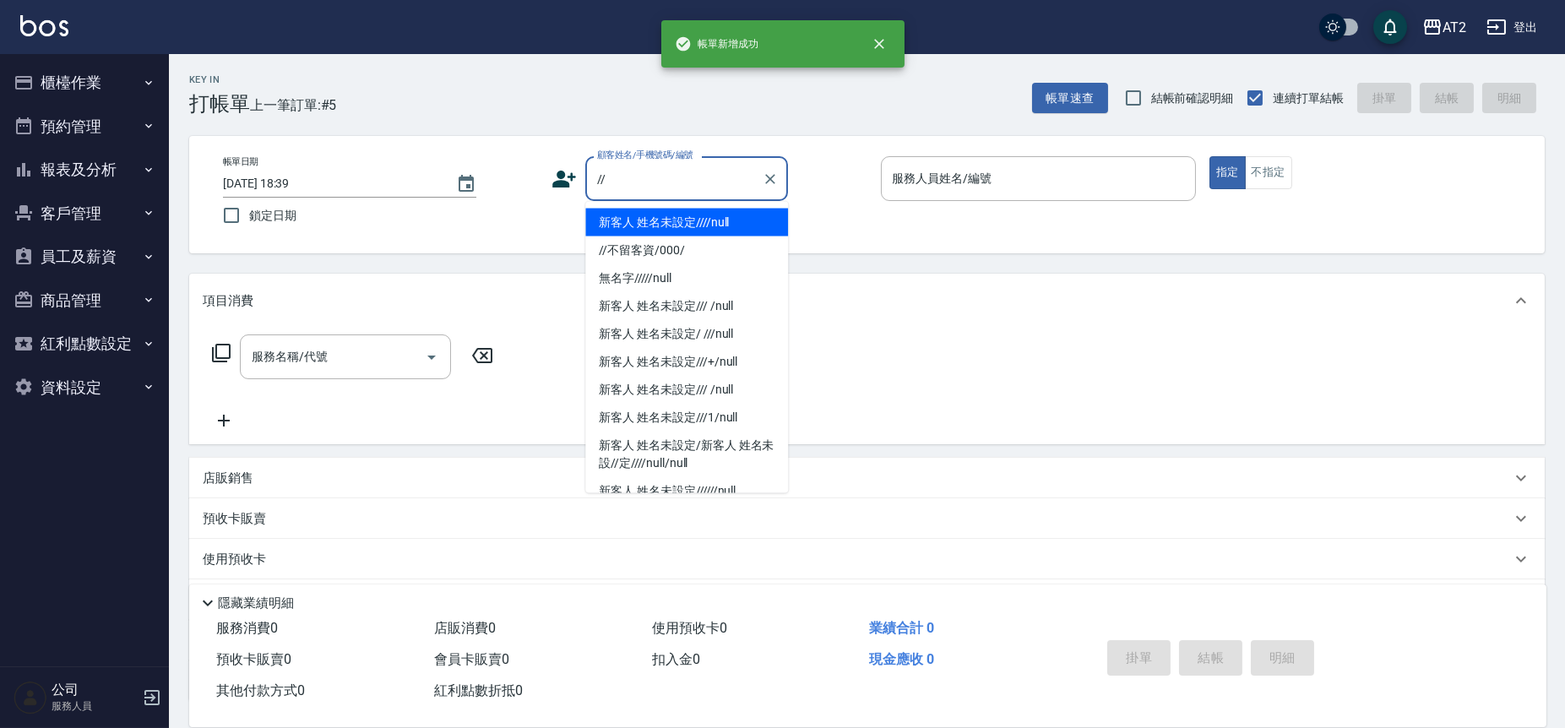
type input "新客人 姓名未設定////null"
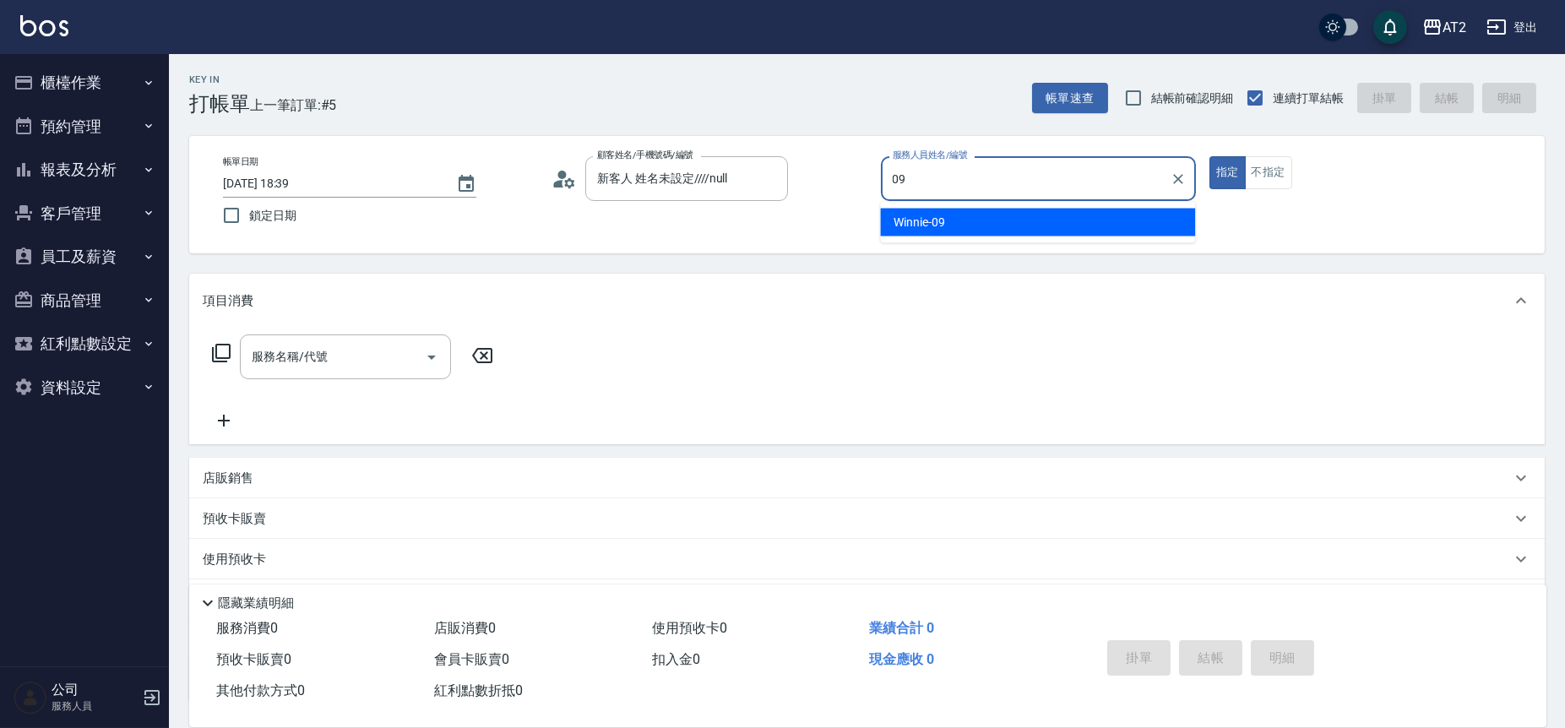
type input "Winnie-09"
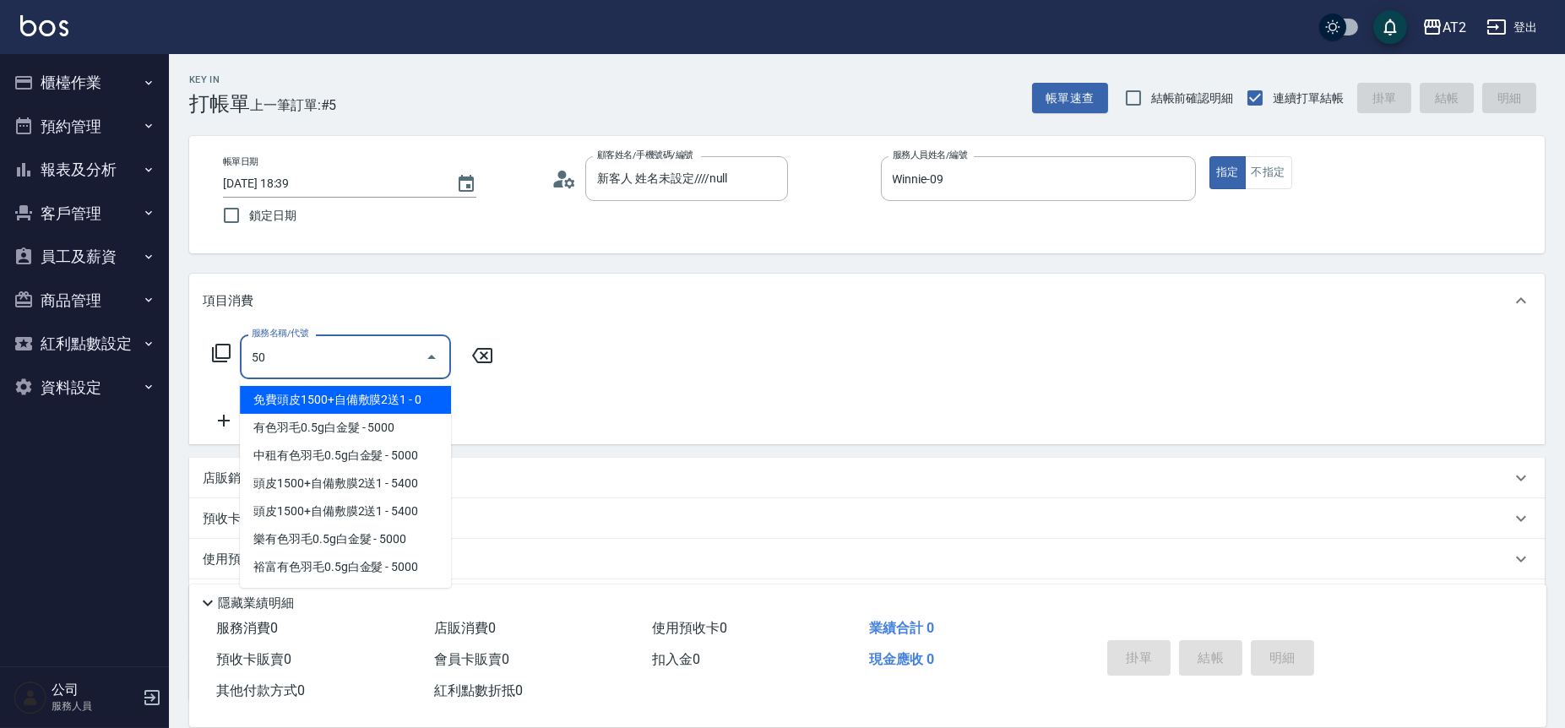
type input "501"
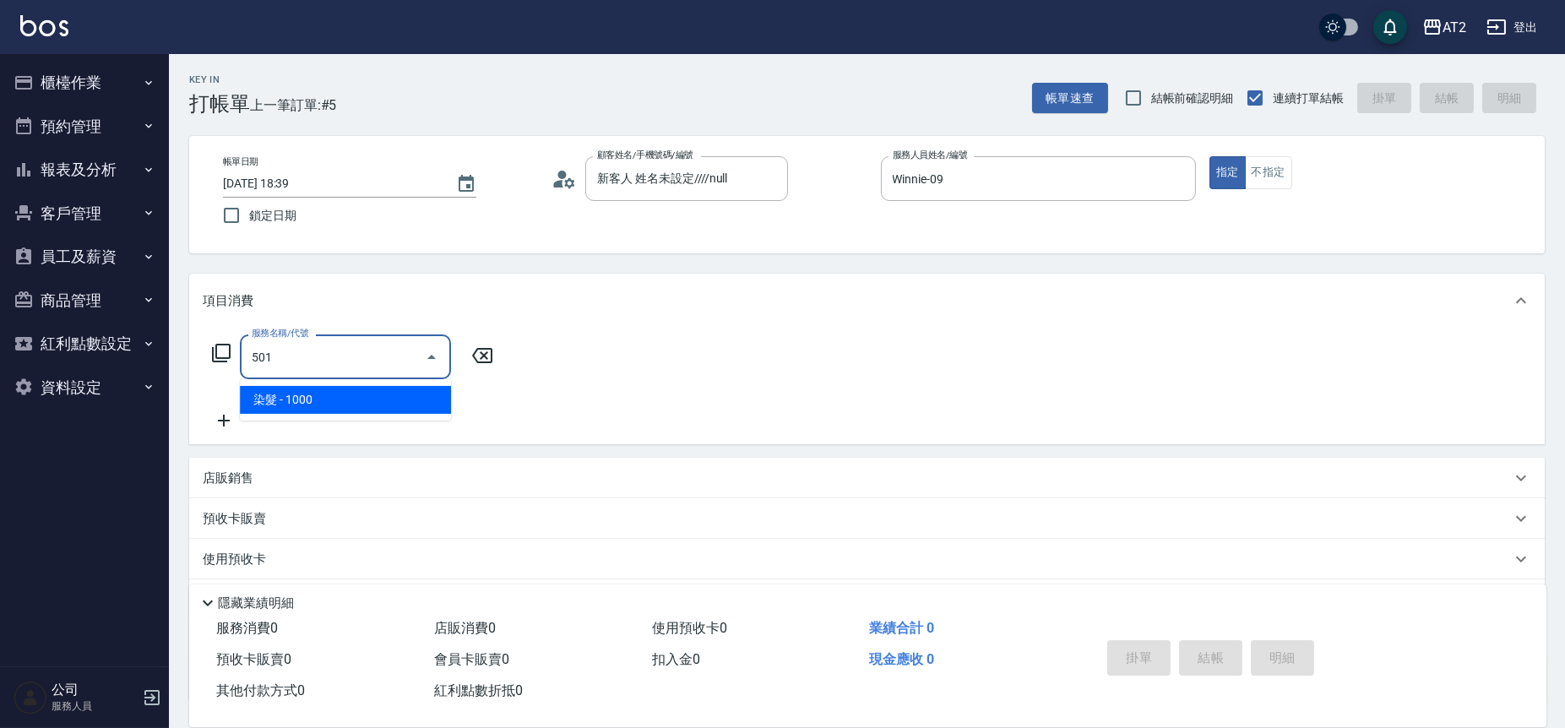
type input "100"
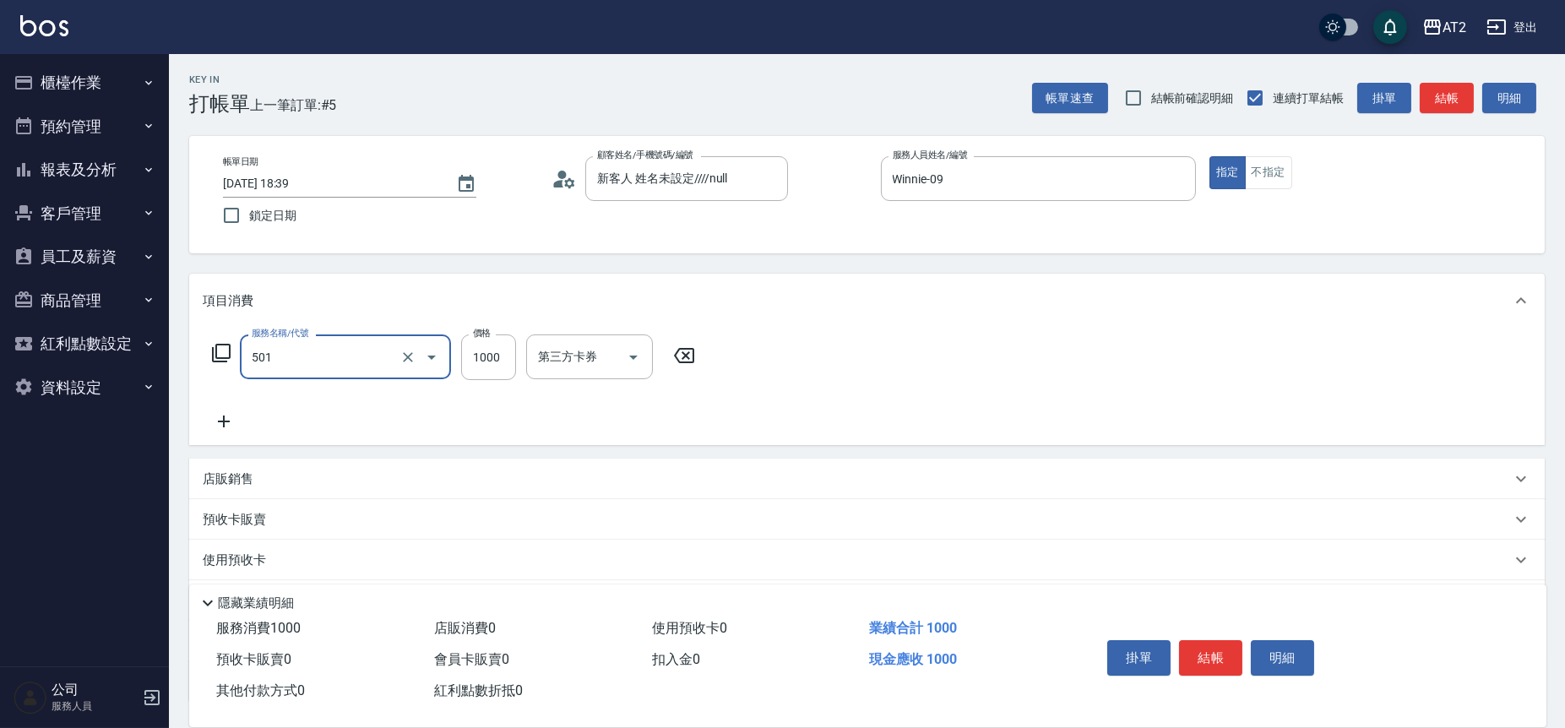
type input "染髮(501)"
type input "0"
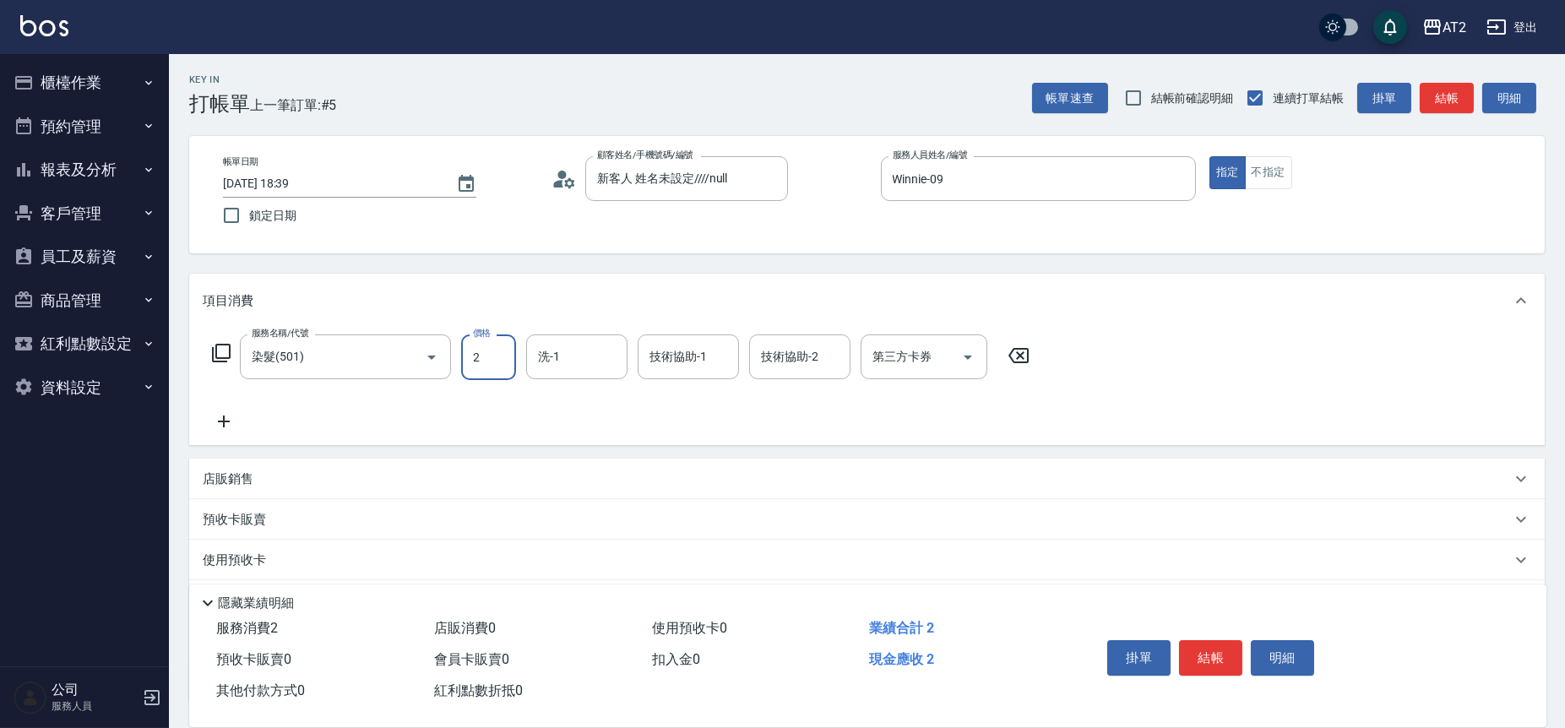
type input "27"
type input "20"
type input "279"
type input "270"
type input "2799"
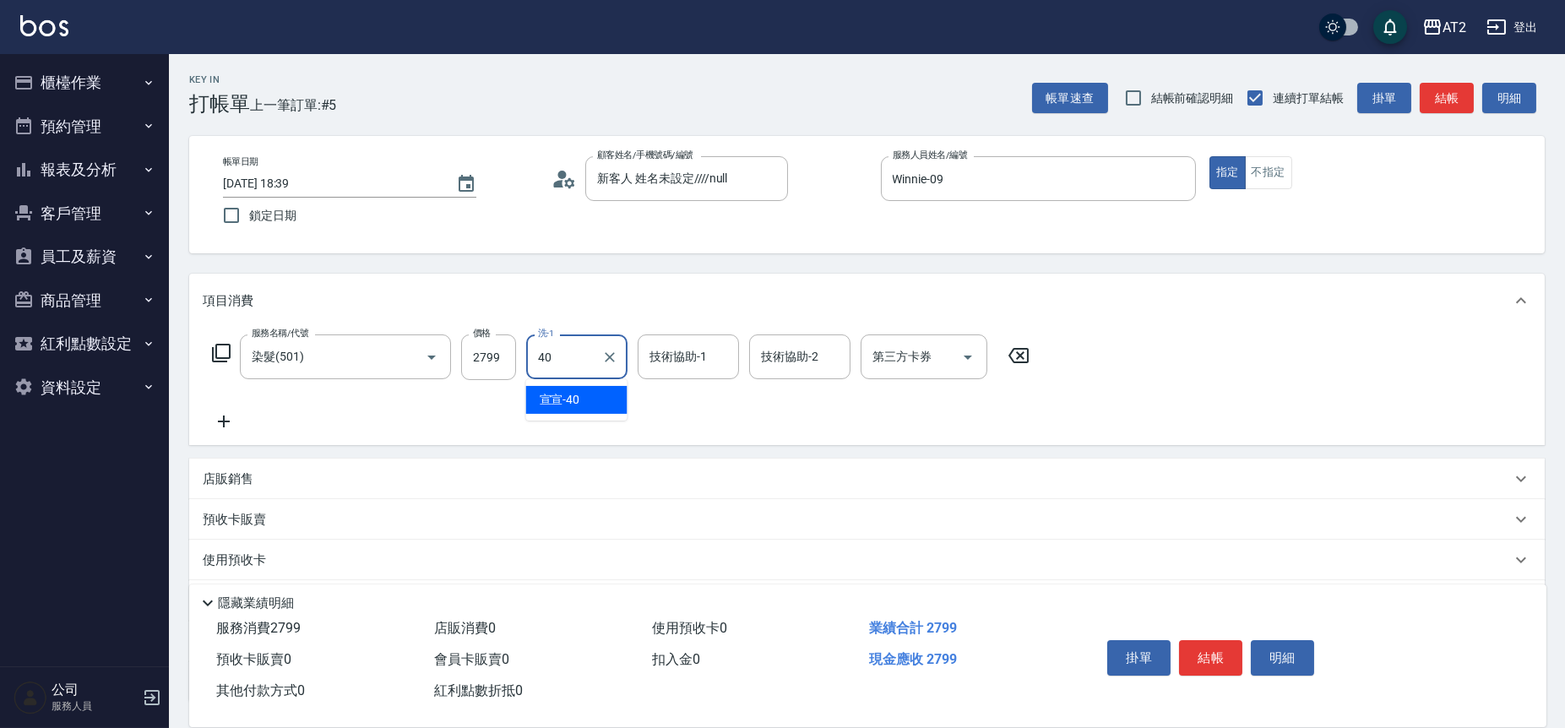
type input "宣宣-40"
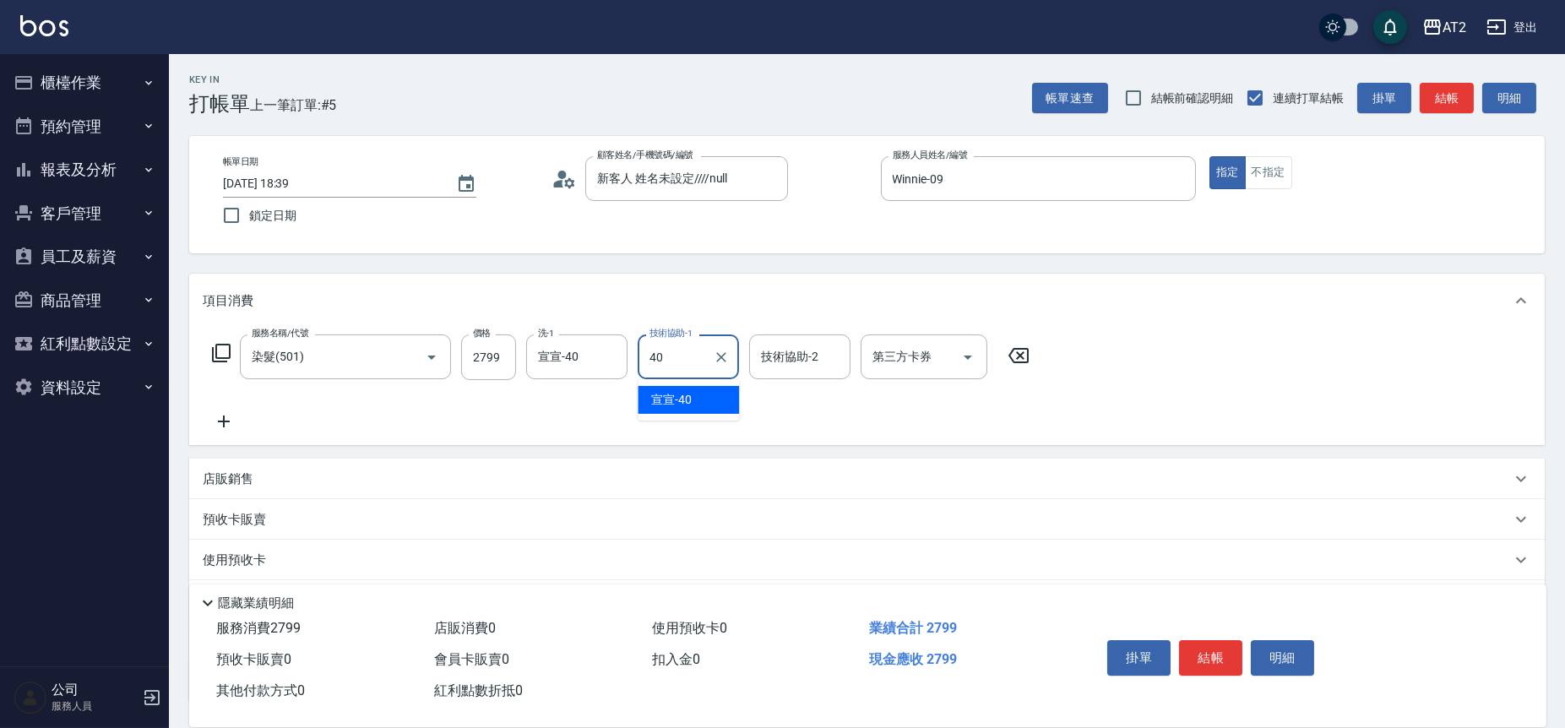
type input "宣宣-40"
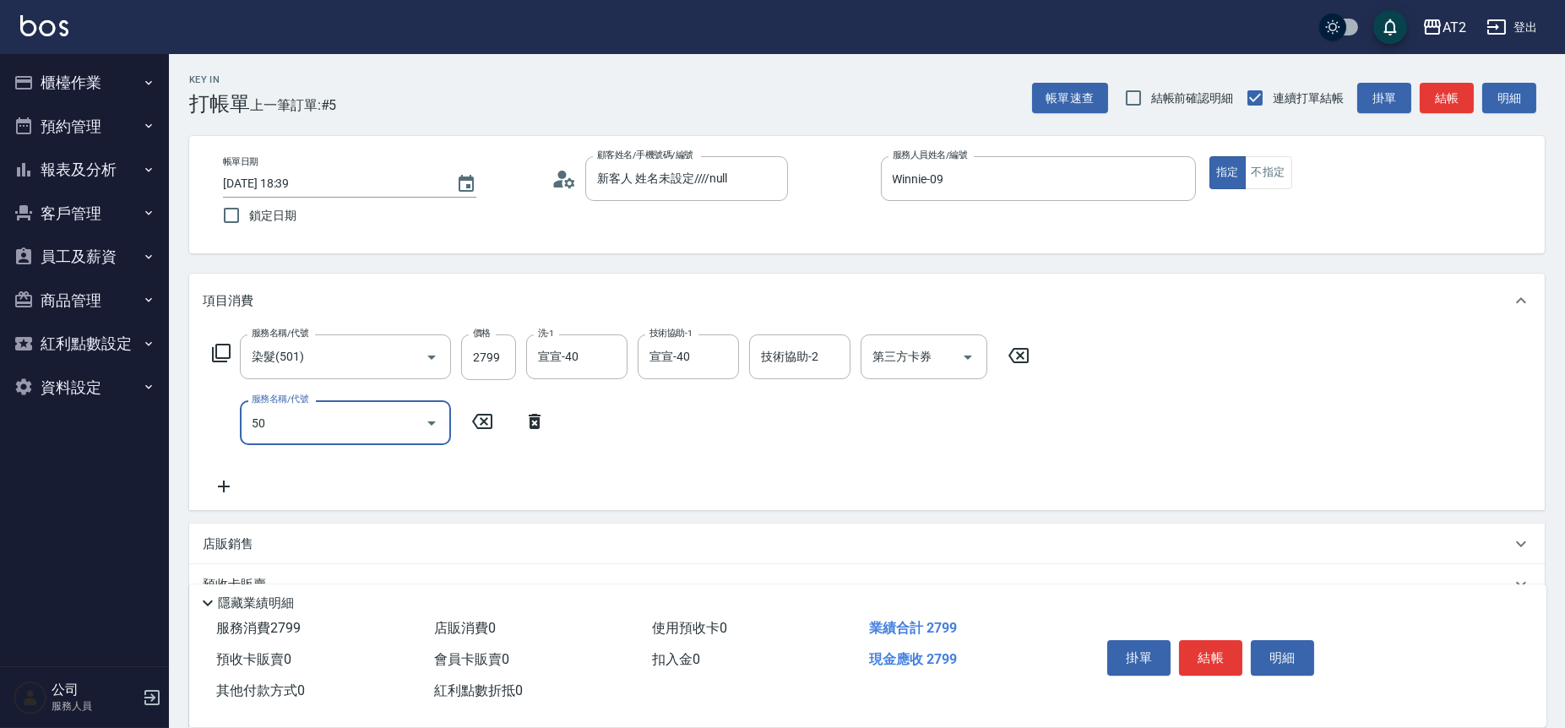
type input "502"
type input "320"
type input "漂髮(502)"
type input "270"
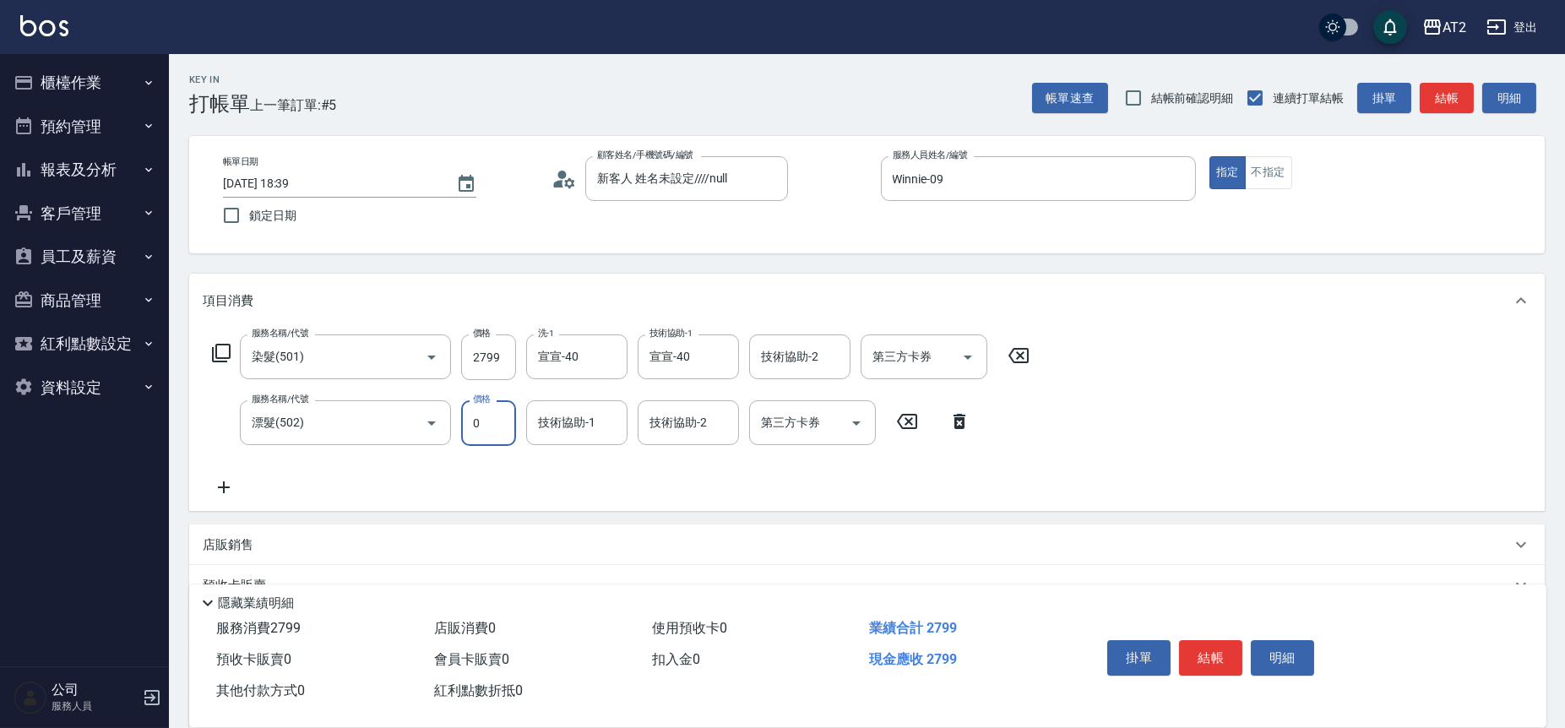
type input "0"
type input "宣宣-40"
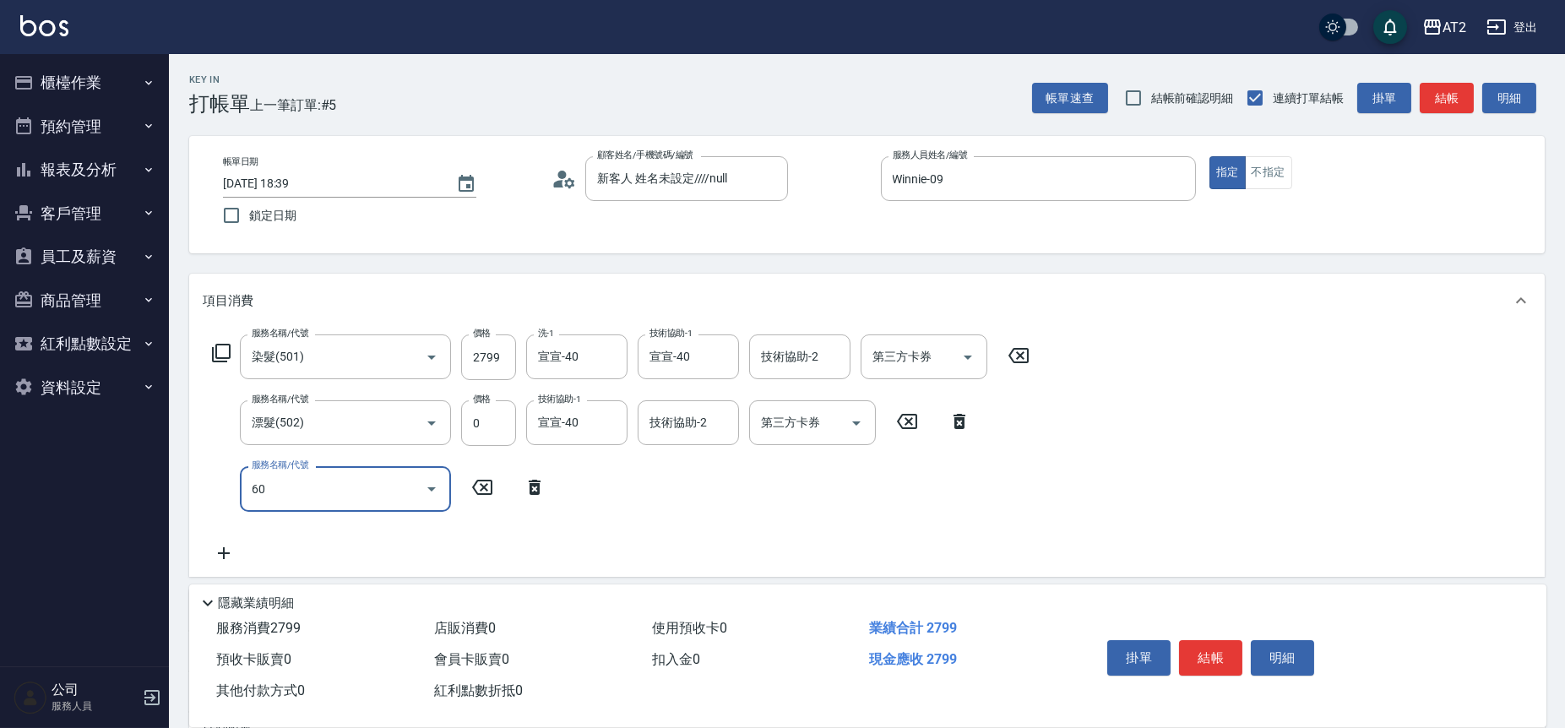
type input "601"
type input "370"
type input "自備護髮(601)"
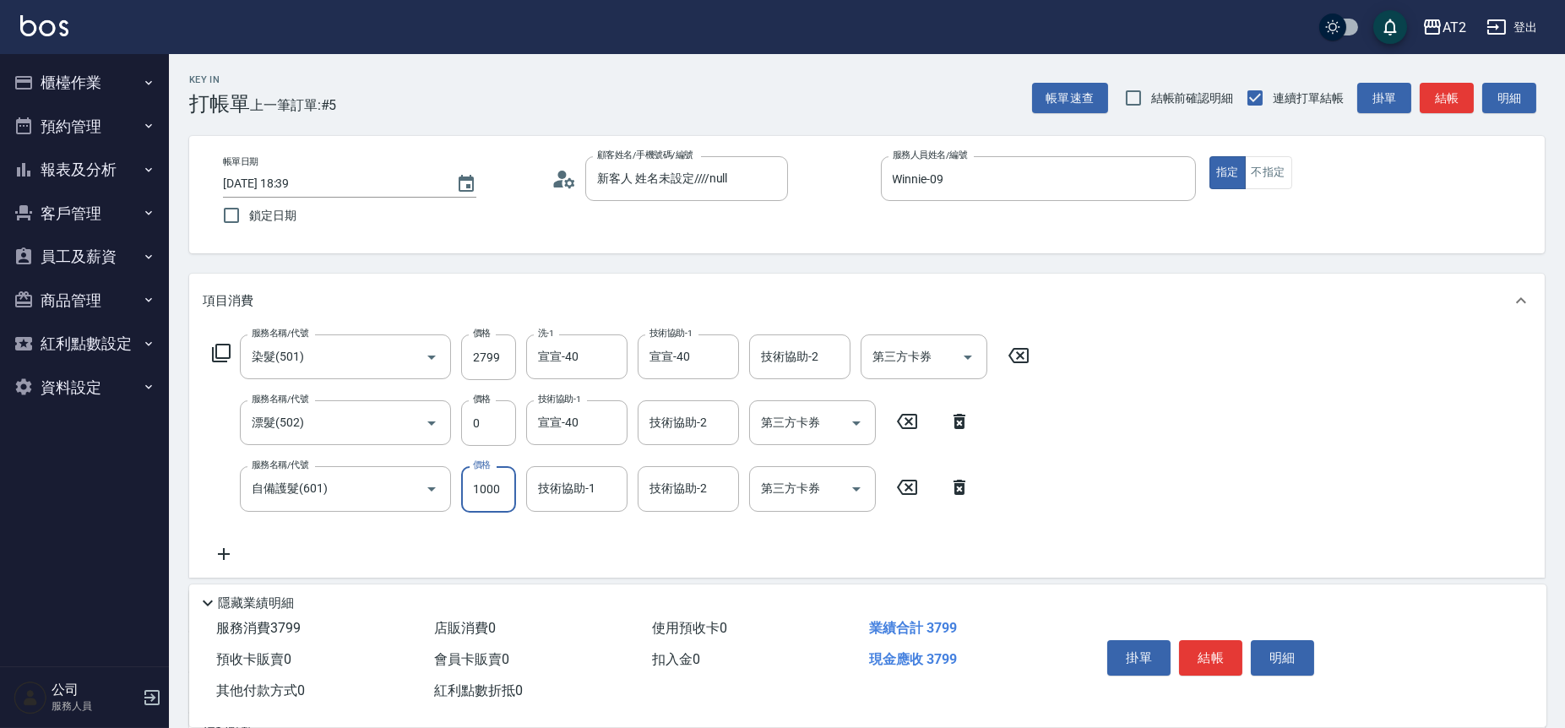
type input "2"
type input "280"
type input "20"
type input "290"
type input "200"
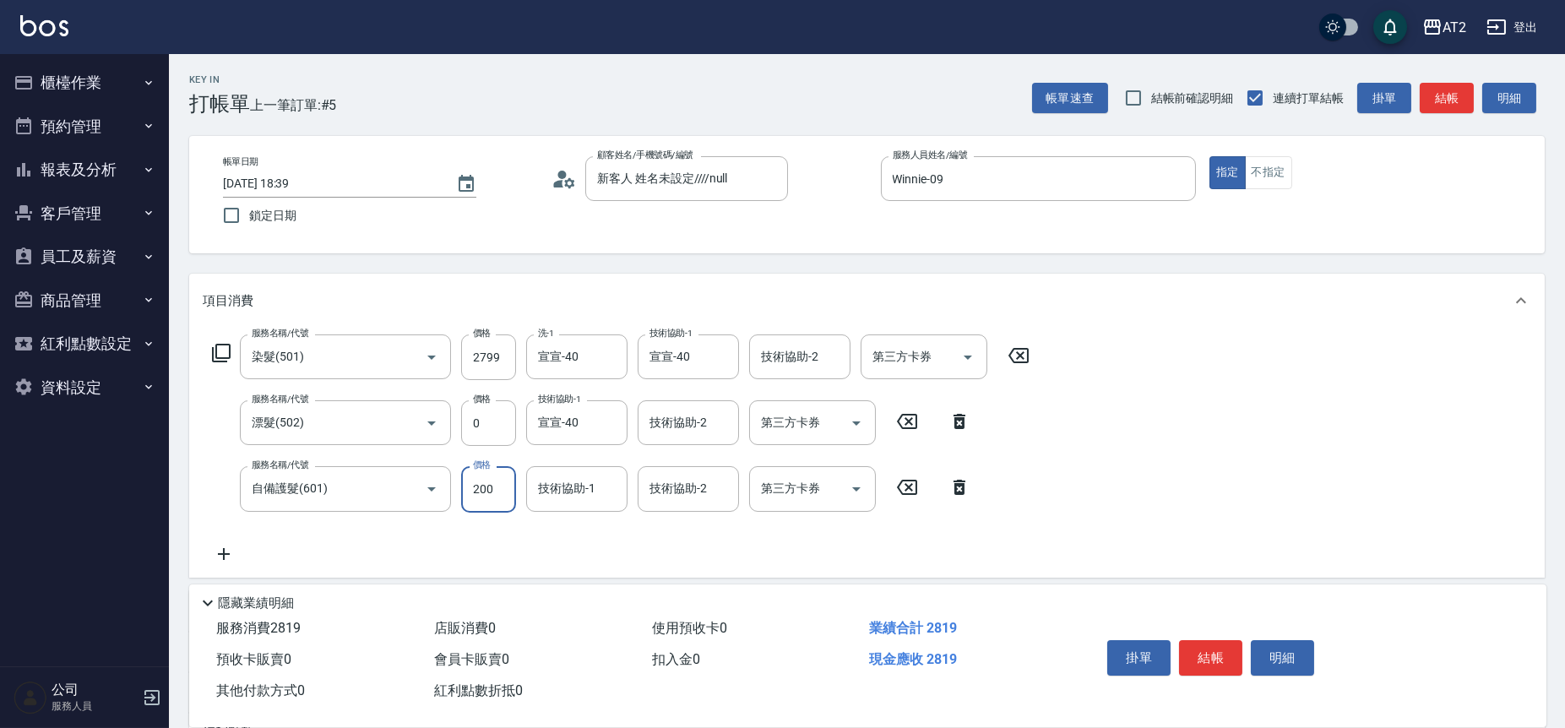
type input "470"
type input "2000"
type input "宣宣-40"
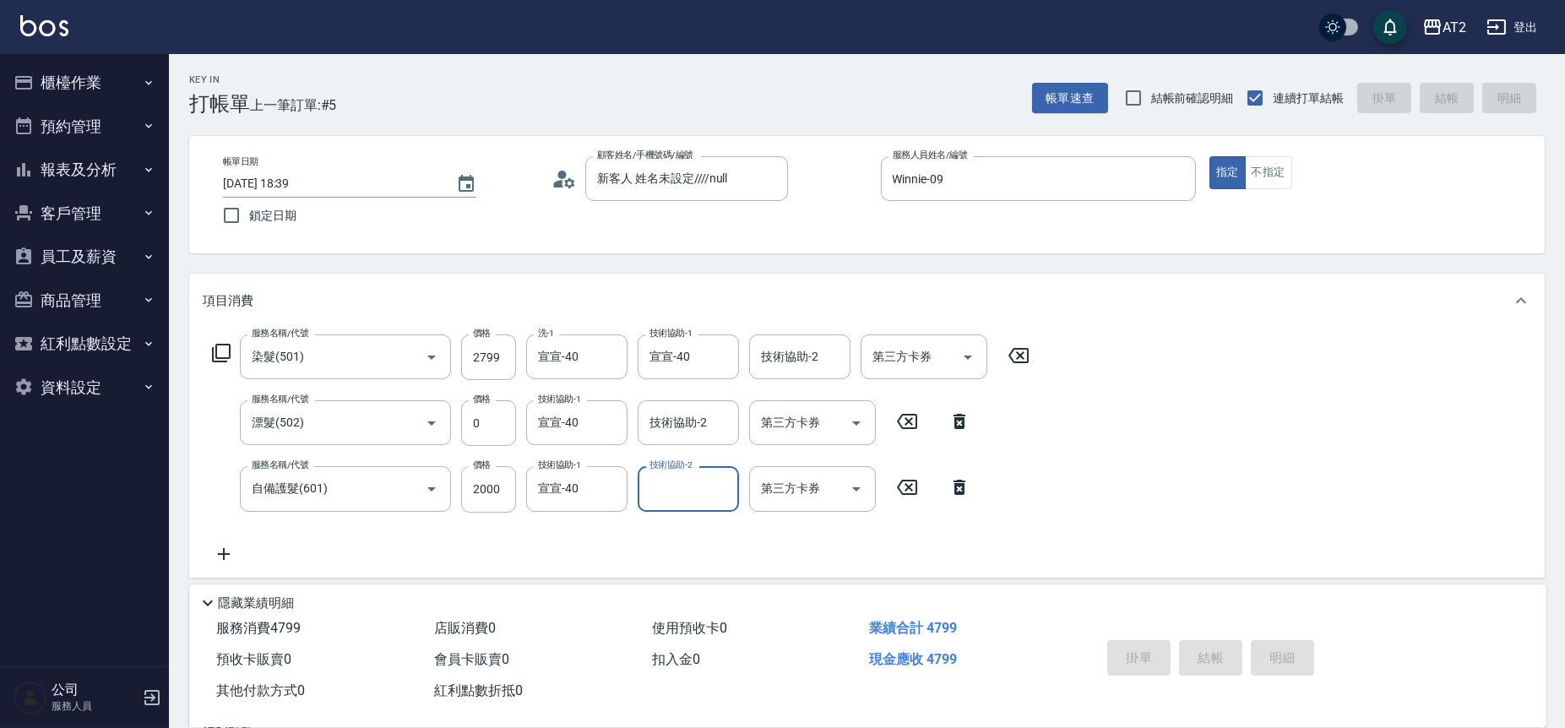
type input "0"
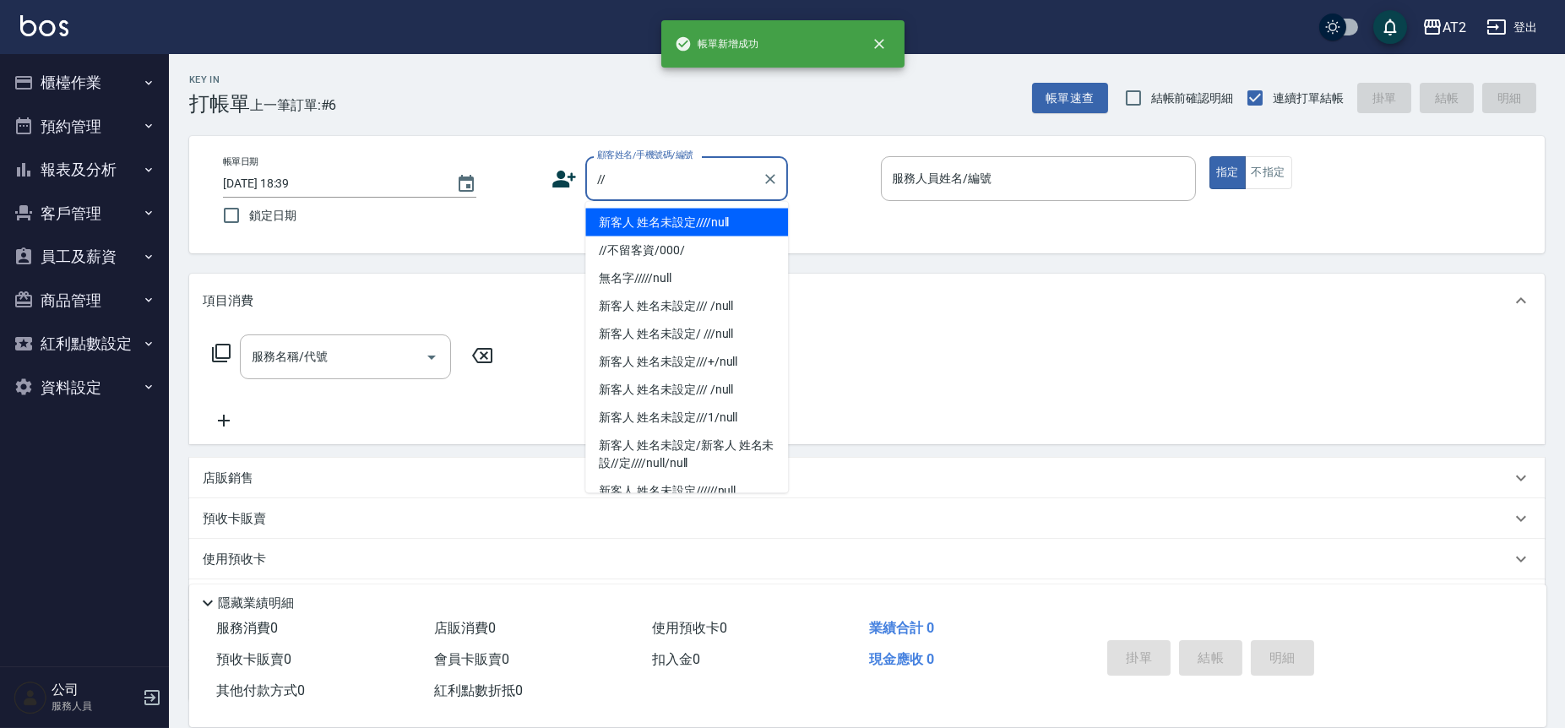
type input "新客人 姓名未設定////null"
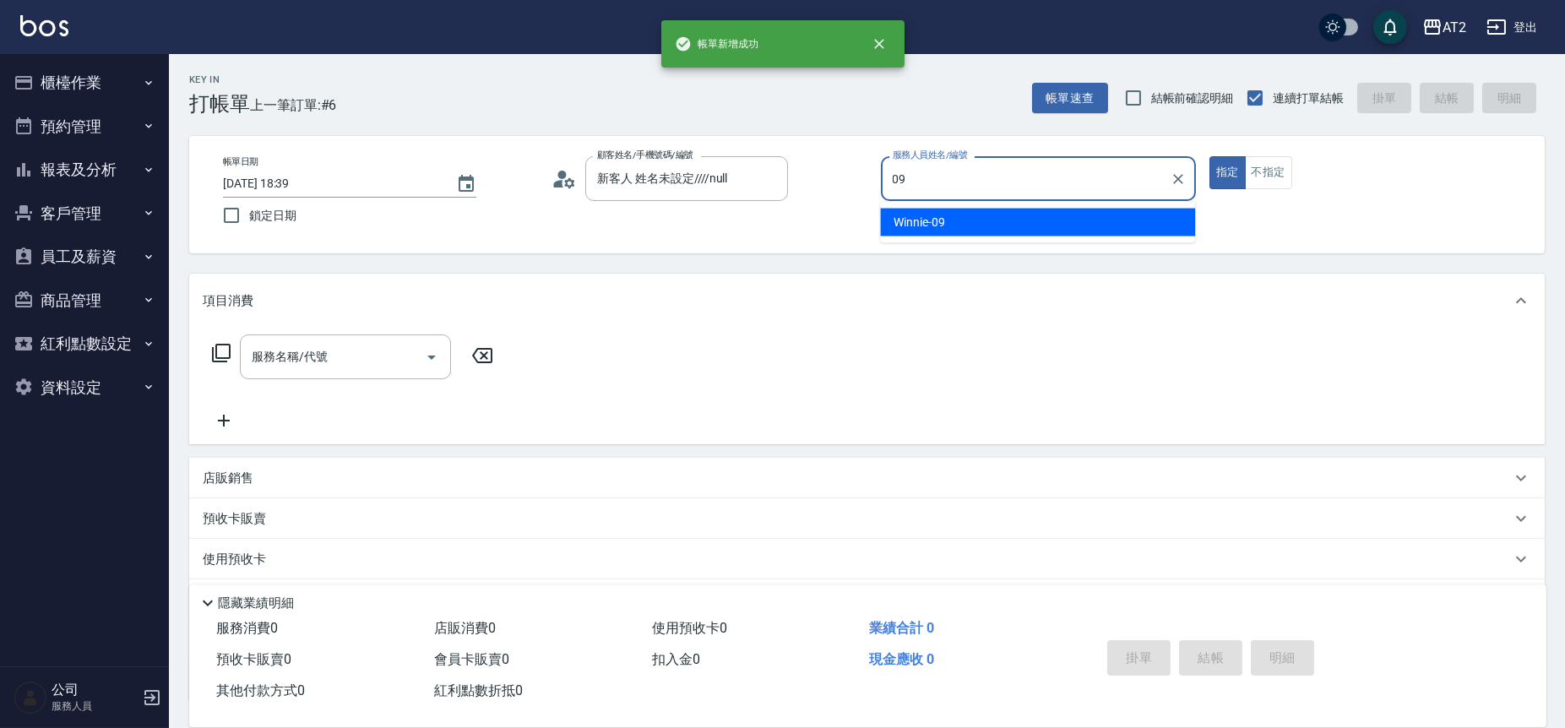
type input "Winnie-09"
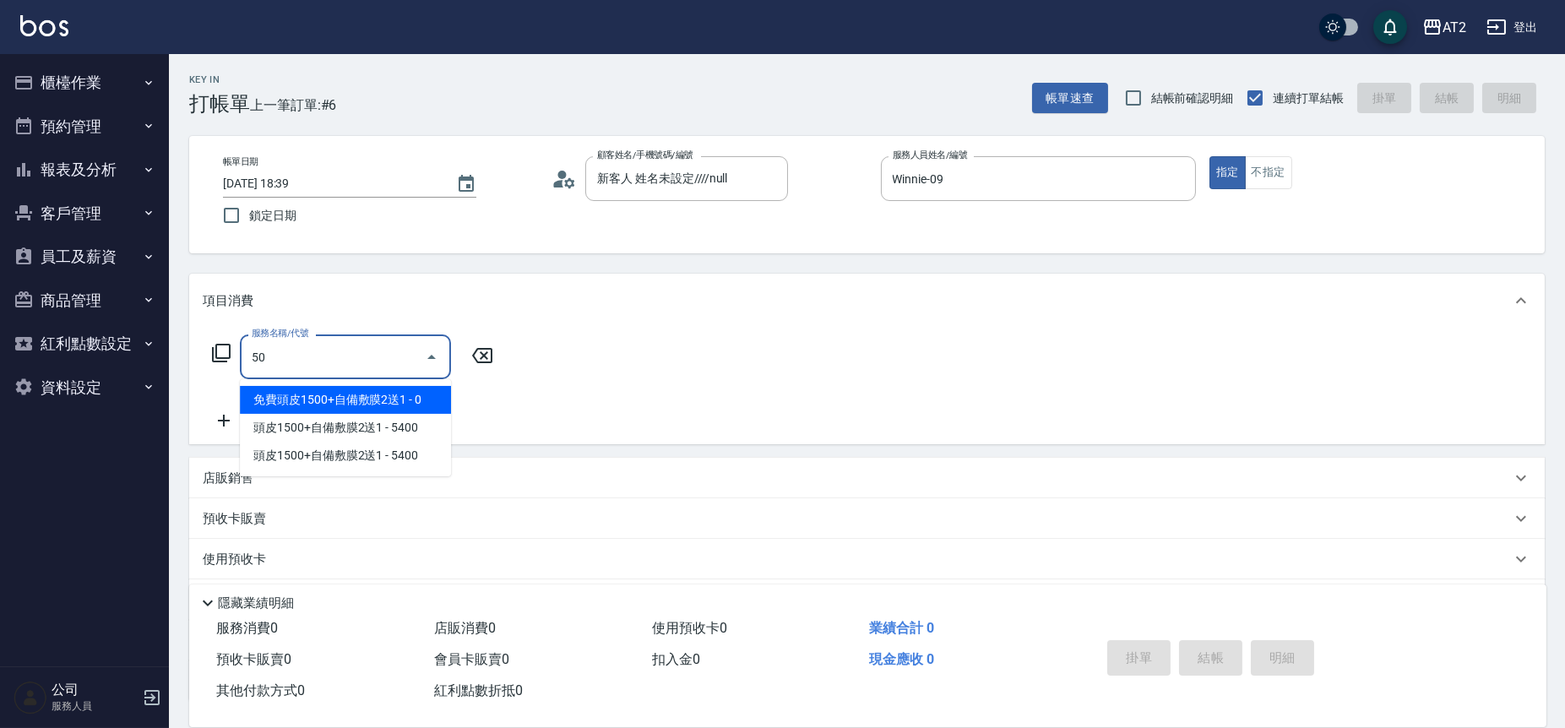
type input "501"
type input "100"
type input "染髮(501)"
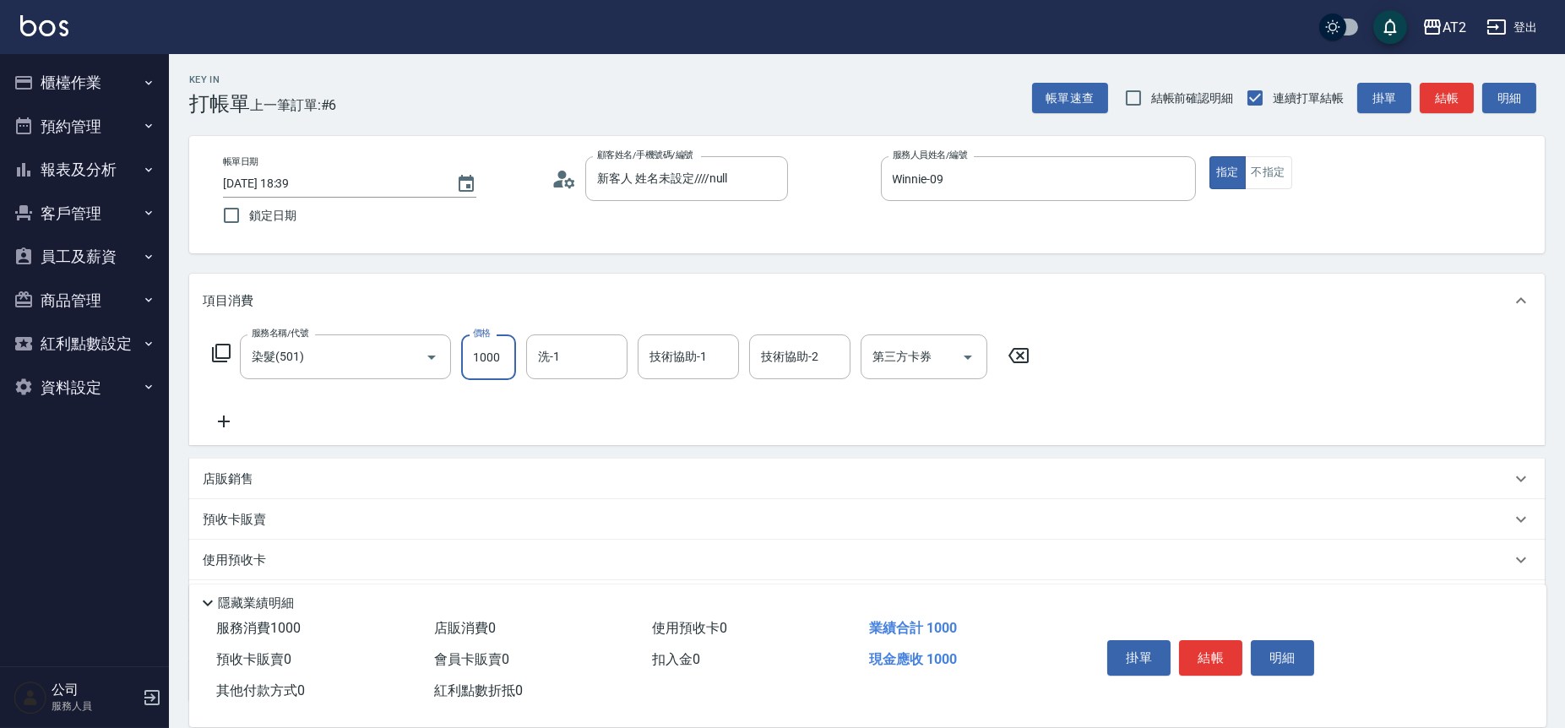
type input "0"
type input "27"
type input "20"
type input "279"
type input "270"
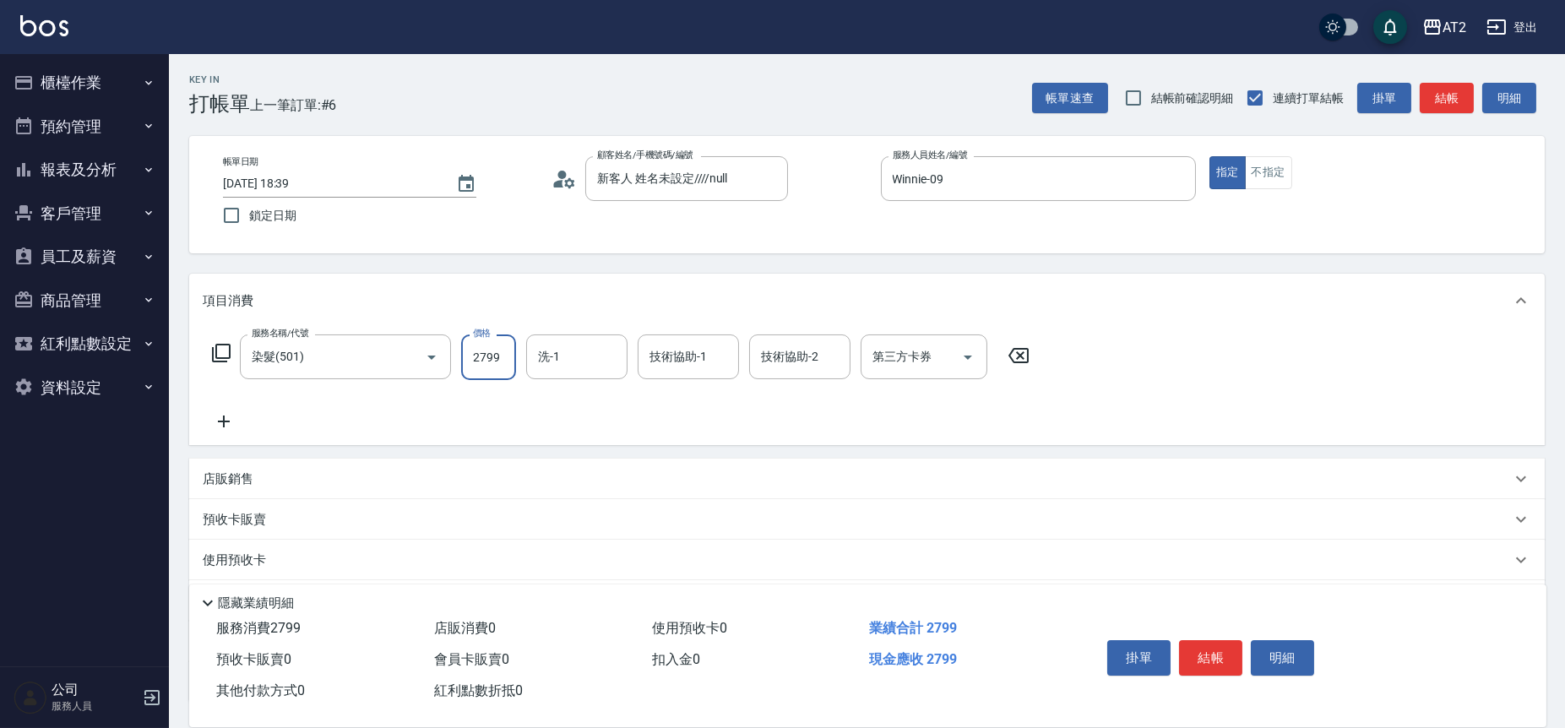
type input "2799"
type input "[PERSON_NAME]-32"
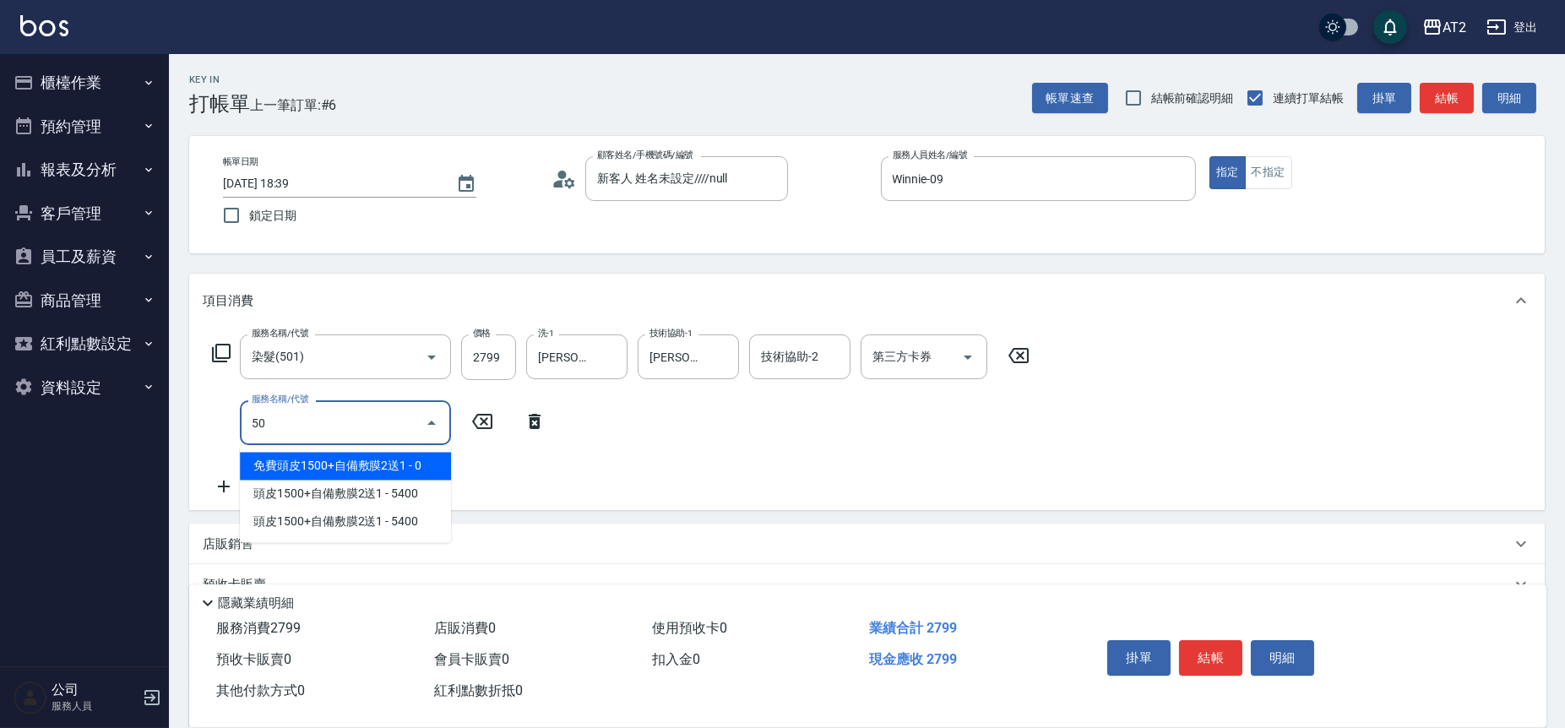
type input "502"
type input "320"
type input "漂髮(502)"
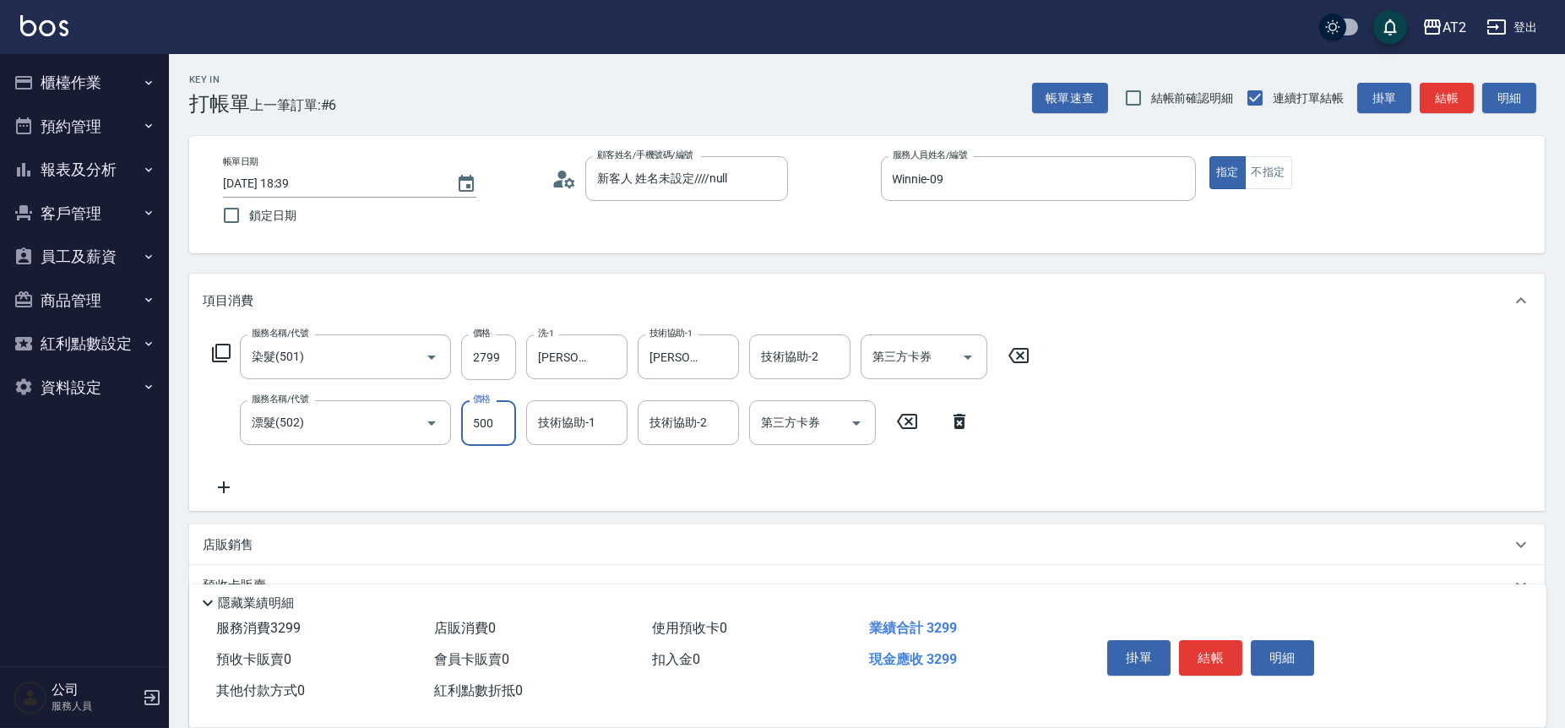
type input "280"
type input "70"
type input "340"
type input "700"
type input "[PERSON_NAME]-32"
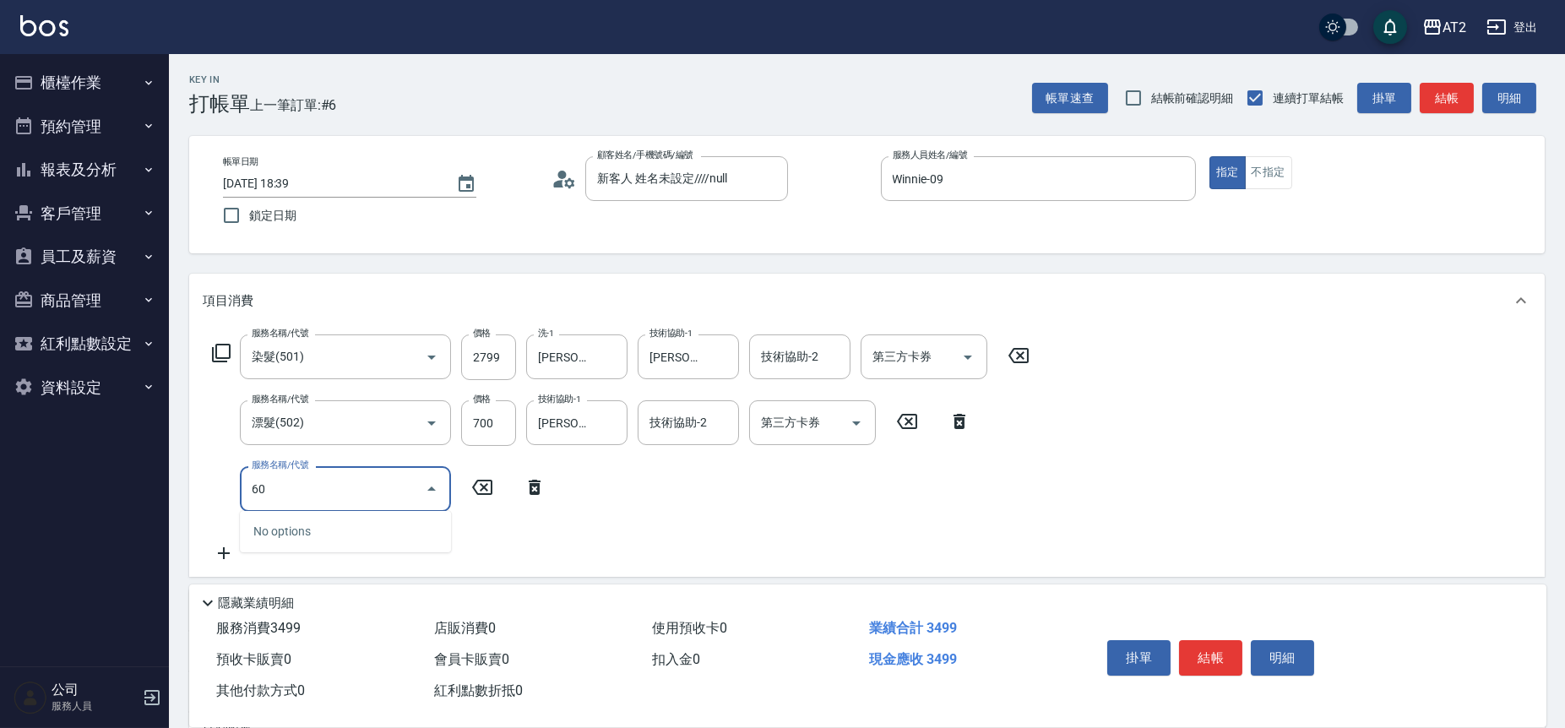
type input "601"
type input "440"
type input "自備護髮(601)"
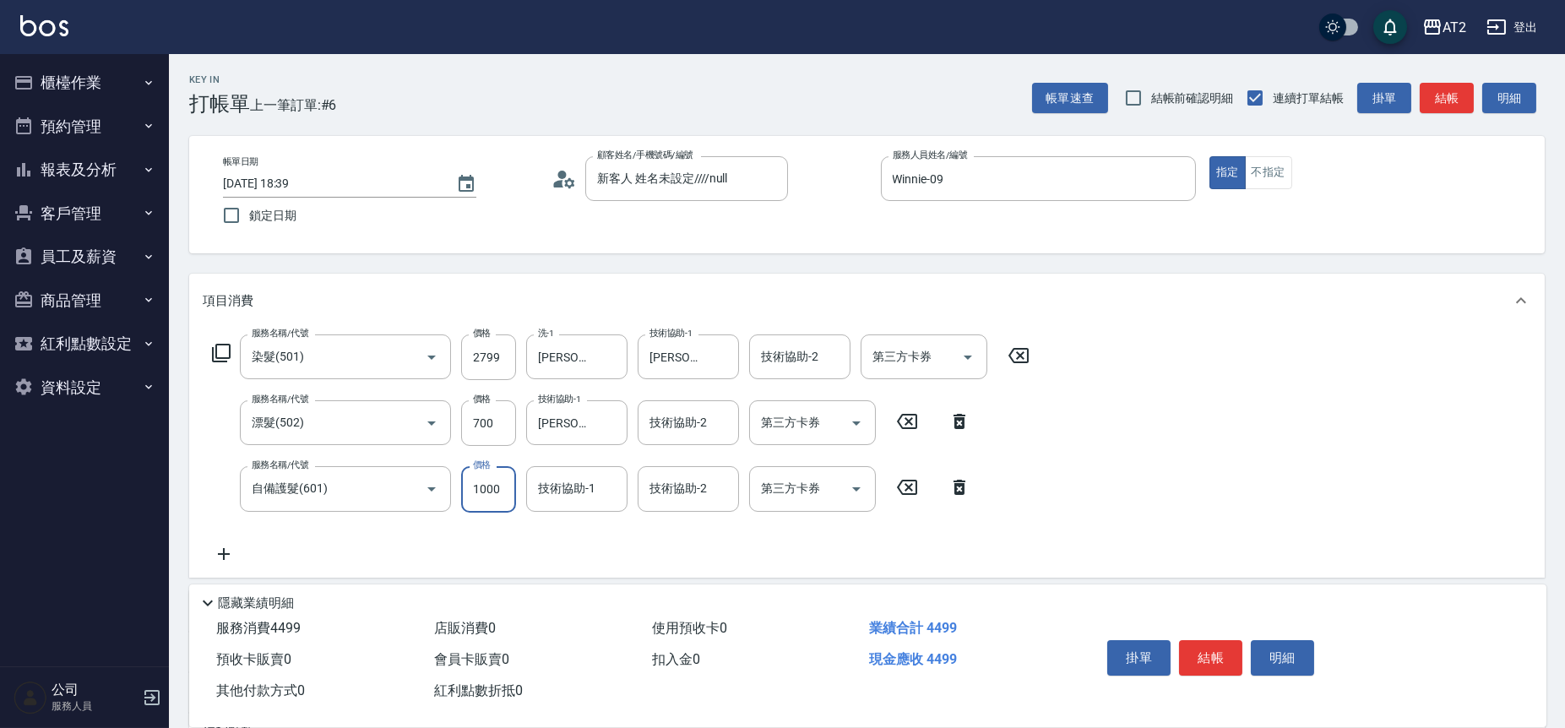
type input "350"
type input "24"
type input "370"
type input "240"
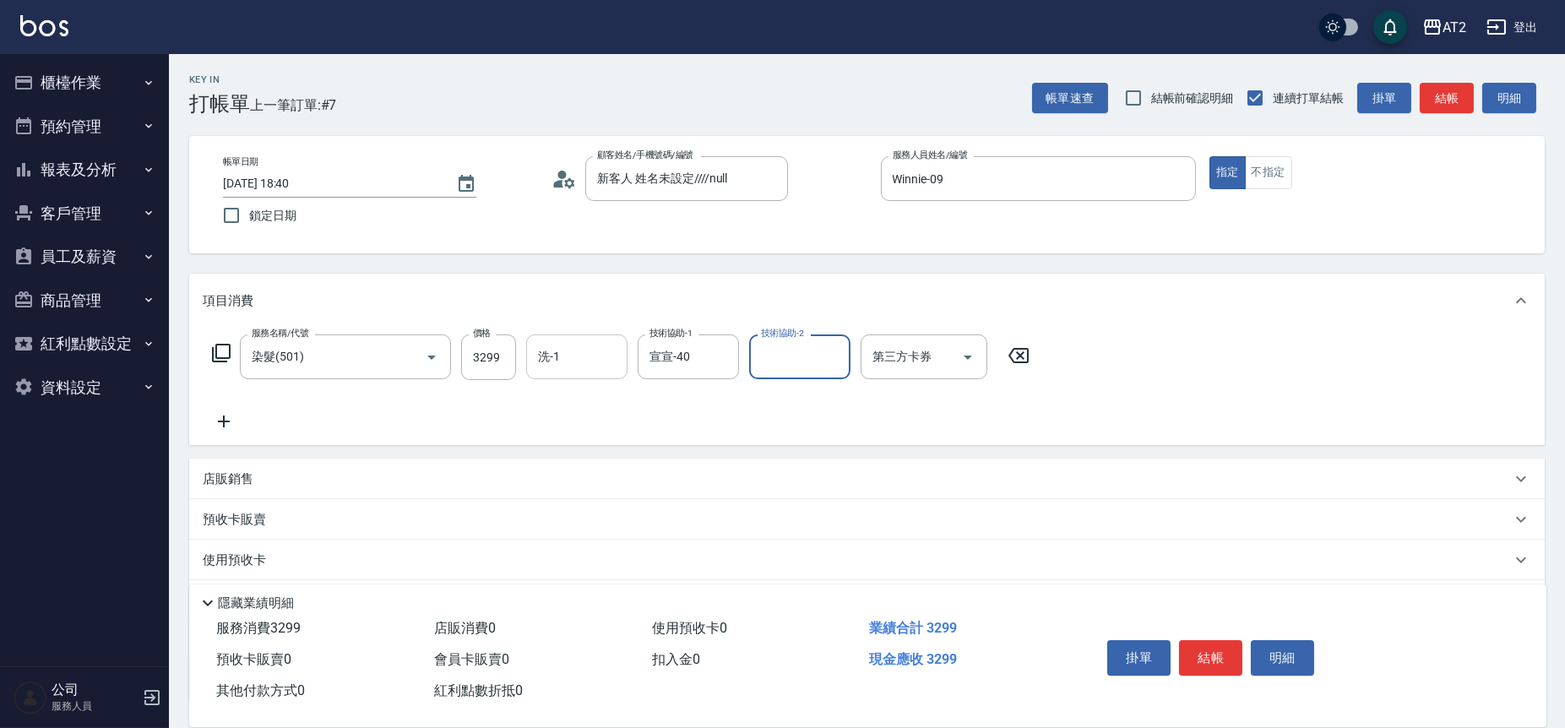
click at [552, 340] on div "洗-1" at bounding box center [576, 356] width 101 height 45
